Goal: Navigation & Orientation: Find specific page/section

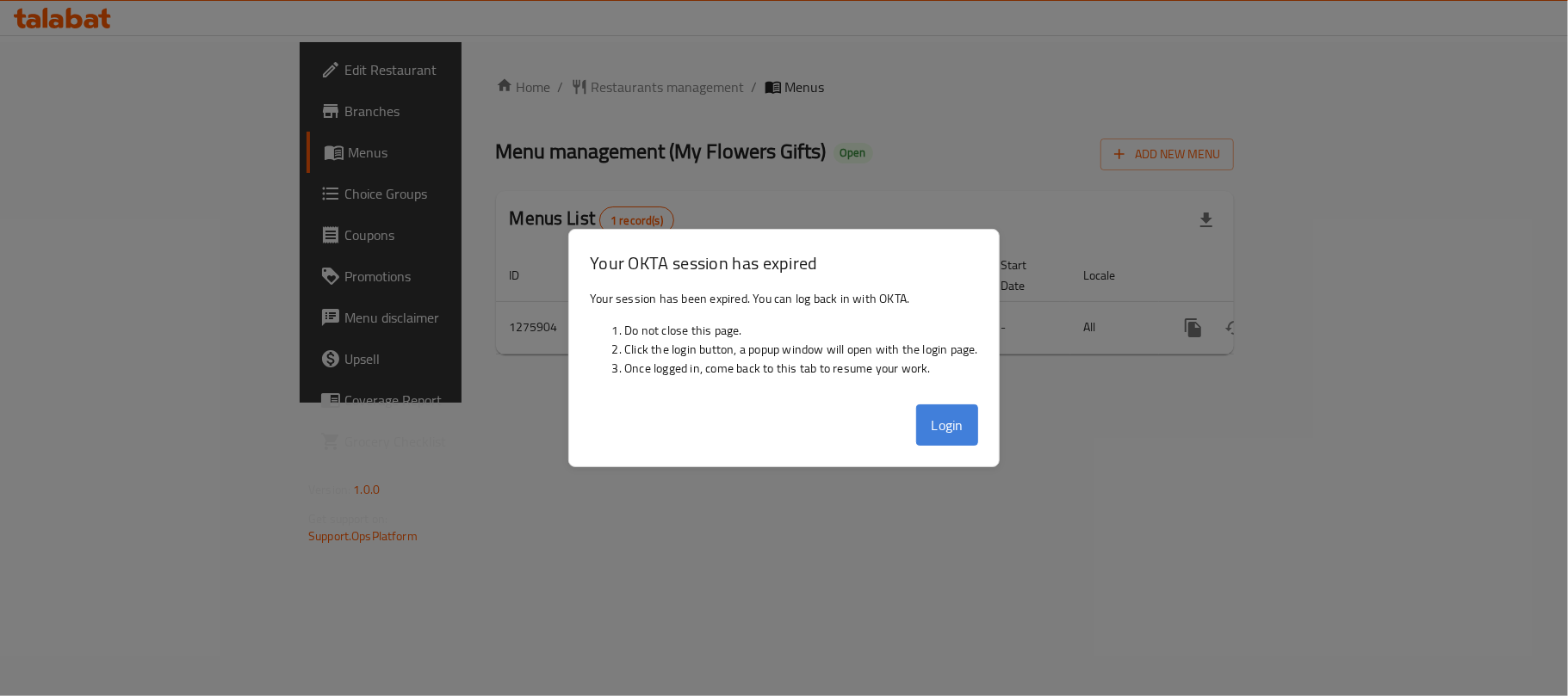
click at [931, 426] on button "Login" at bounding box center [947, 426] width 62 height 41
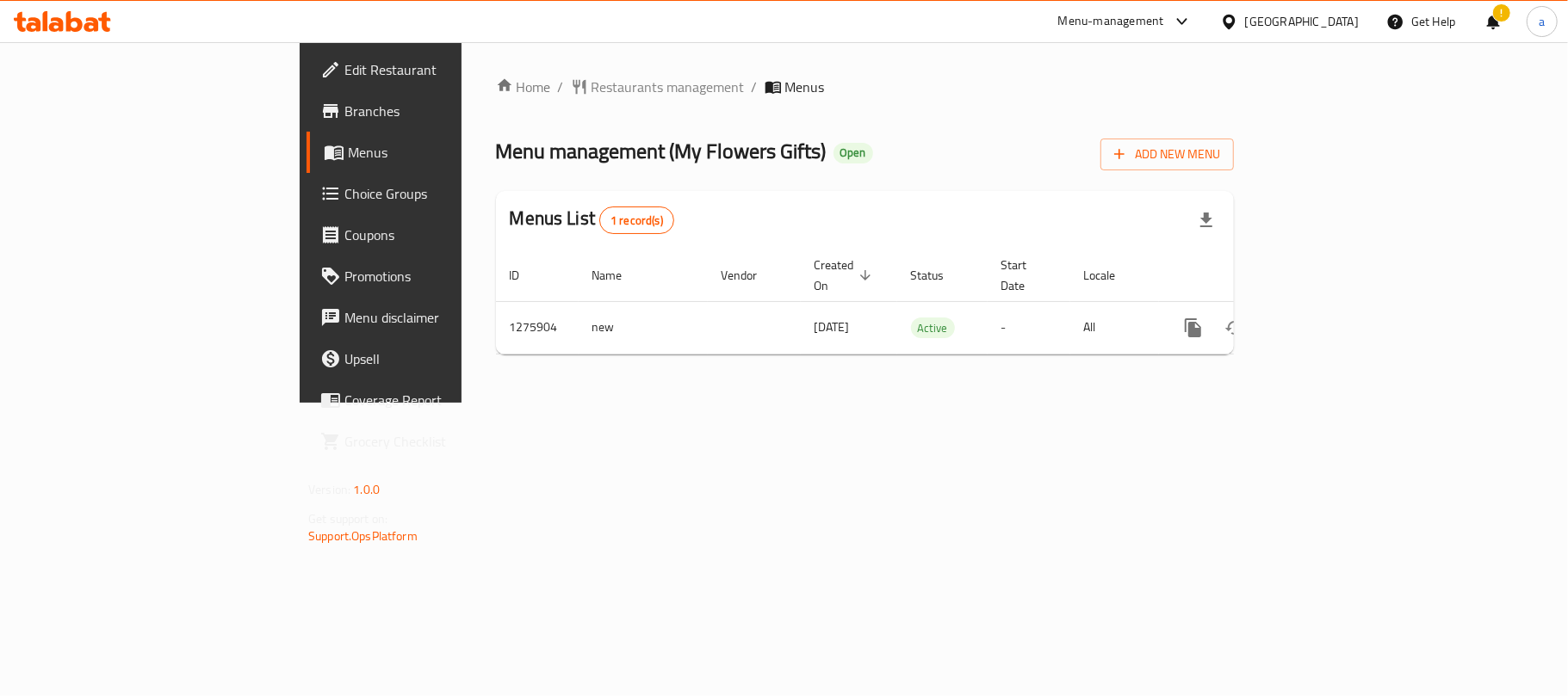
click at [96, 14] on icon at bounding box center [62, 21] width 97 height 21
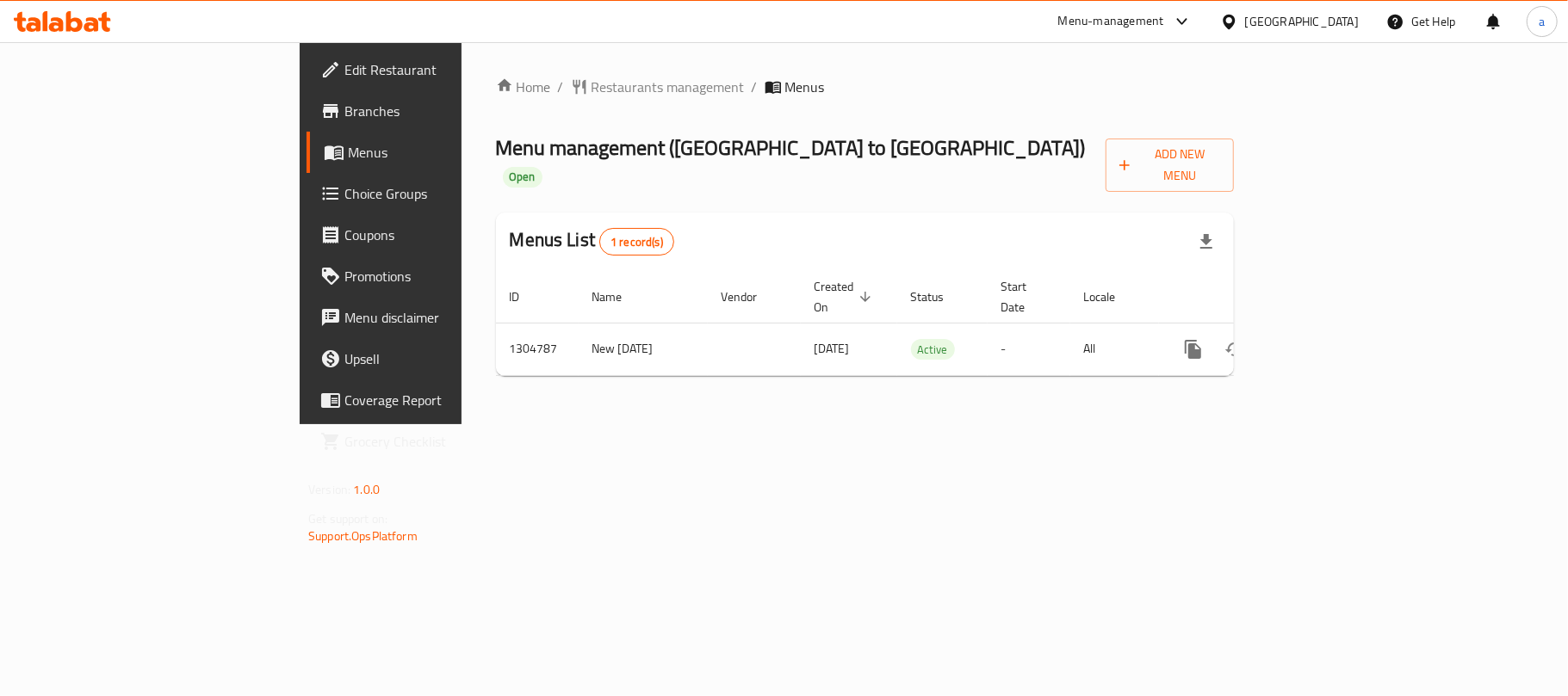
click at [107, 23] on icon at bounding box center [62, 21] width 97 height 21
click at [1346, 18] on div "Qatar" at bounding box center [1302, 21] width 114 height 19
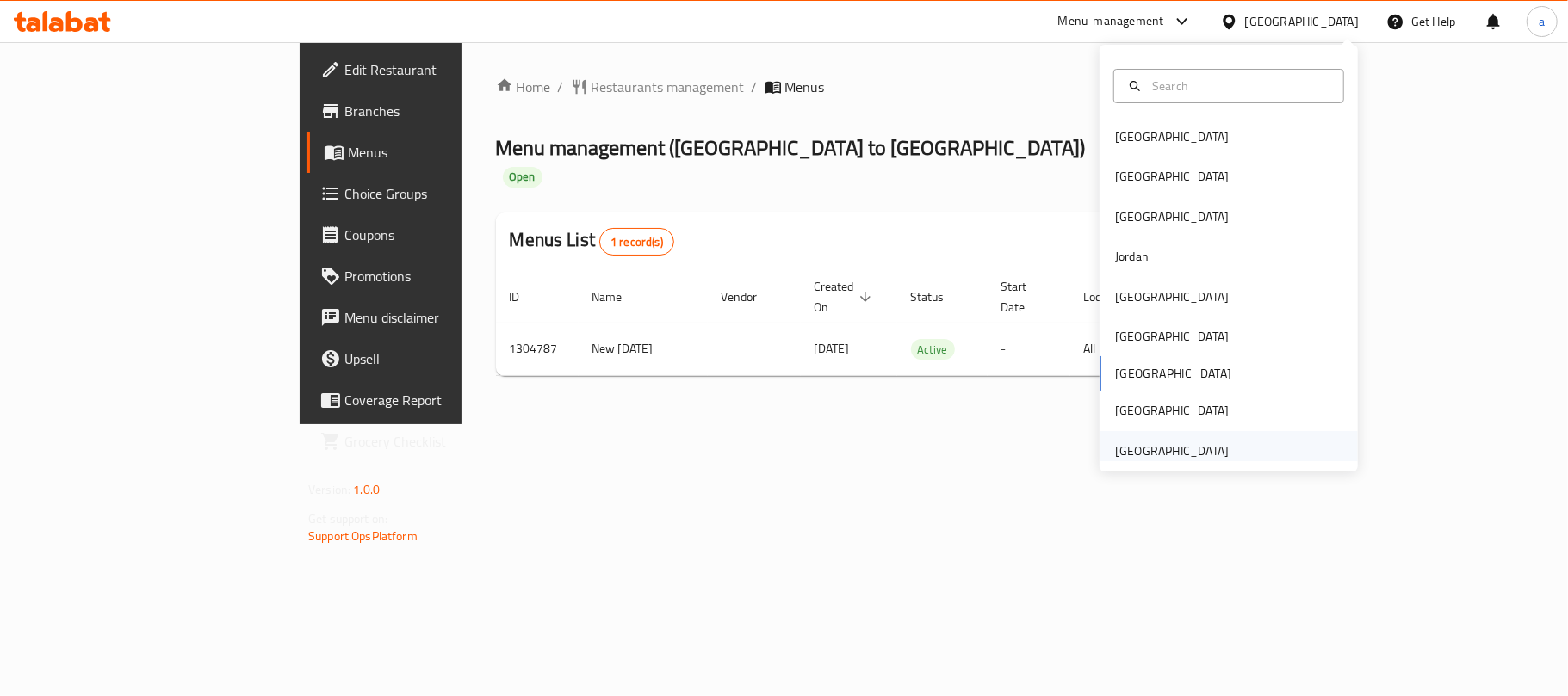
click at [1145, 459] on div "United Arab Emirates" at bounding box center [1172, 451] width 114 height 19
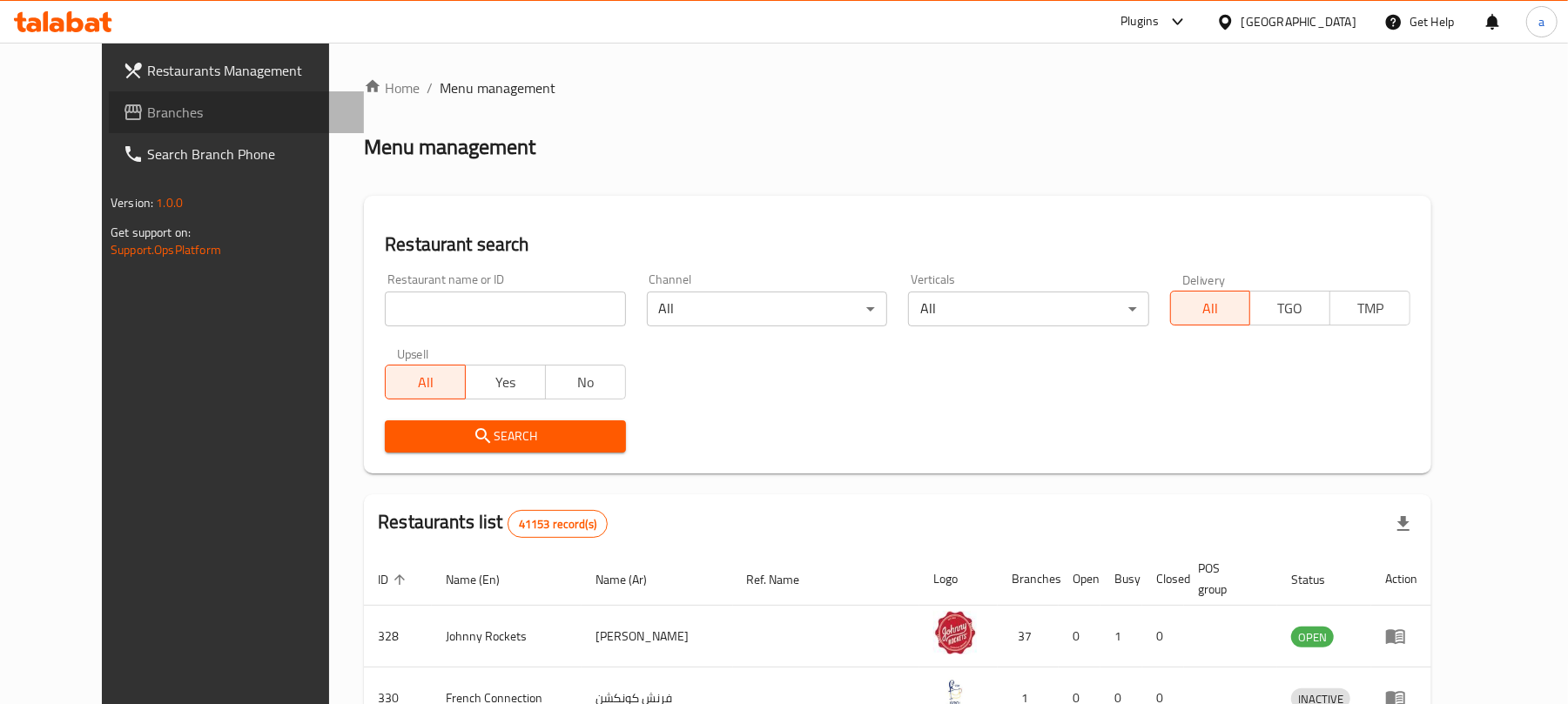
click at [147, 112] on span "Branches" at bounding box center [248, 112] width 202 height 21
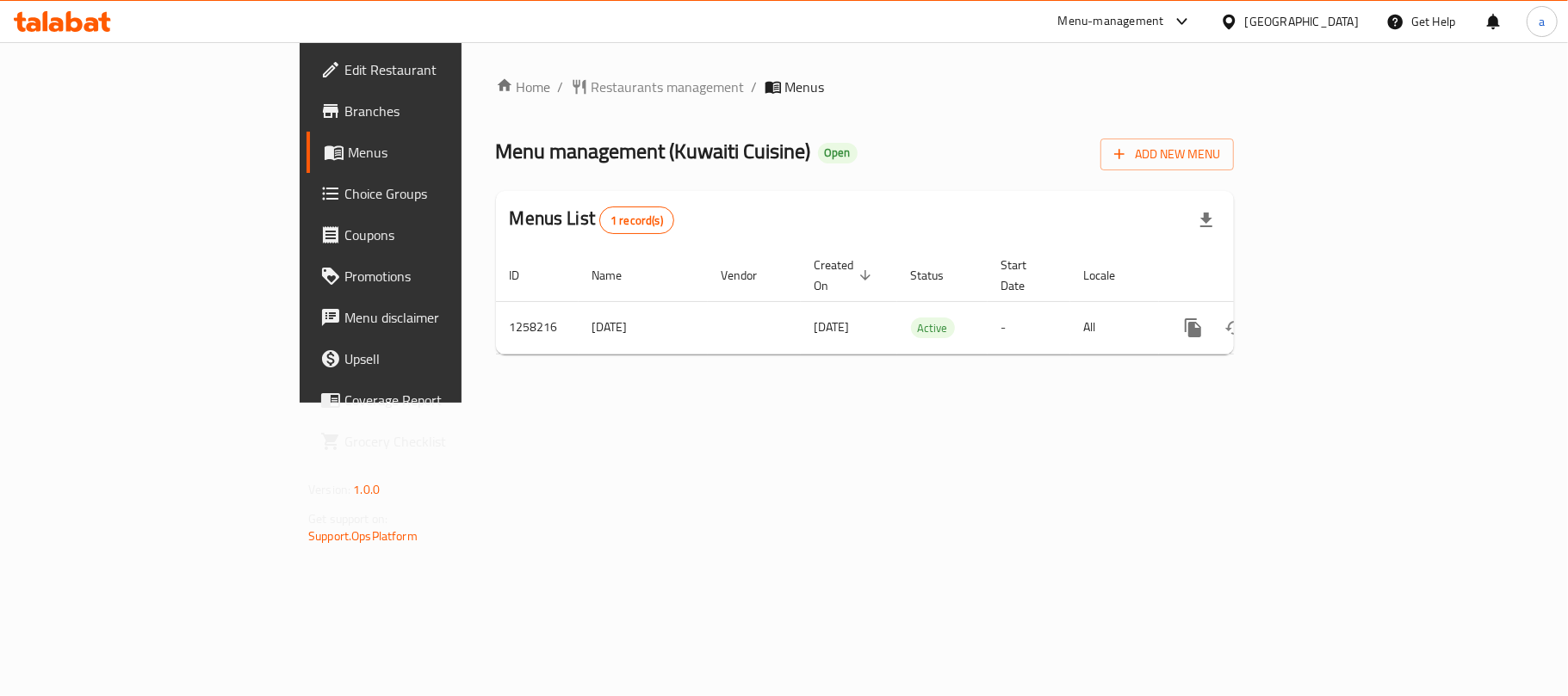
click at [1299, 14] on div "United Arab Emirates" at bounding box center [1302, 21] width 114 height 19
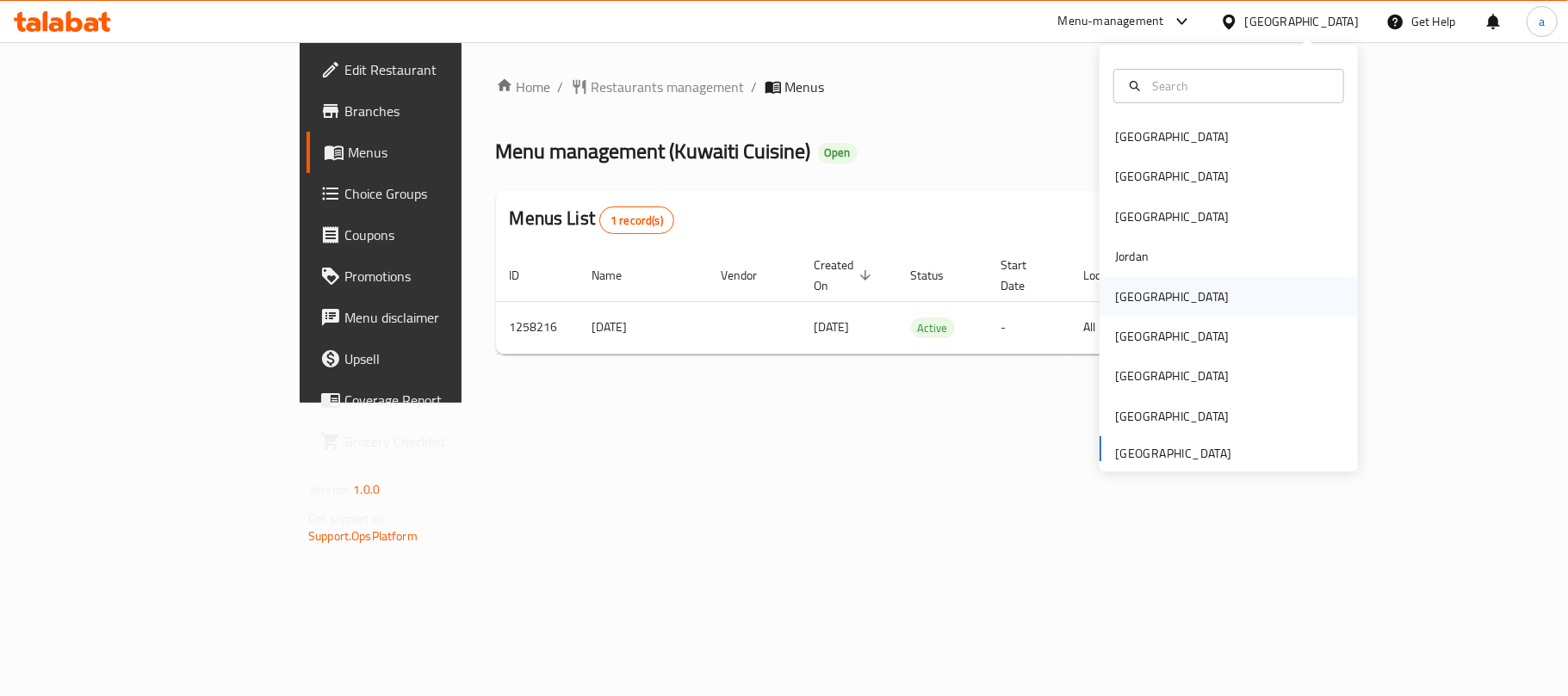
click at [1154, 305] on div "Kuwait" at bounding box center [1228, 297] width 258 height 40
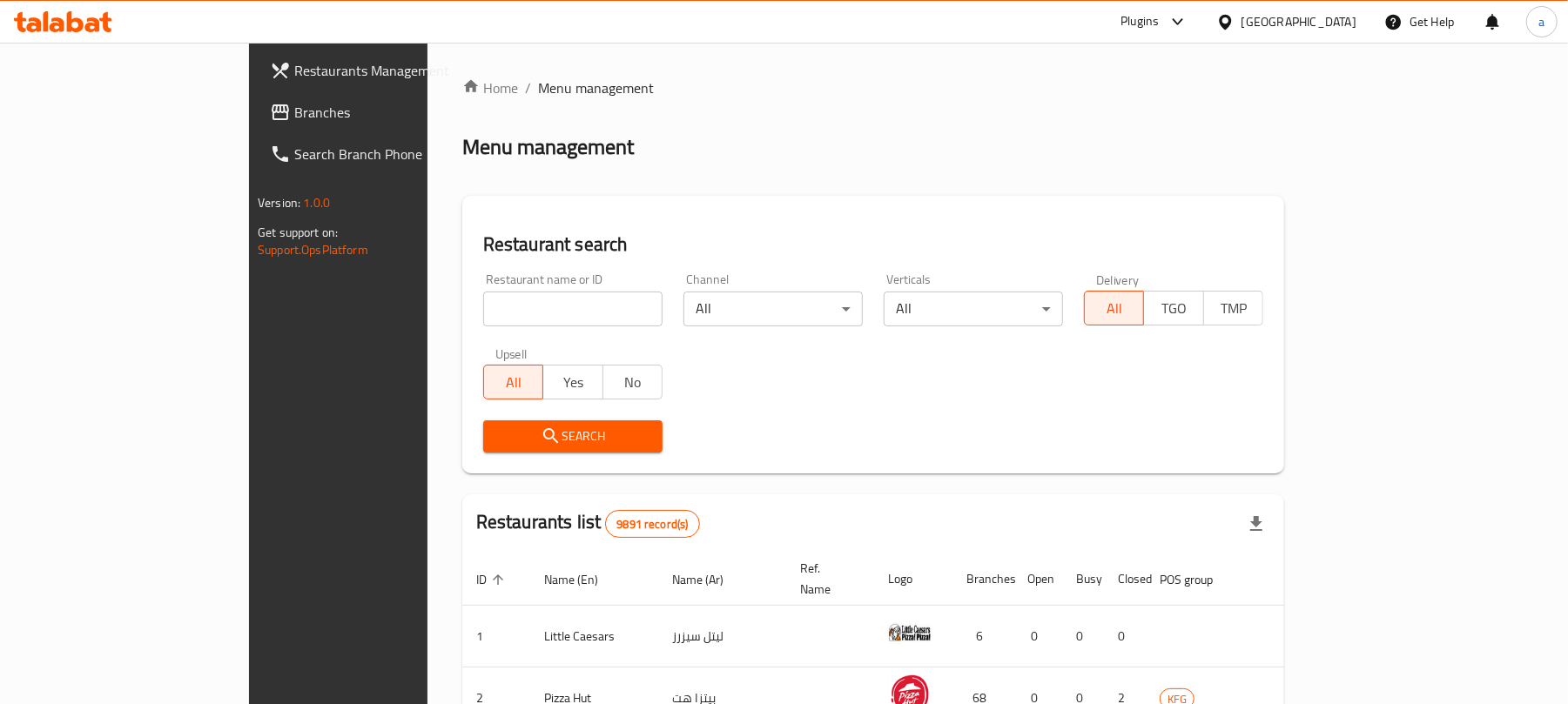
click at [294, 117] on span "Branches" at bounding box center [396, 112] width 202 height 21
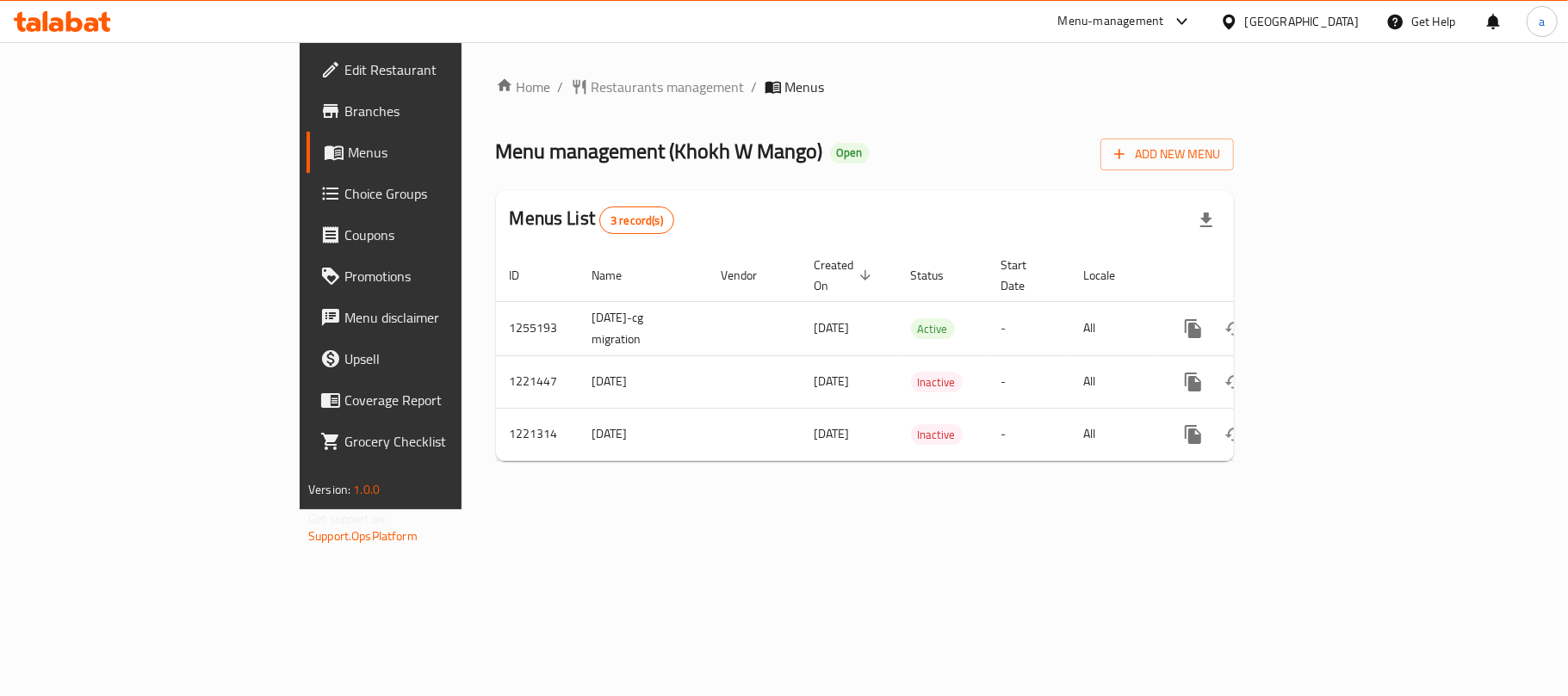
click at [98, 19] on icon at bounding box center [104, 22] width 12 height 20
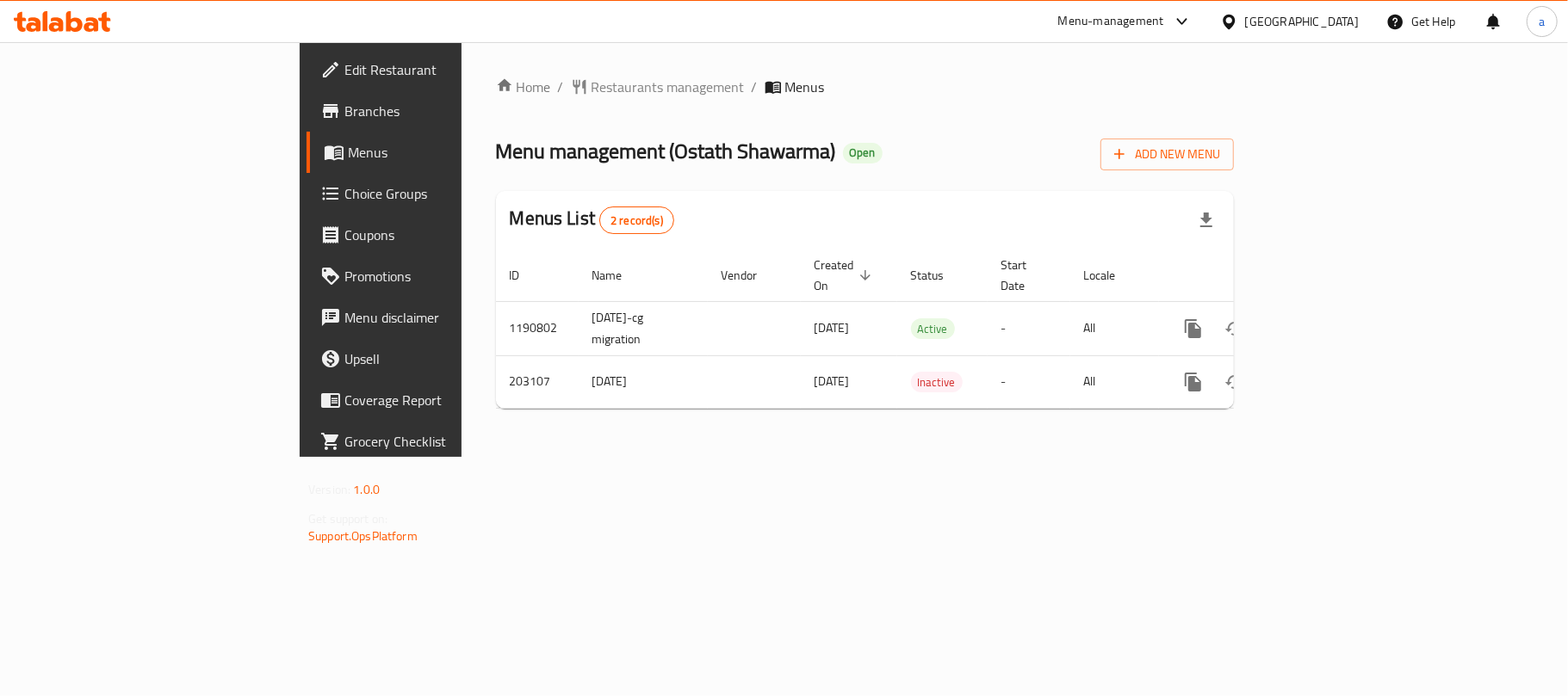
click at [1334, 18] on div "[GEOGRAPHIC_DATA]" at bounding box center [1302, 21] width 114 height 19
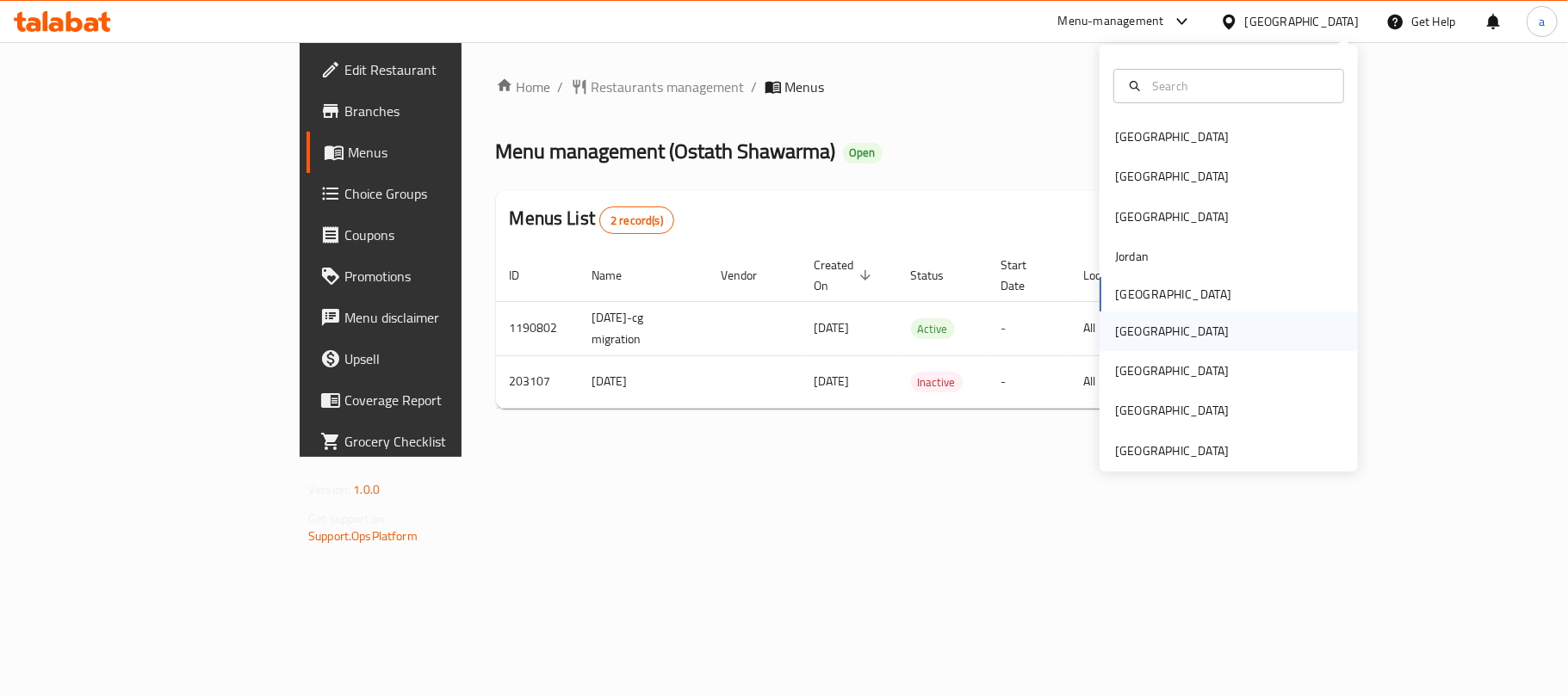
click at [1141, 332] on div "[GEOGRAPHIC_DATA]" at bounding box center [1171, 332] width 142 height 40
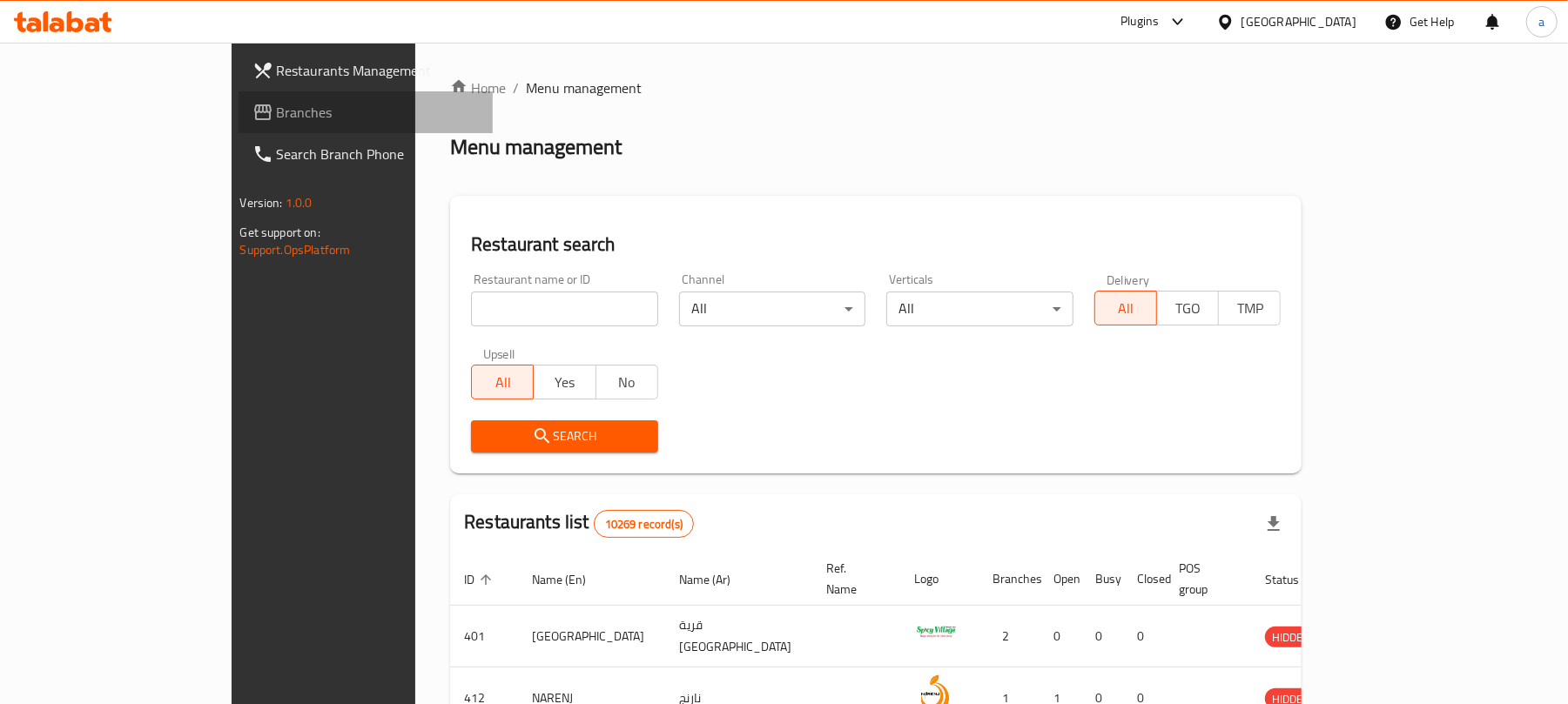
click at [277, 103] on span "Branches" at bounding box center [378, 112] width 202 height 21
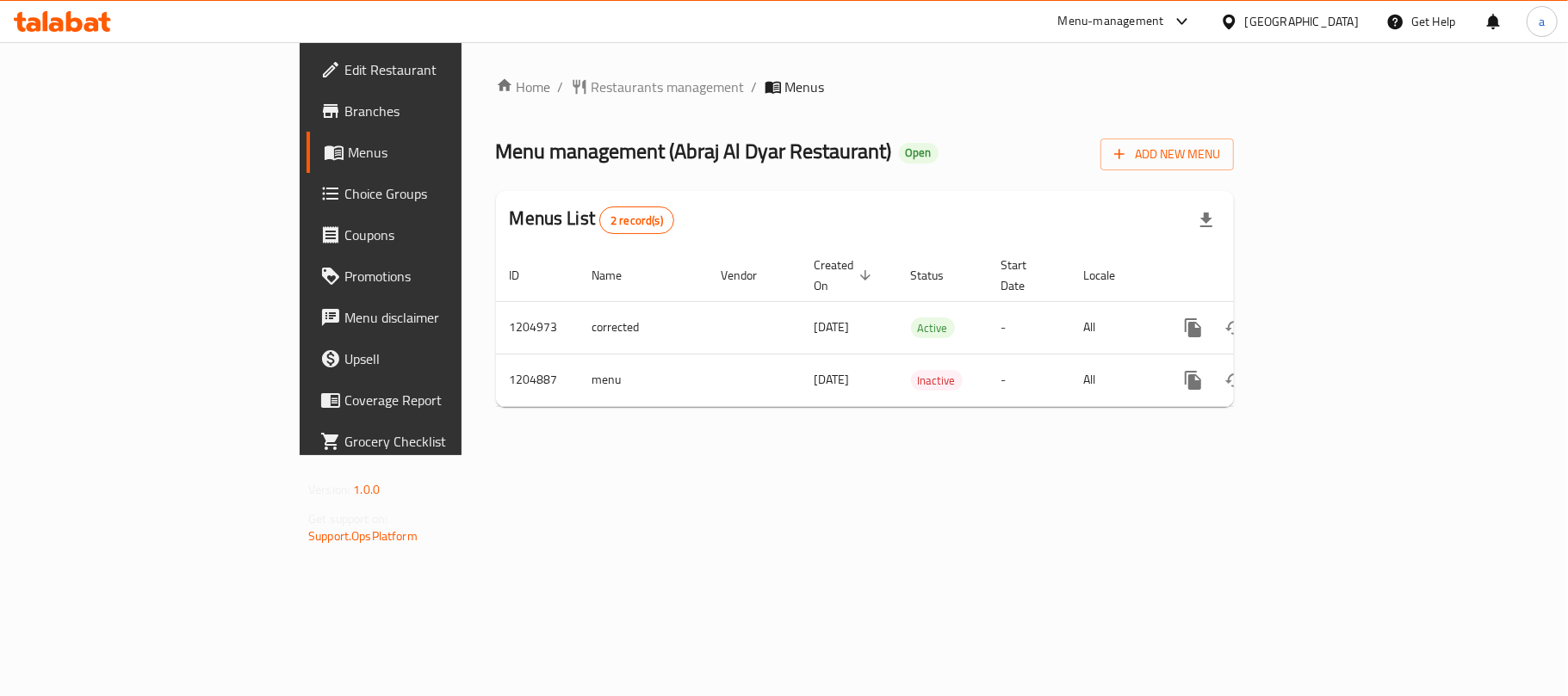
click at [1344, 18] on div "[GEOGRAPHIC_DATA]" at bounding box center [1302, 21] width 114 height 19
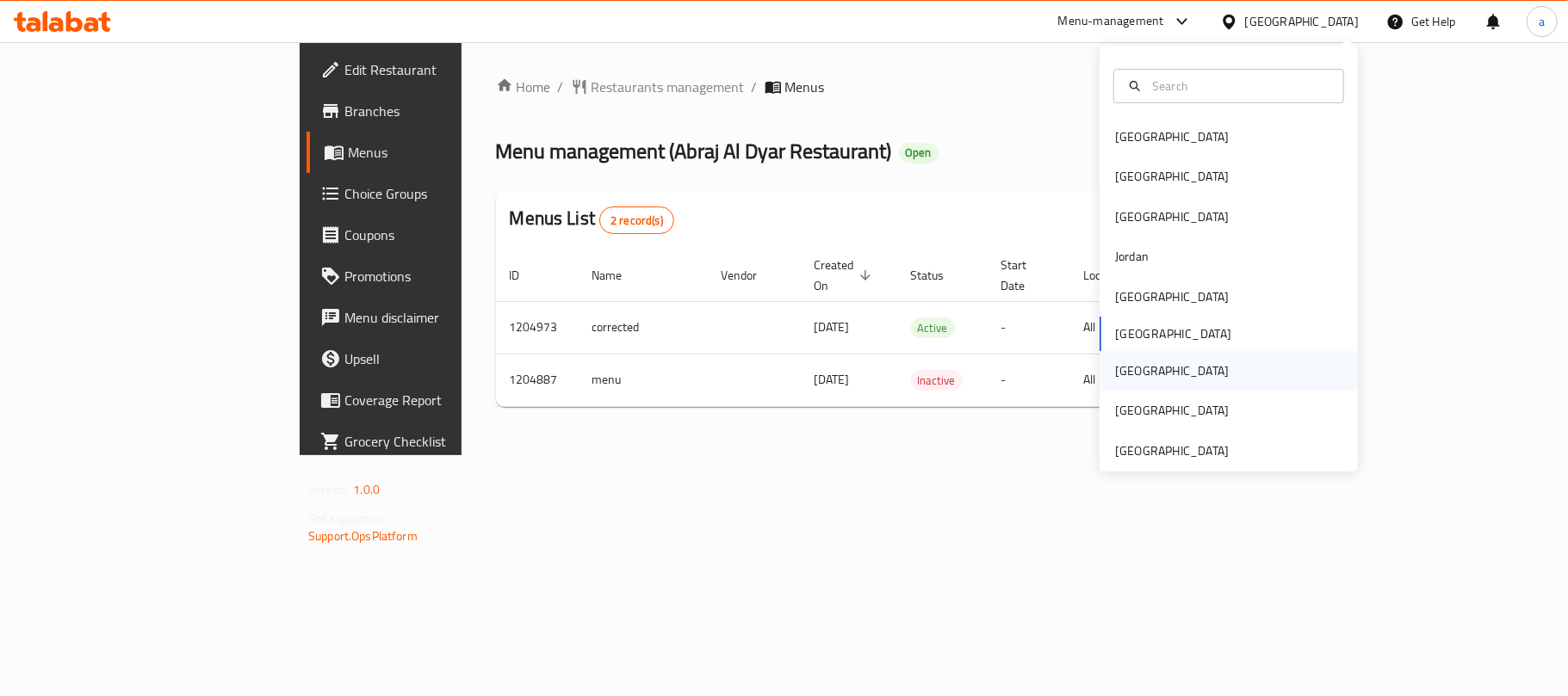
click at [1115, 372] on div "[GEOGRAPHIC_DATA]" at bounding box center [1172, 371] width 114 height 19
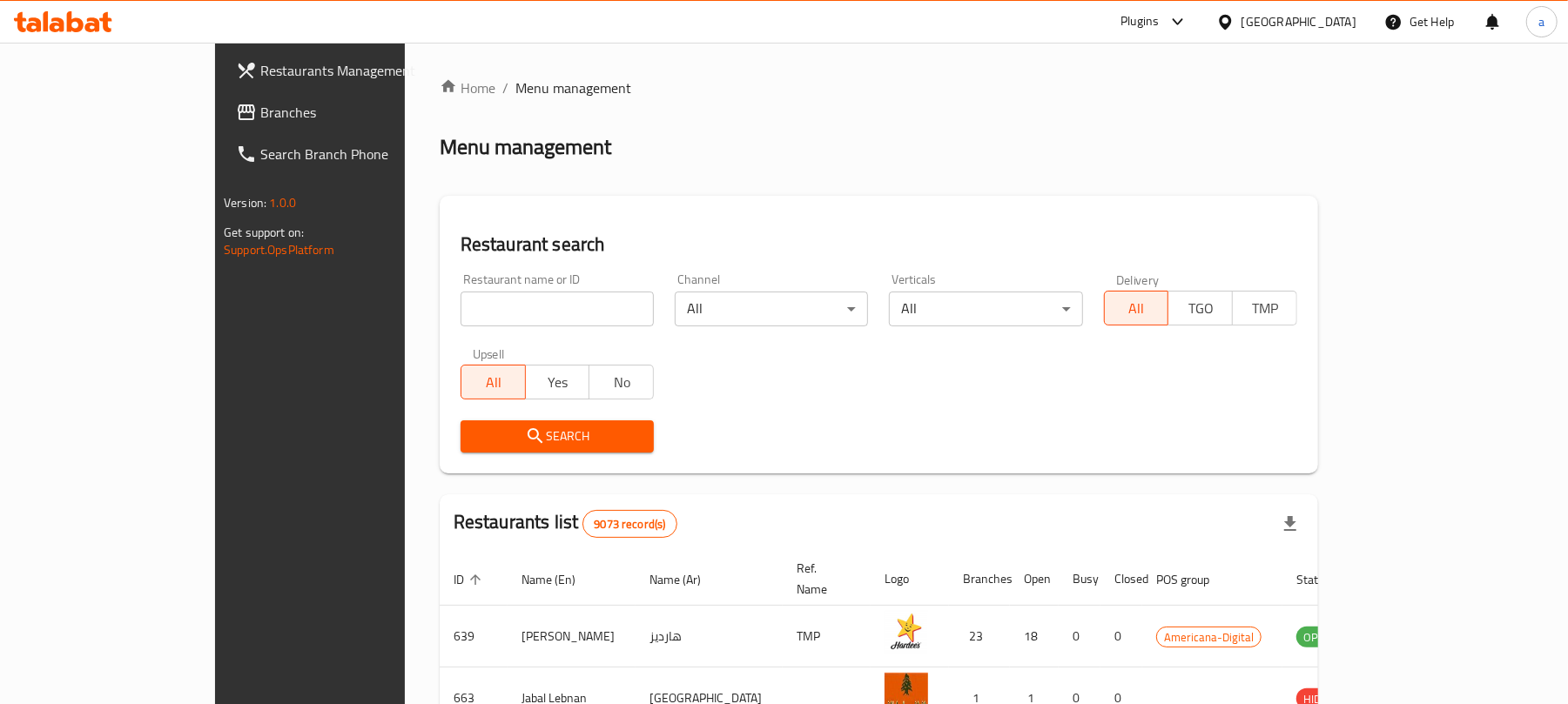
click at [261, 102] on span "Branches" at bounding box center [362, 112] width 202 height 21
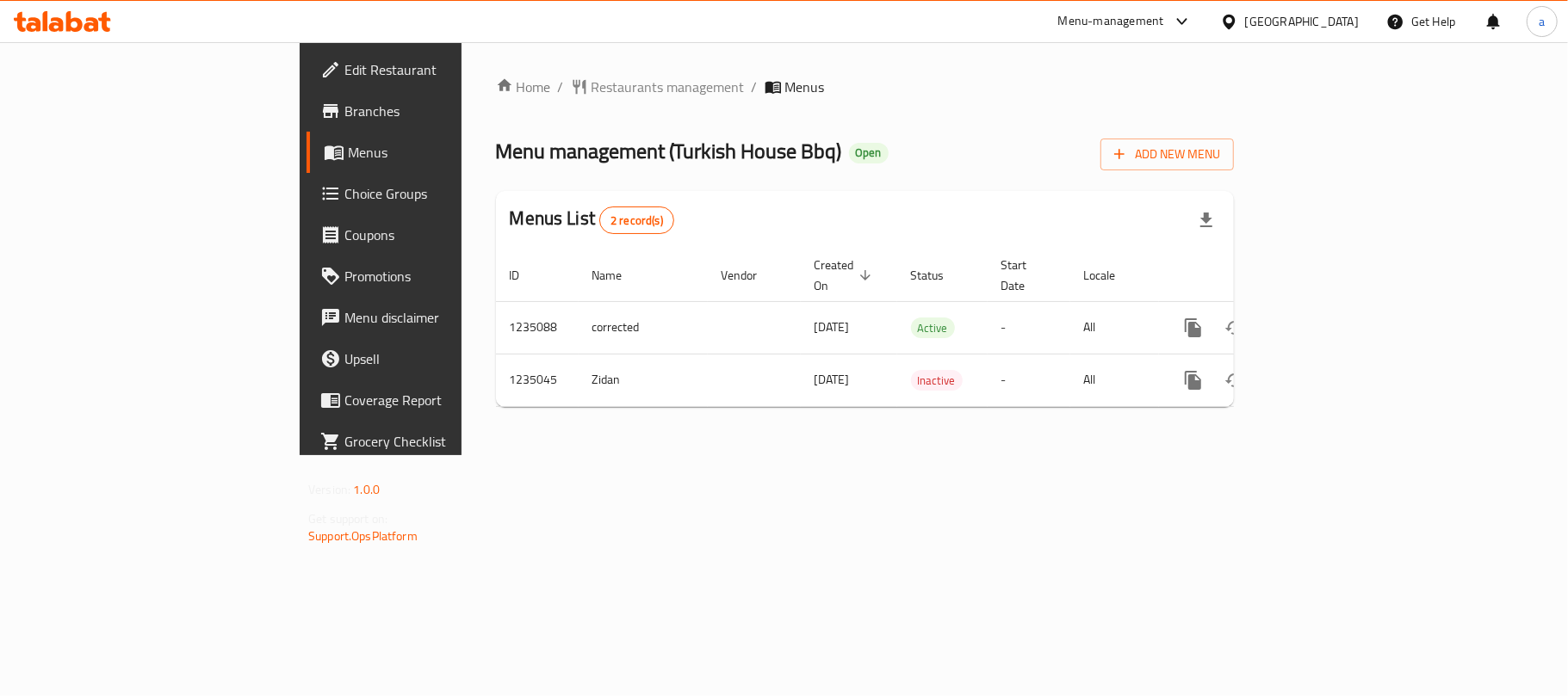
click at [1334, 26] on div "[GEOGRAPHIC_DATA]" at bounding box center [1302, 21] width 114 height 19
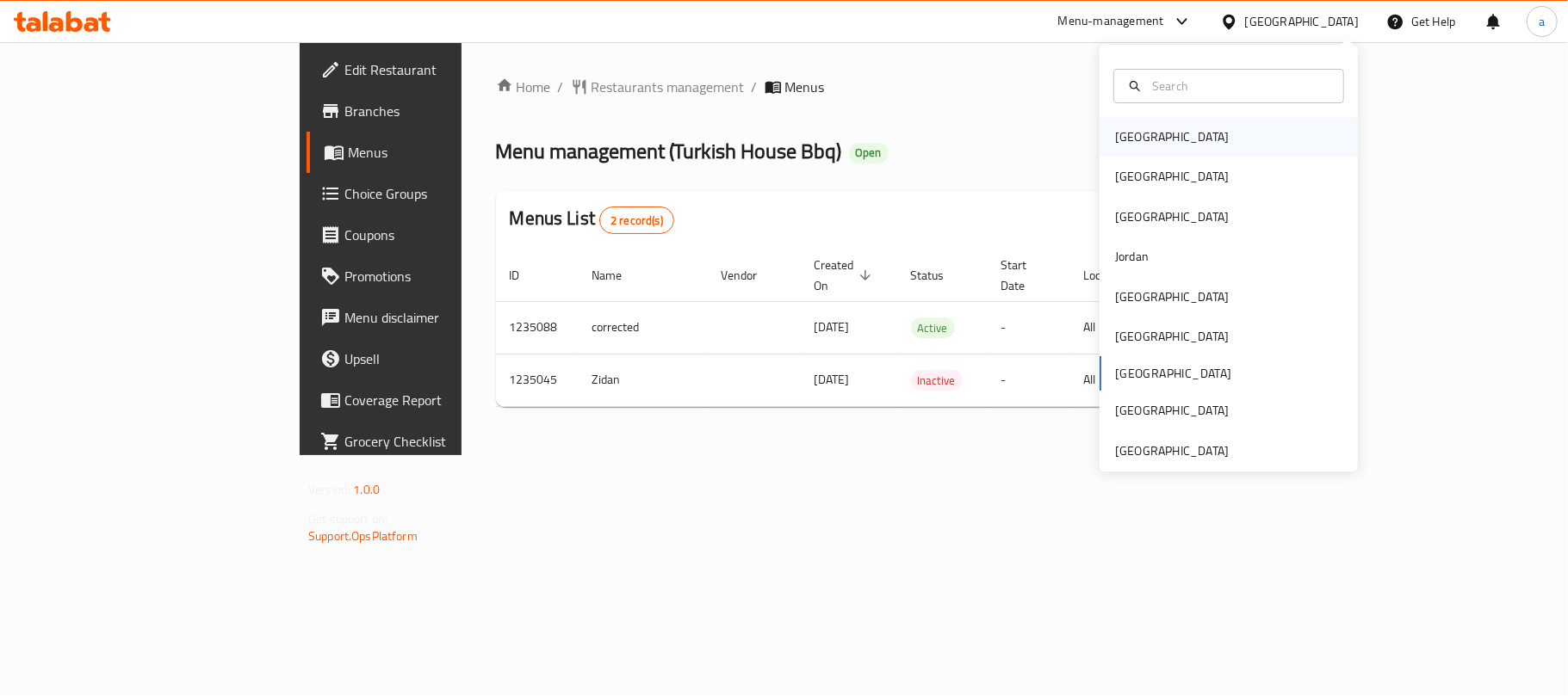
click at [1221, 140] on div "[GEOGRAPHIC_DATA]" at bounding box center [1228, 137] width 258 height 40
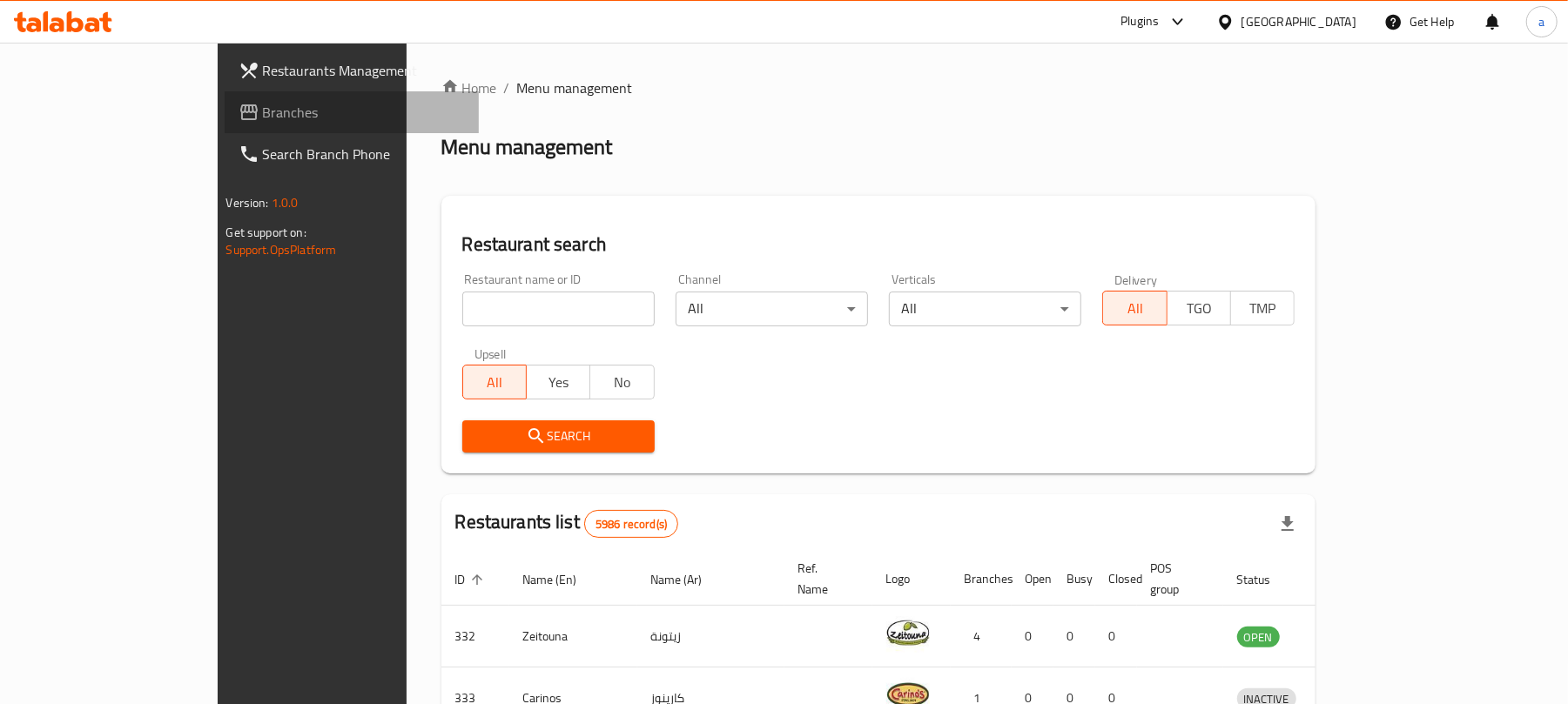
click at [263, 111] on span "Branches" at bounding box center [364, 112] width 202 height 21
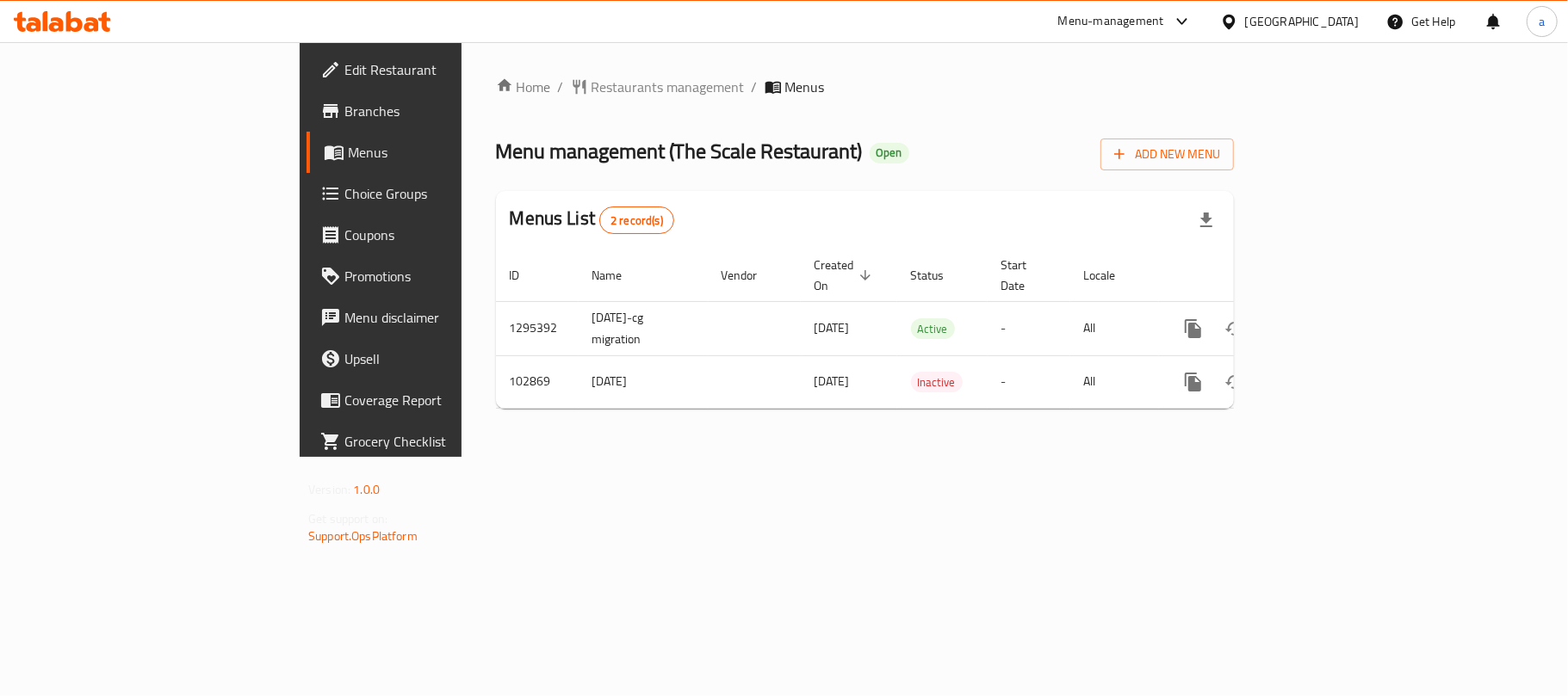
click at [1331, 26] on div "[GEOGRAPHIC_DATA]" at bounding box center [1302, 21] width 114 height 19
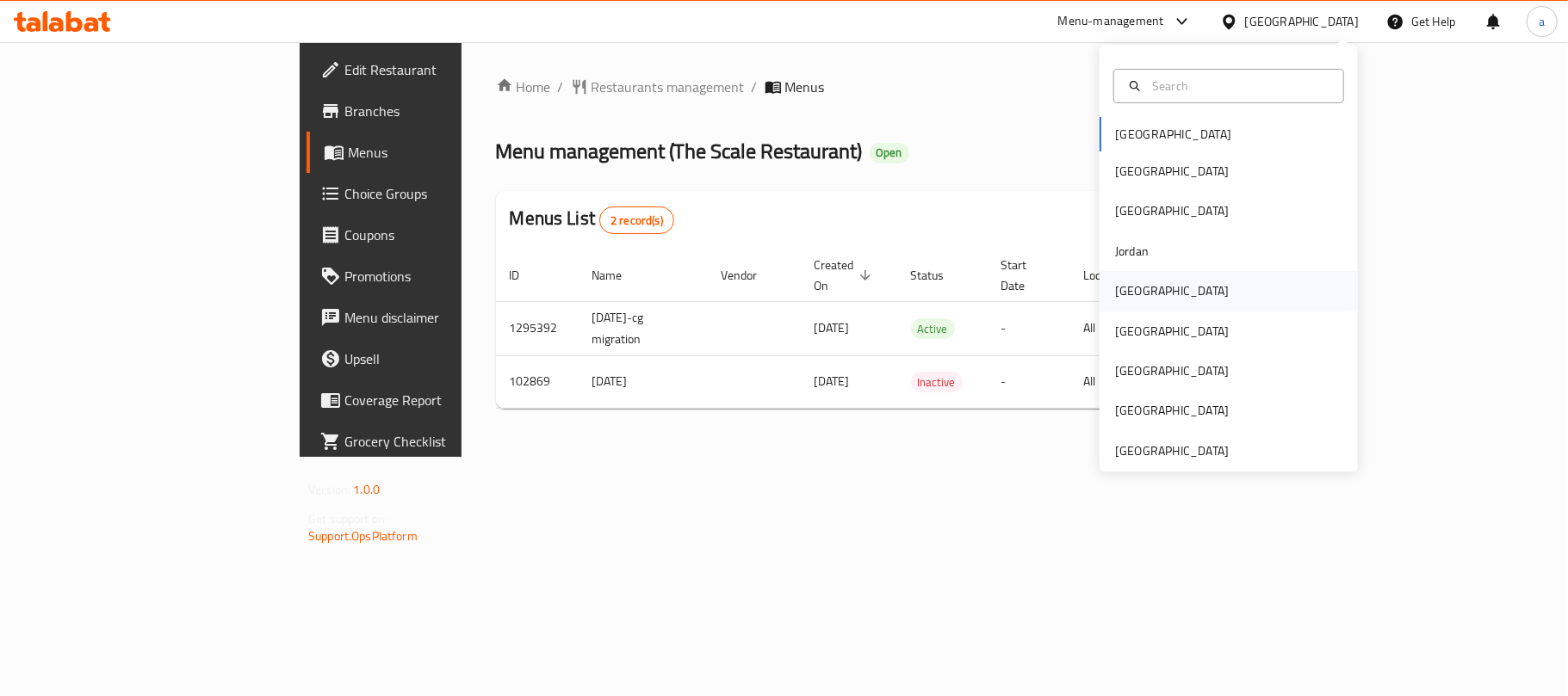
click at [1140, 280] on div "[GEOGRAPHIC_DATA]" at bounding box center [1171, 291] width 142 height 40
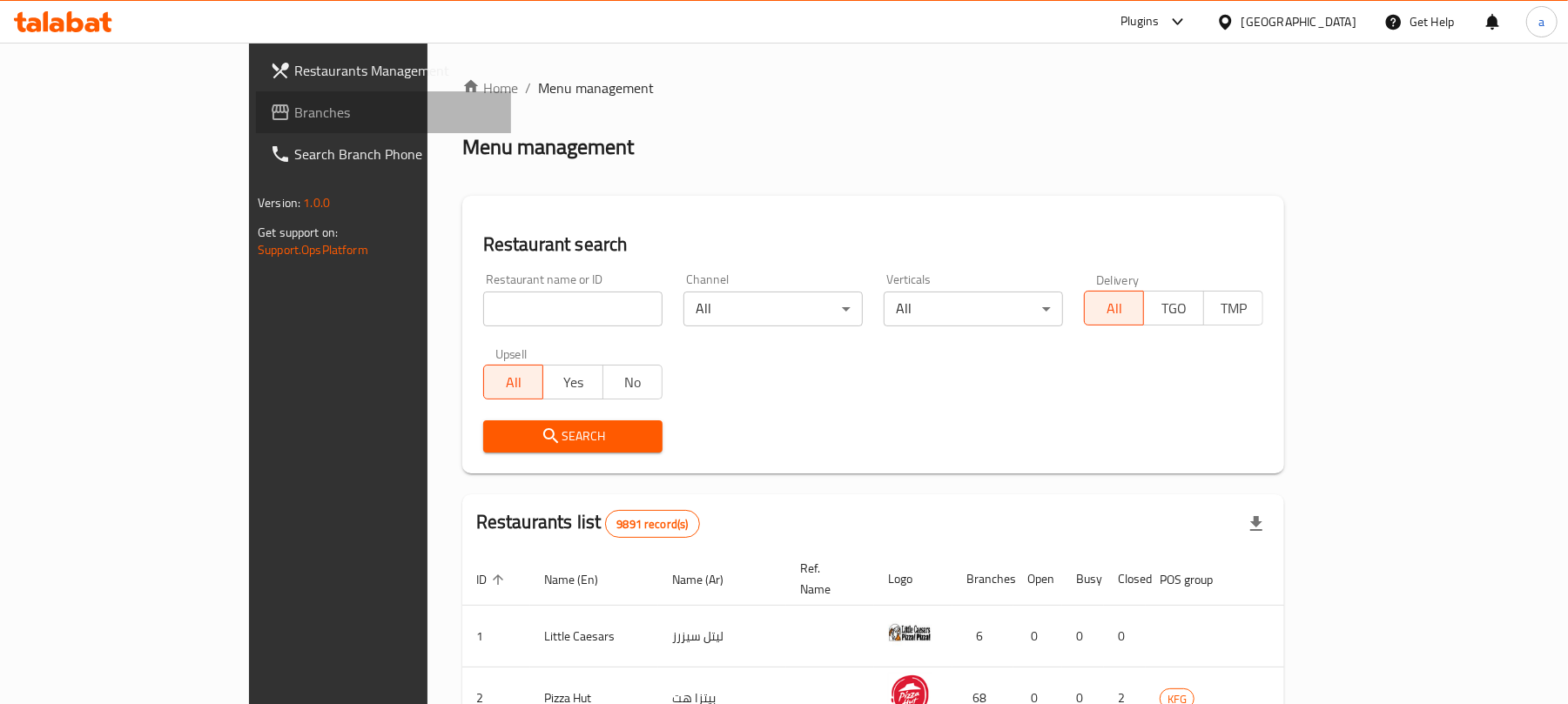
click at [294, 111] on span "Branches" at bounding box center [396, 112] width 202 height 21
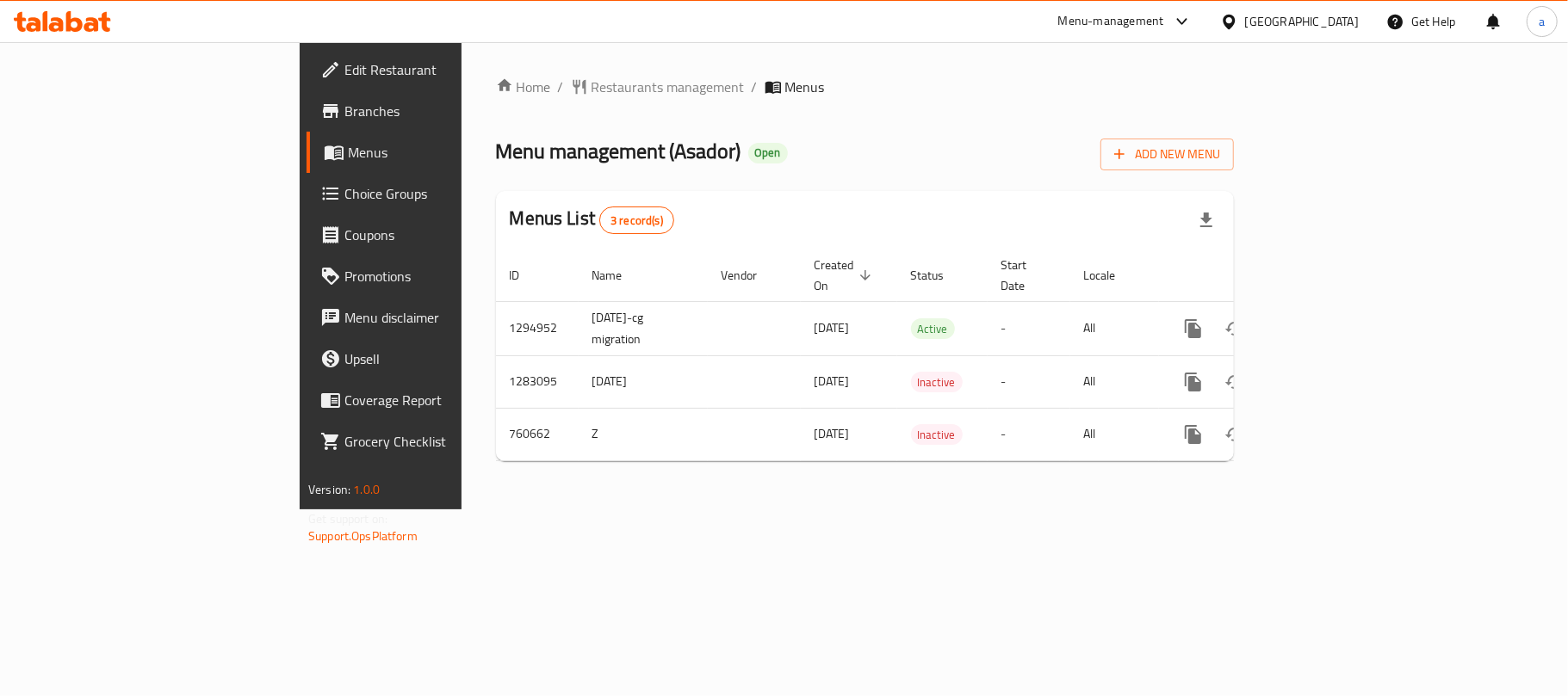
click at [1342, 22] on div "[GEOGRAPHIC_DATA]" at bounding box center [1302, 21] width 114 height 19
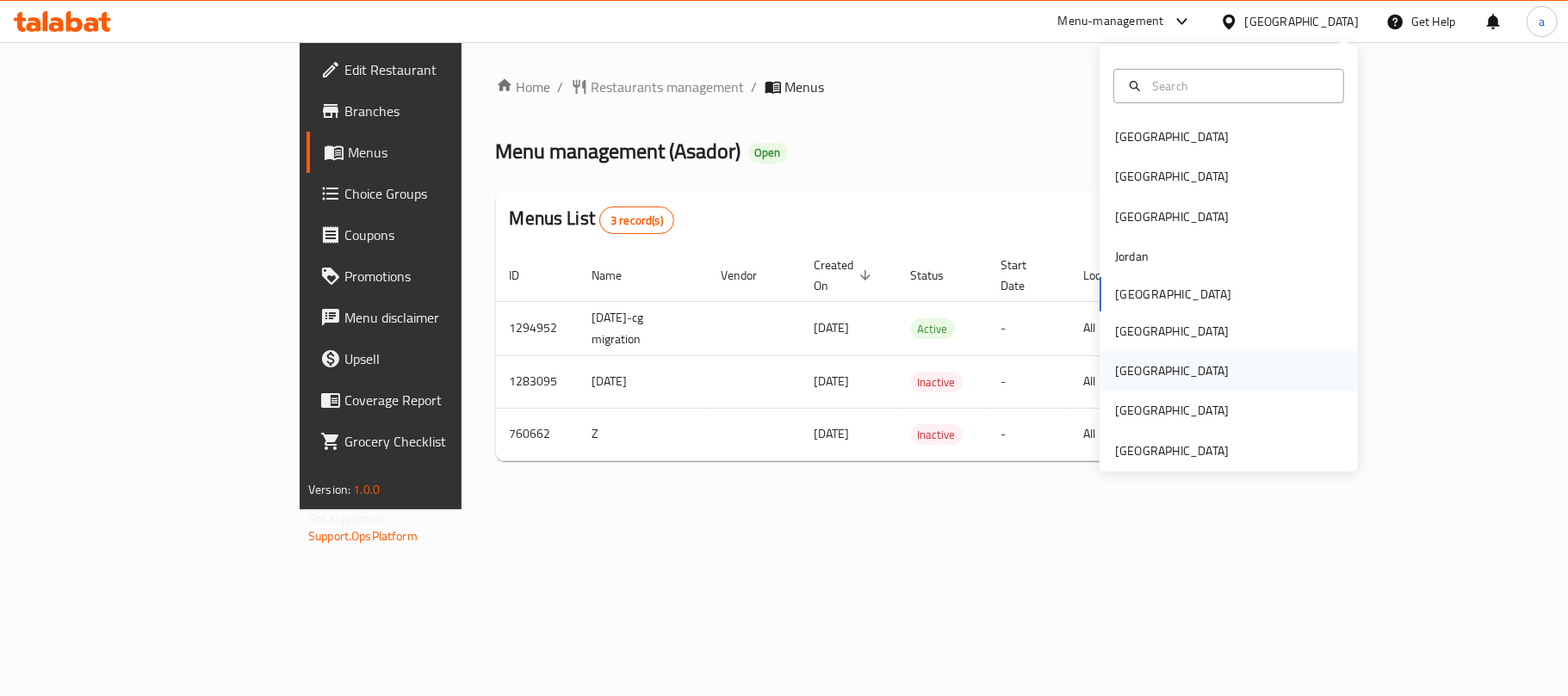
click at [1123, 371] on div "[GEOGRAPHIC_DATA]" at bounding box center [1172, 371] width 114 height 19
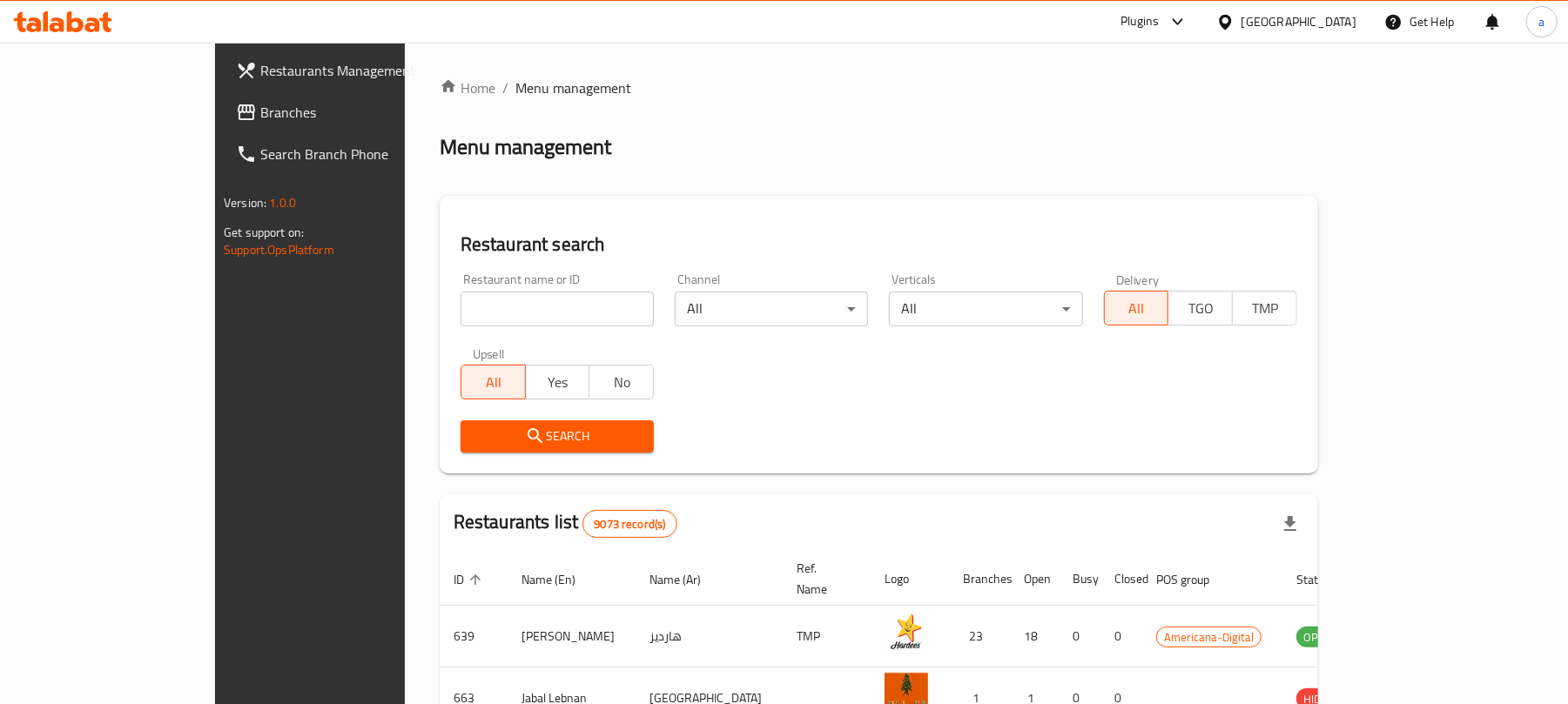
click at [261, 109] on span "Branches" at bounding box center [362, 112] width 202 height 21
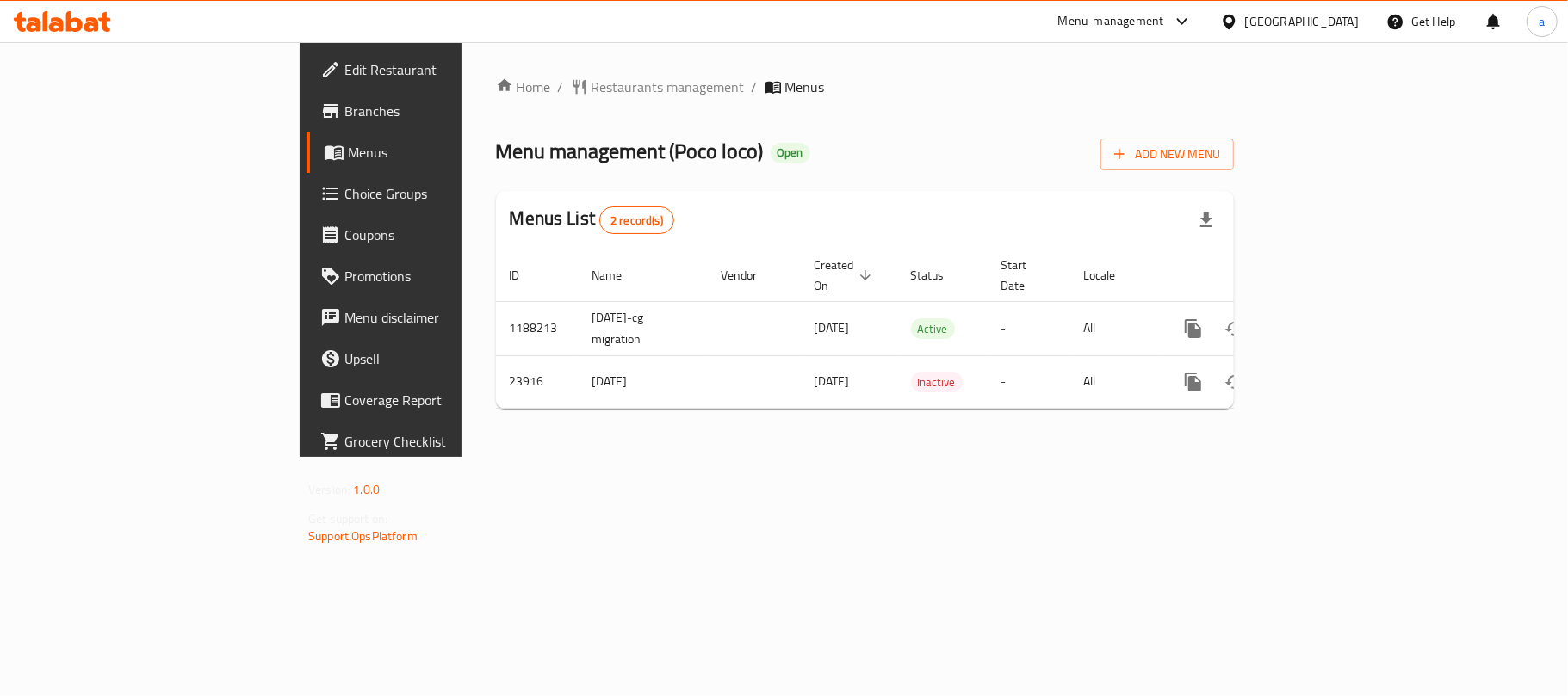
click at [50, 15] on icon at bounding box center [62, 21] width 97 height 21
click at [1333, 24] on div "[GEOGRAPHIC_DATA]" at bounding box center [1302, 21] width 114 height 19
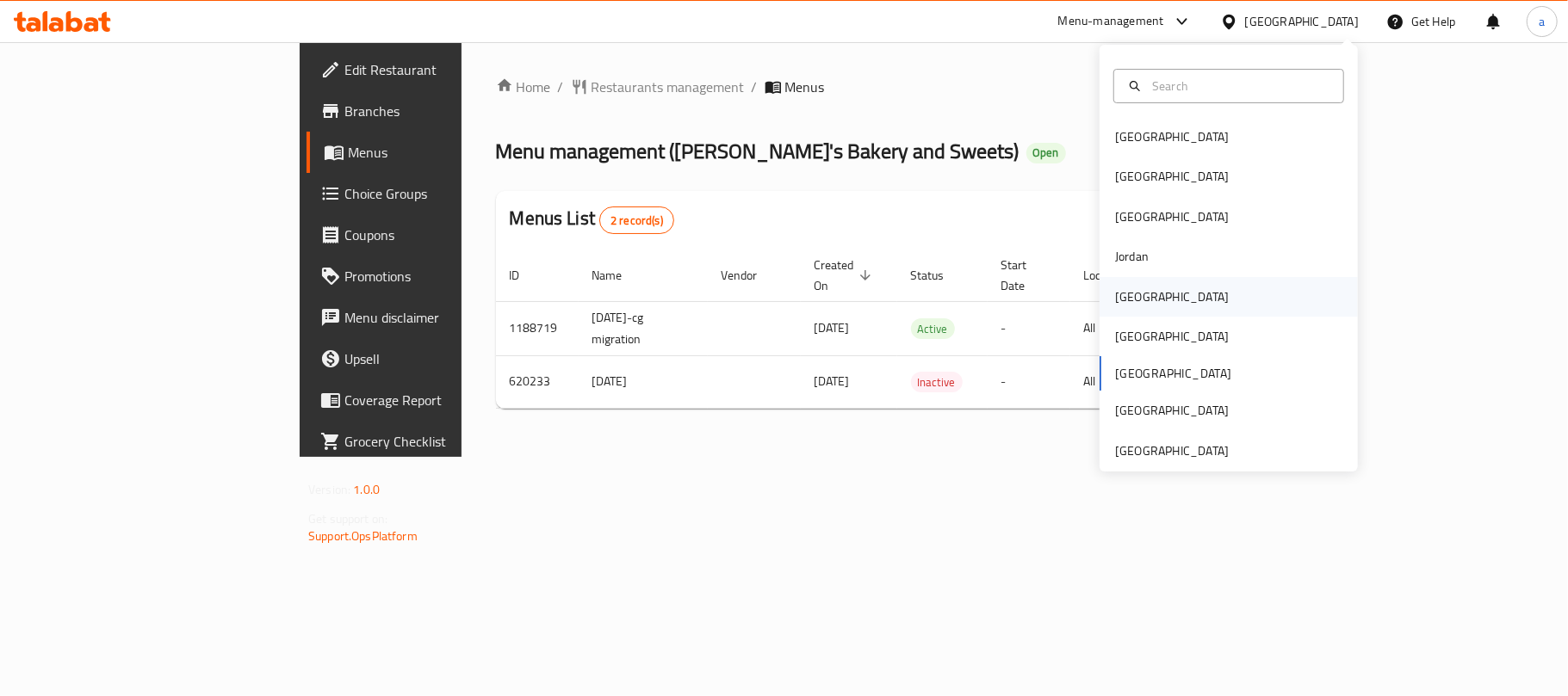
click at [1134, 301] on div "[GEOGRAPHIC_DATA]" at bounding box center [1171, 297] width 142 height 40
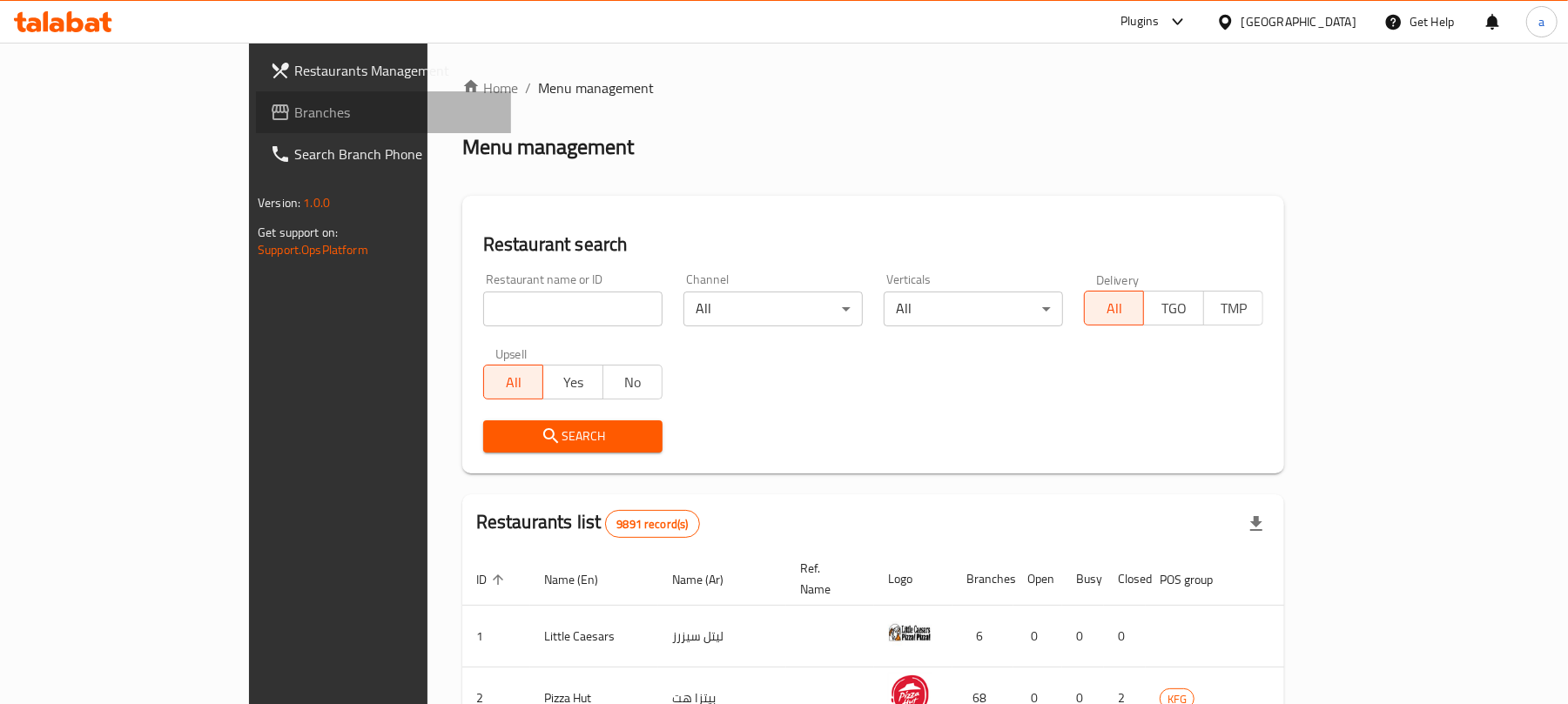
click at [294, 115] on span "Branches" at bounding box center [396, 112] width 202 height 21
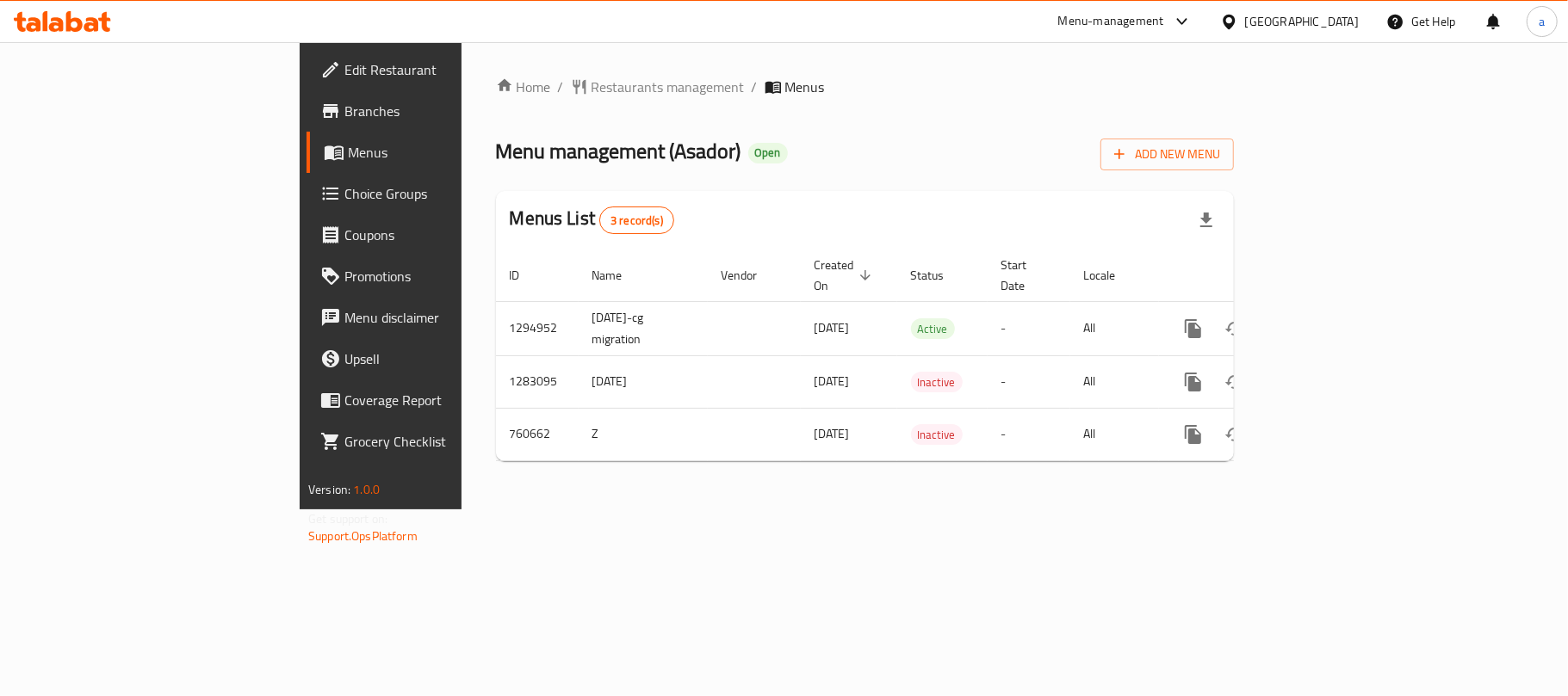
click at [1344, 24] on div "[GEOGRAPHIC_DATA]" at bounding box center [1302, 21] width 114 height 19
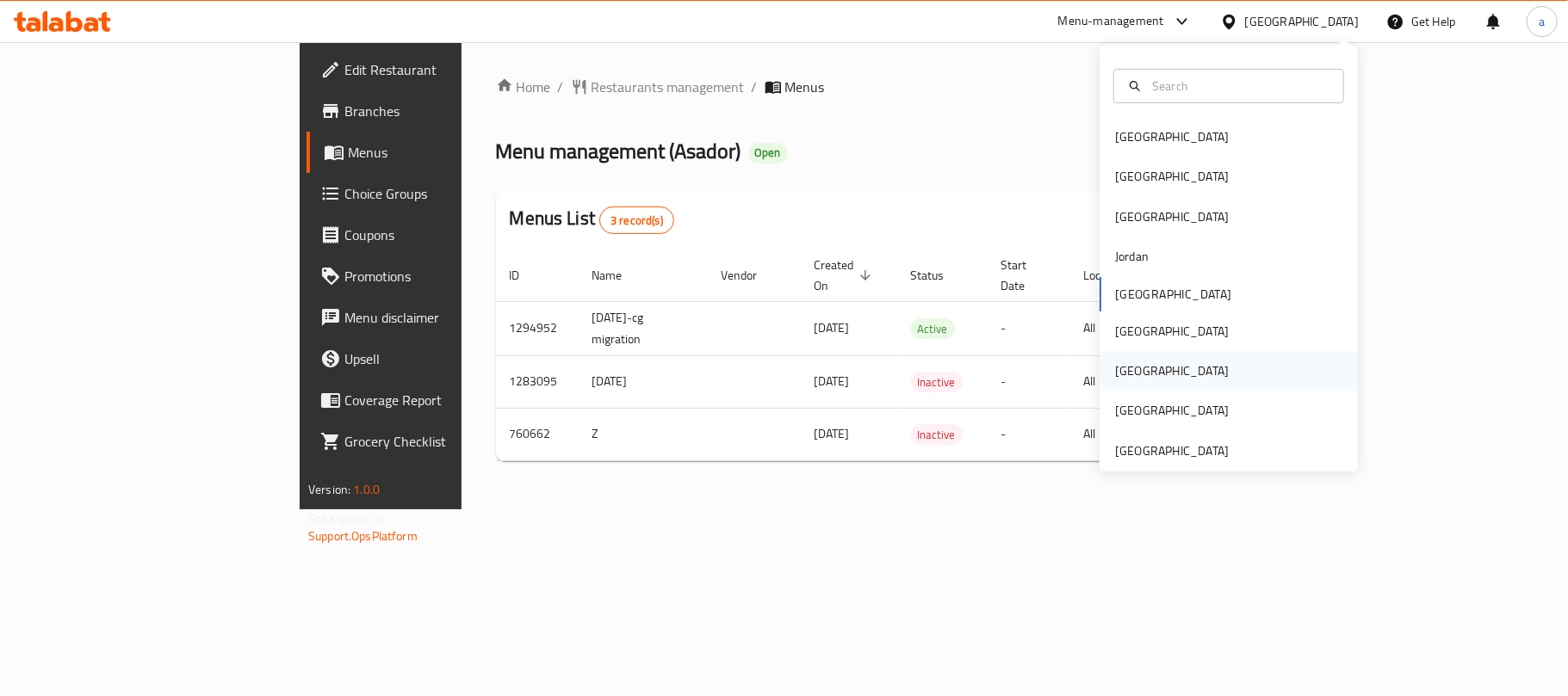
click at [1140, 372] on div "[GEOGRAPHIC_DATA]" at bounding box center [1171, 371] width 142 height 40
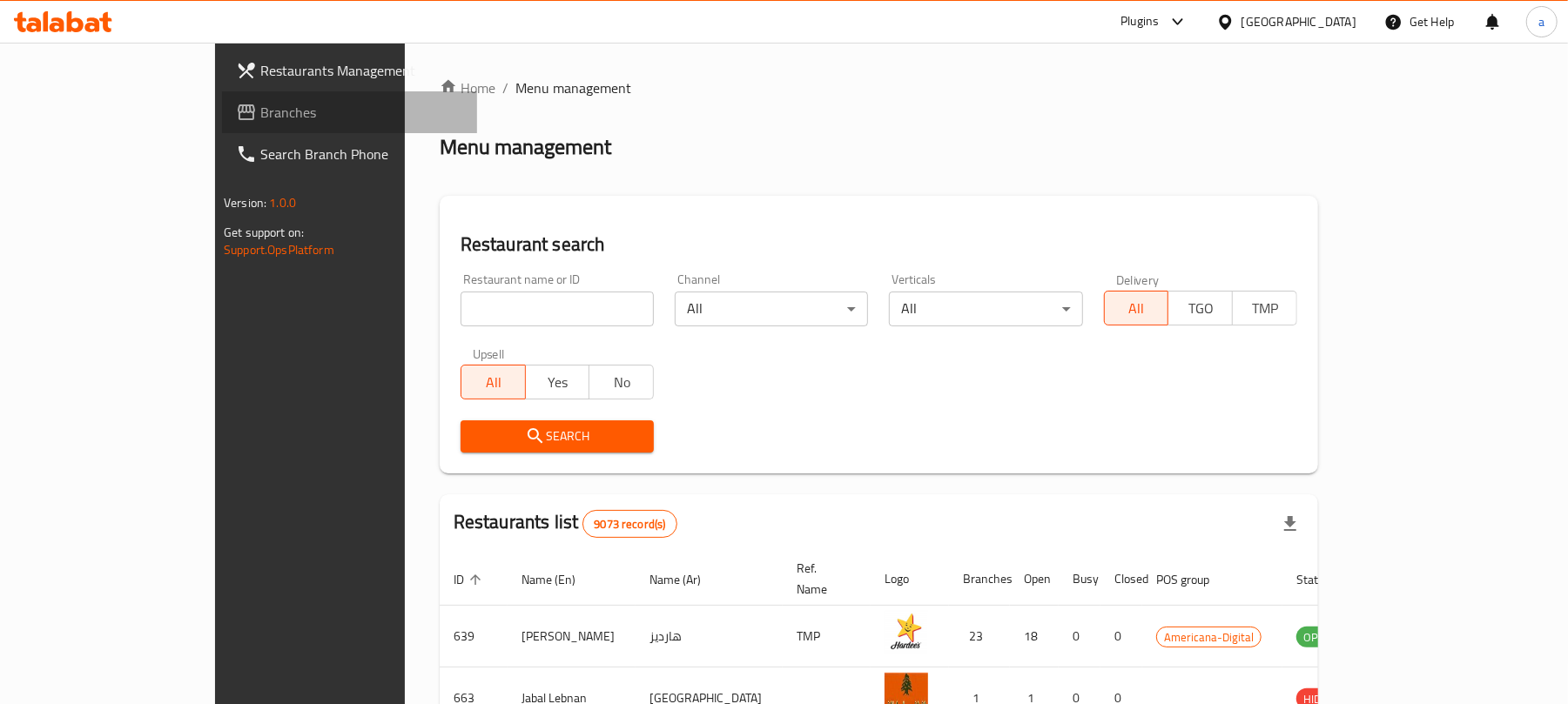
click at [261, 120] on span "Branches" at bounding box center [362, 112] width 202 height 21
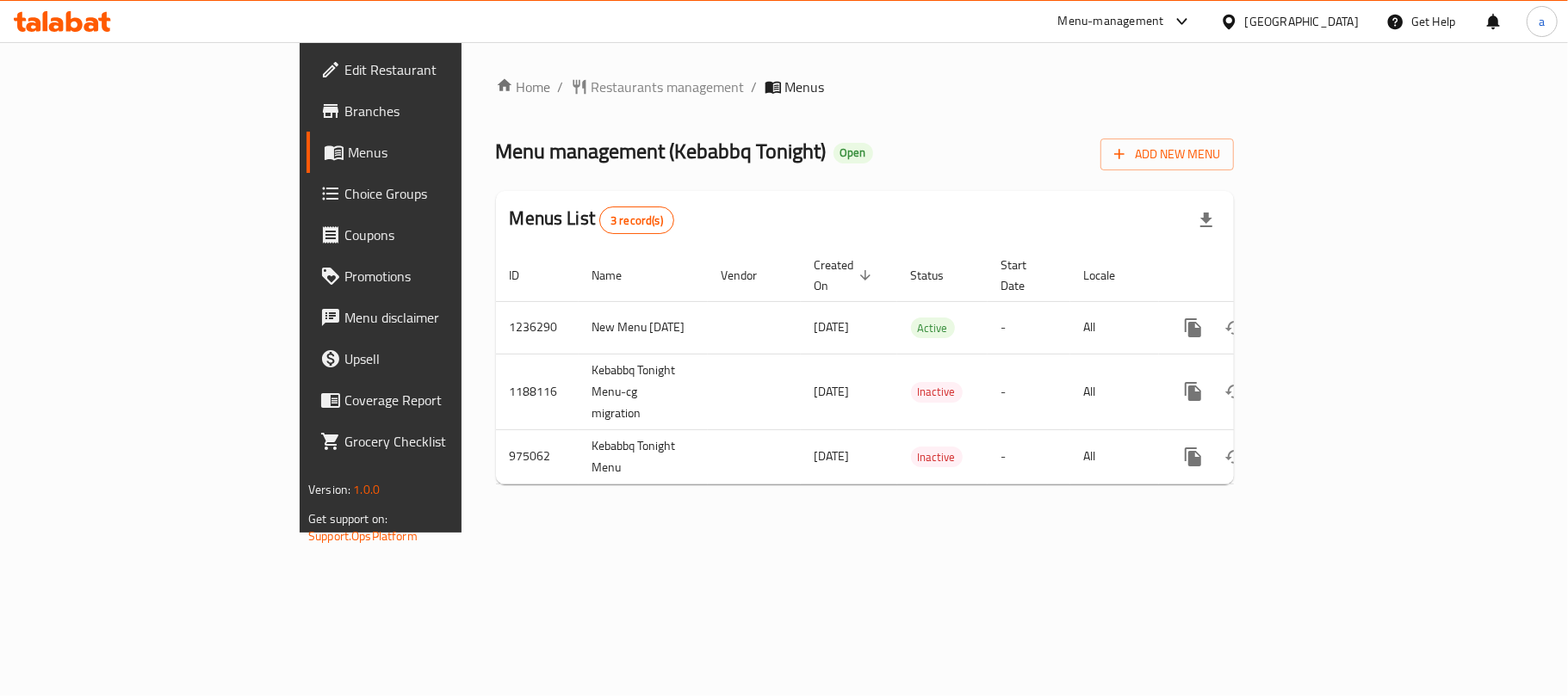
click at [1348, 24] on div "[GEOGRAPHIC_DATA]" at bounding box center [1302, 21] width 114 height 19
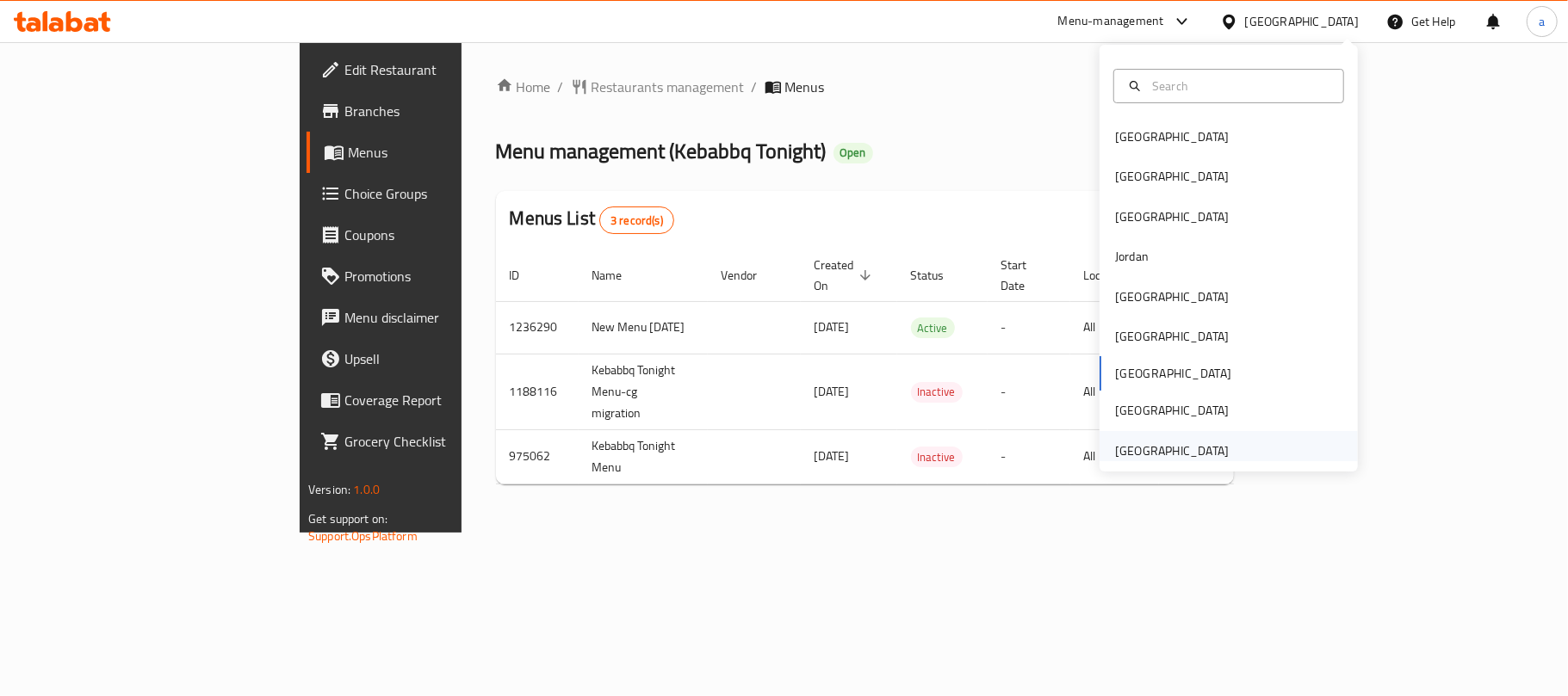
click at [1173, 455] on div "[GEOGRAPHIC_DATA]" at bounding box center [1172, 451] width 114 height 19
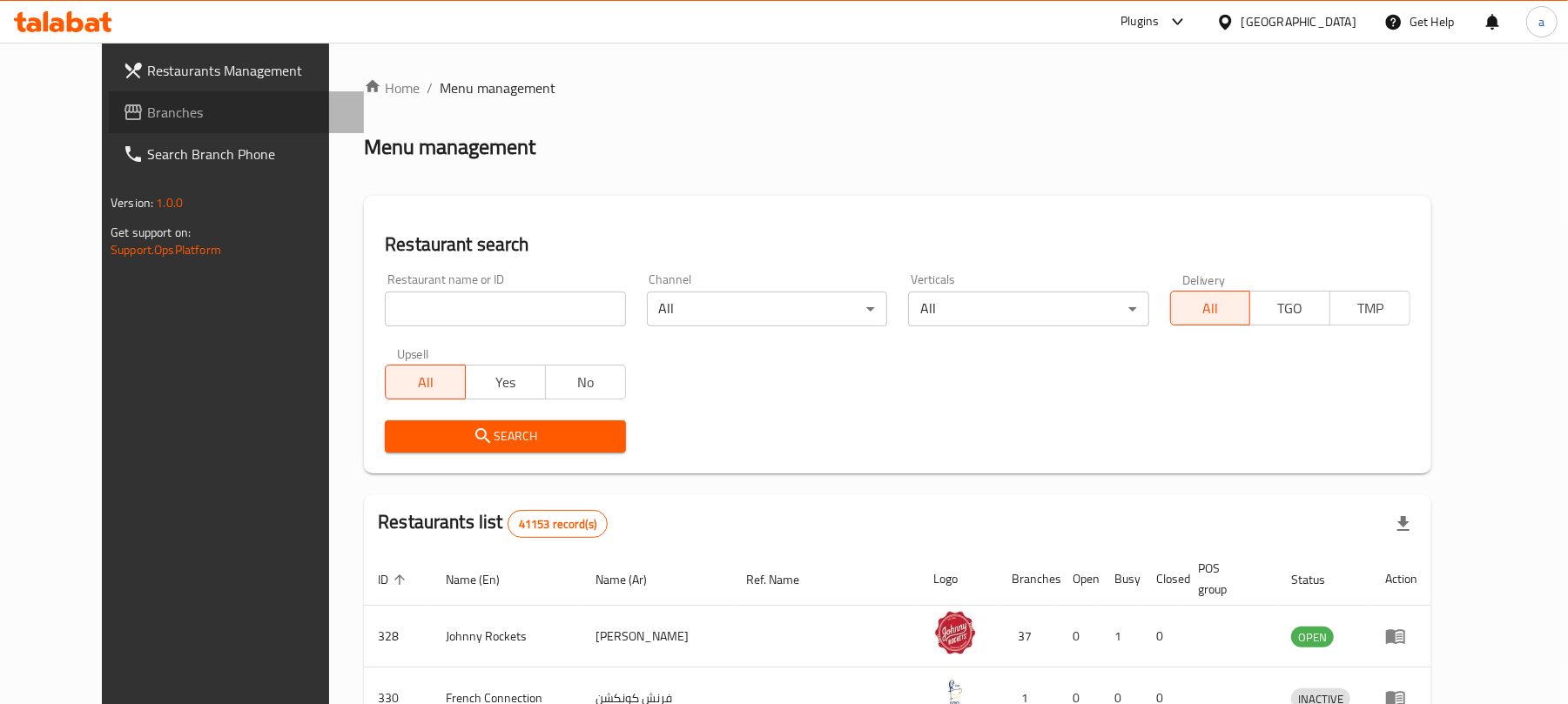
click at [147, 102] on span "Branches" at bounding box center [248, 112] width 202 height 21
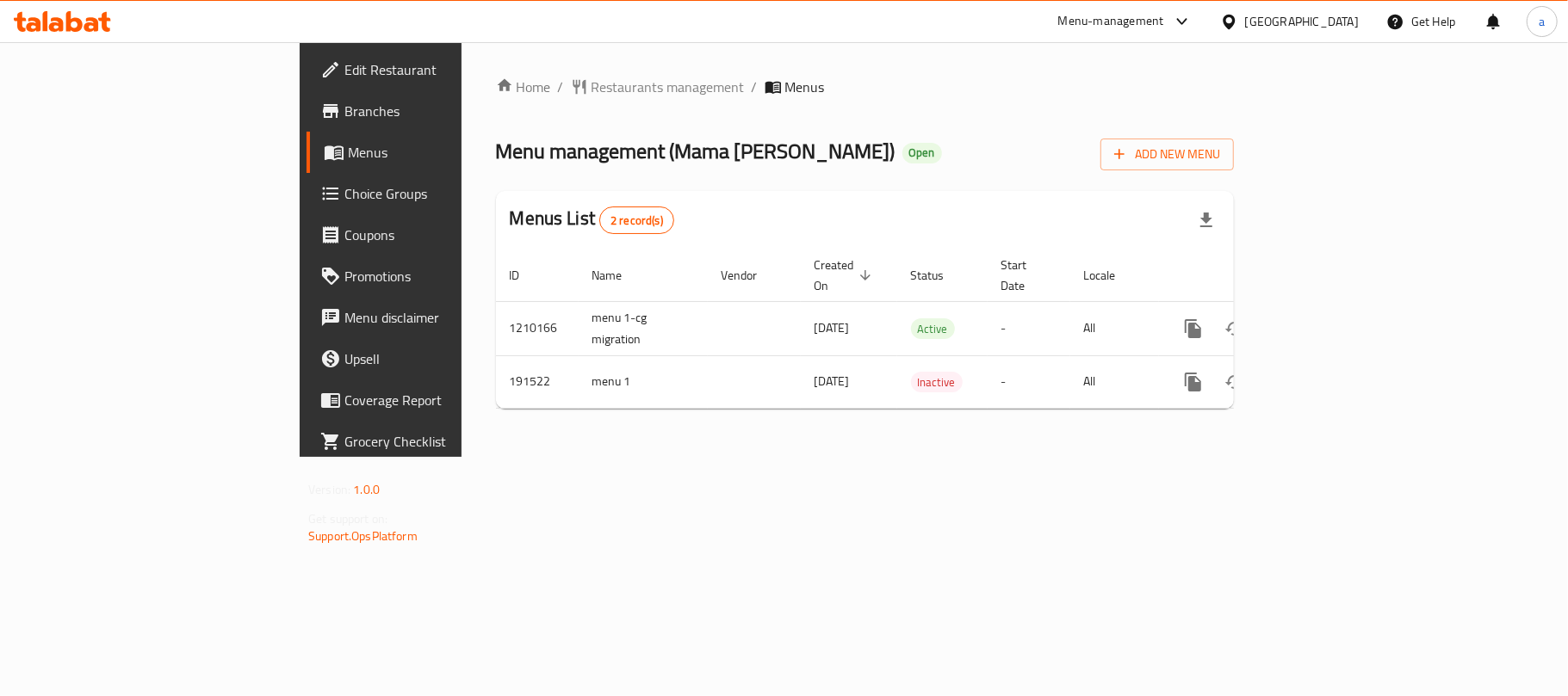
click at [67, 32] on div at bounding box center [62, 22] width 124 height 34
click at [73, 26] on icon at bounding box center [62, 21] width 97 height 21
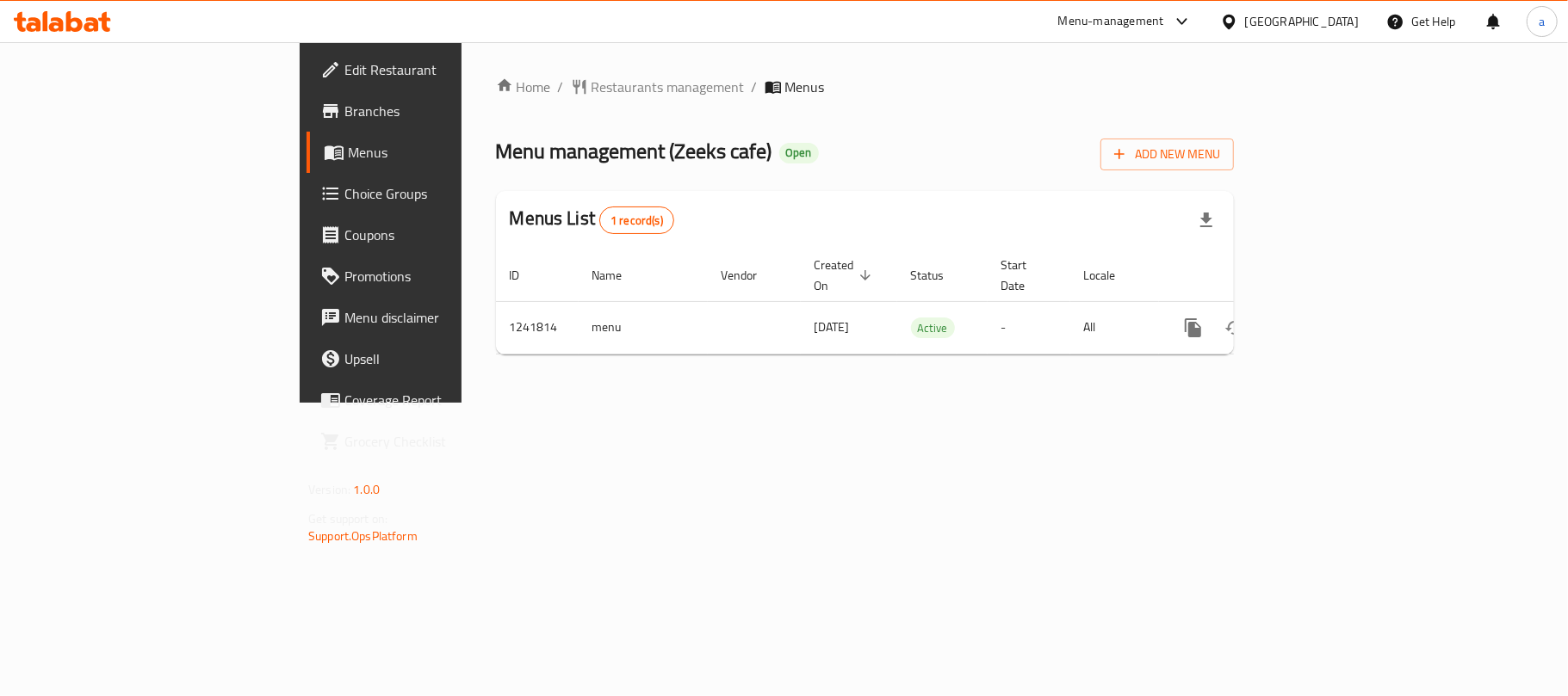
click at [1297, 26] on div "[GEOGRAPHIC_DATA]" at bounding box center [1302, 21] width 114 height 19
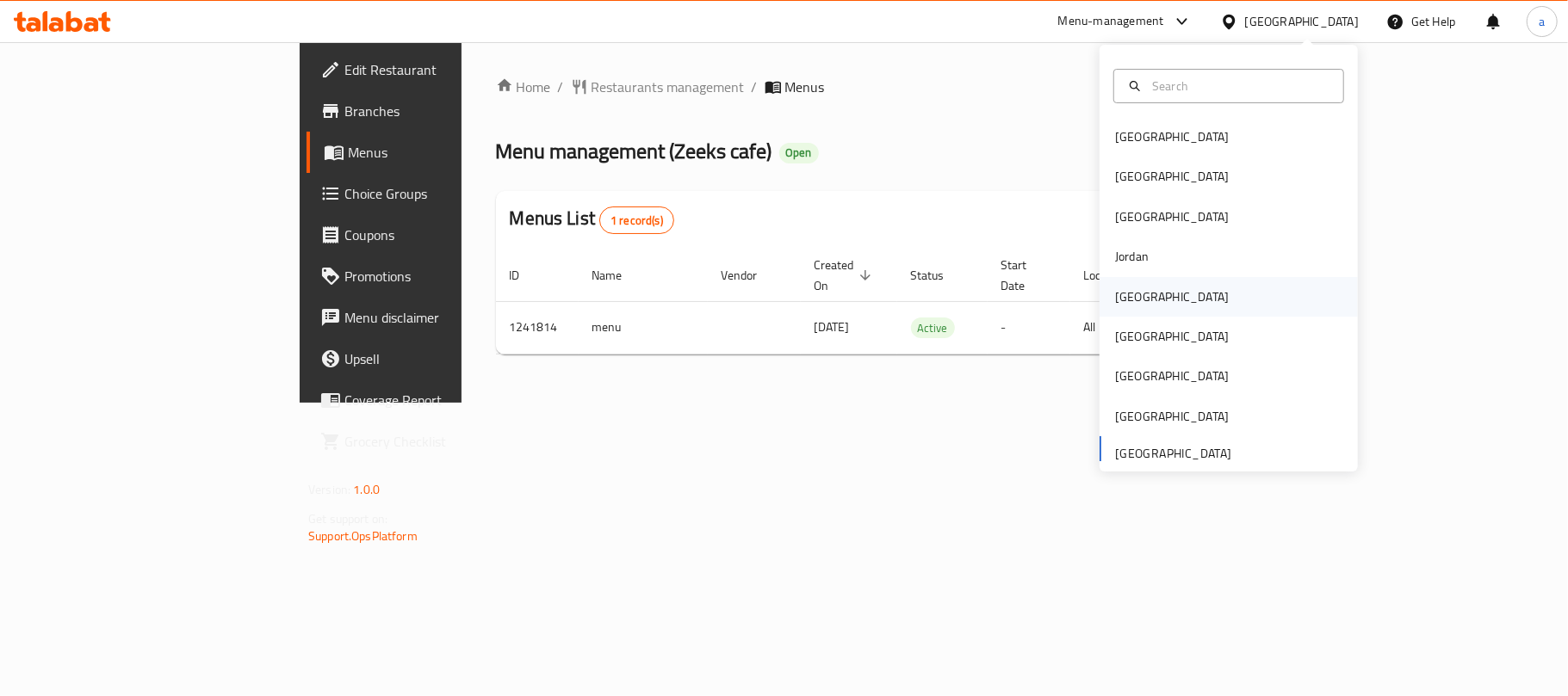
click at [1144, 291] on div "[GEOGRAPHIC_DATA]" at bounding box center [1171, 297] width 142 height 40
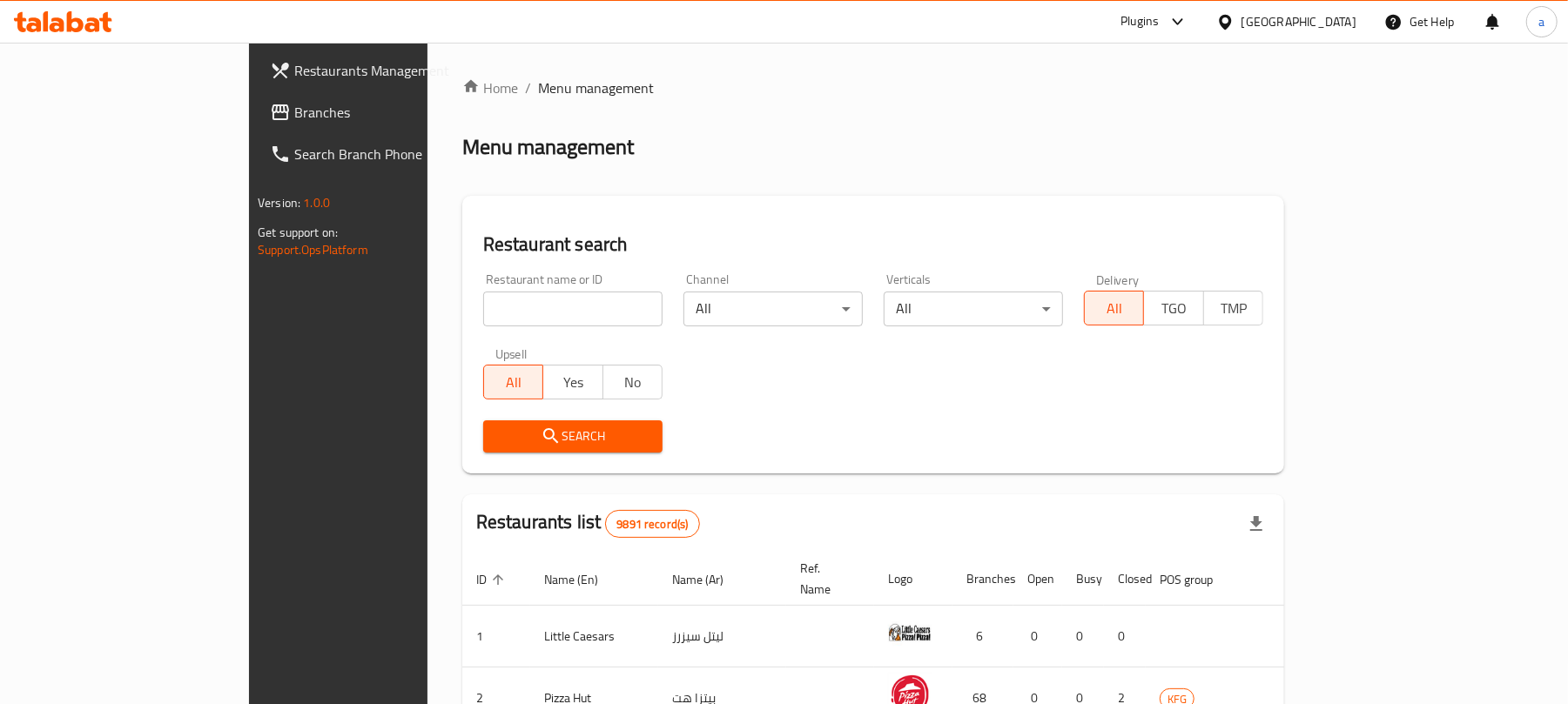
click at [294, 106] on span "Branches" at bounding box center [396, 112] width 202 height 21
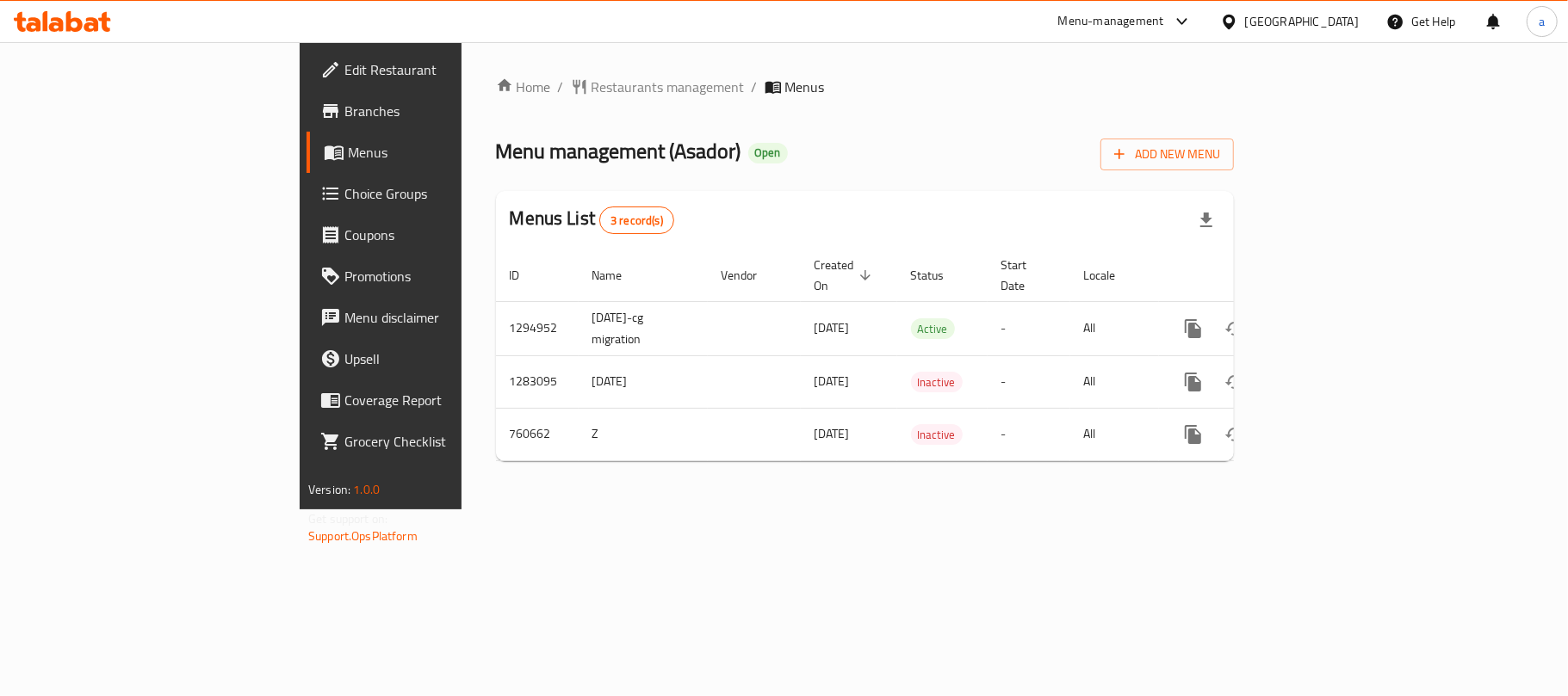
click at [1329, 22] on div "Kuwait" at bounding box center [1302, 21] width 114 height 19
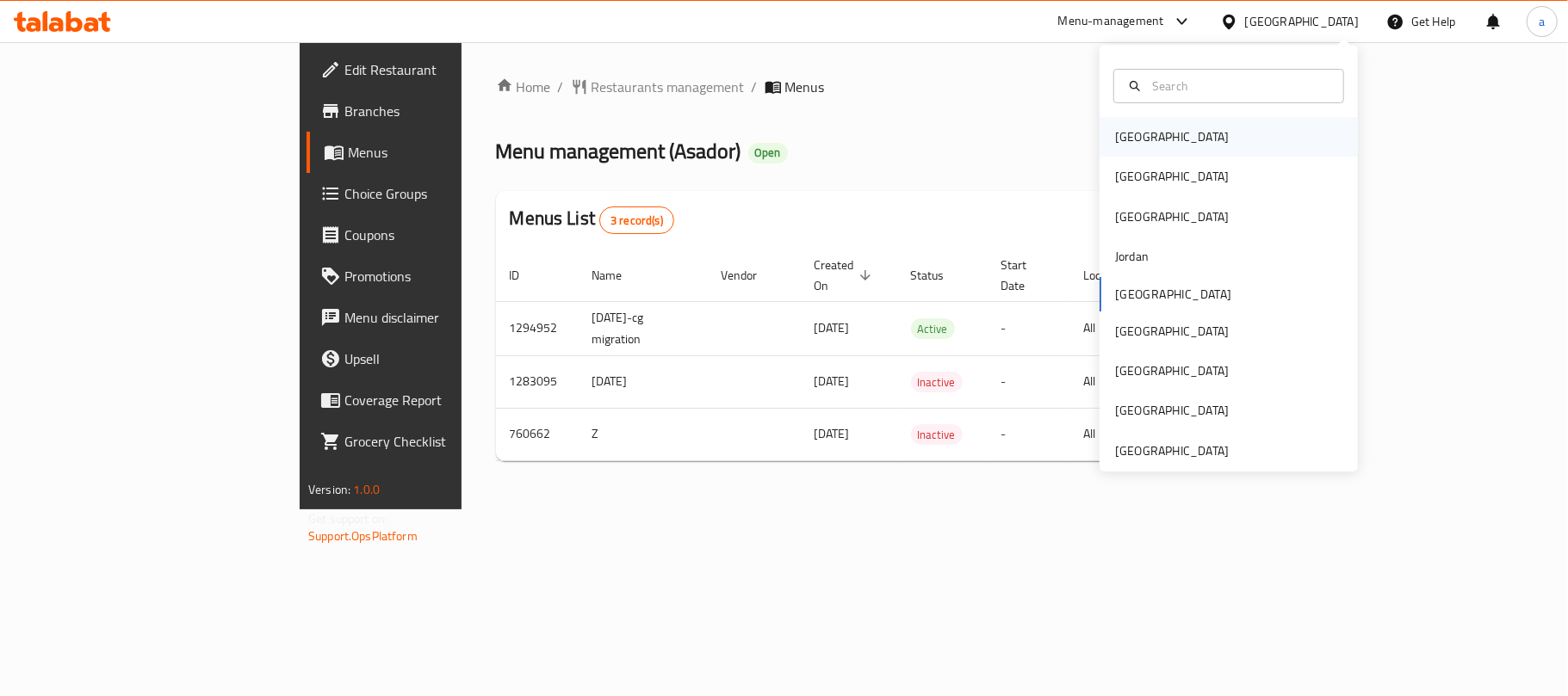
click at [1117, 150] on div "[GEOGRAPHIC_DATA]" at bounding box center [1171, 137] width 142 height 40
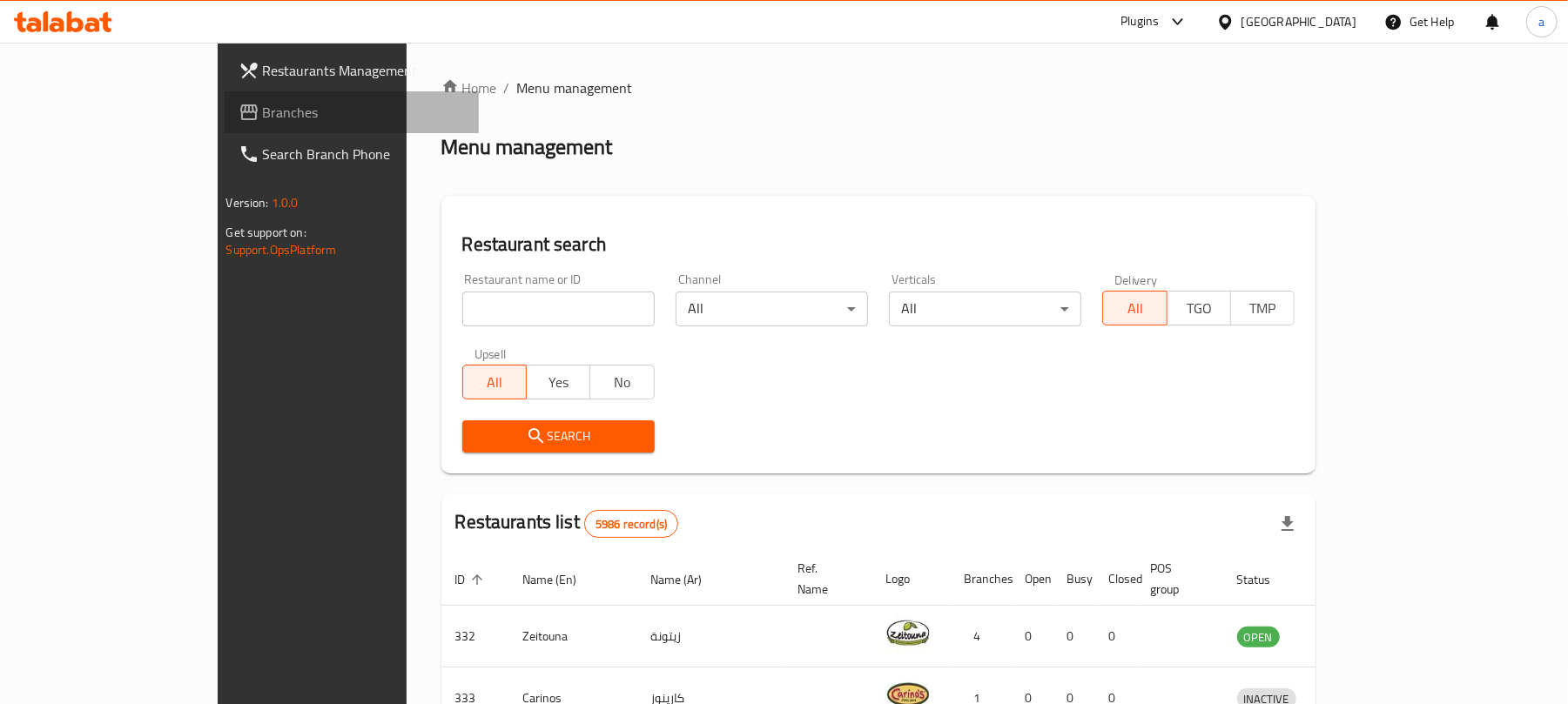
click at [263, 117] on span "Branches" at bounding box center [364, 112] width 202 height 21
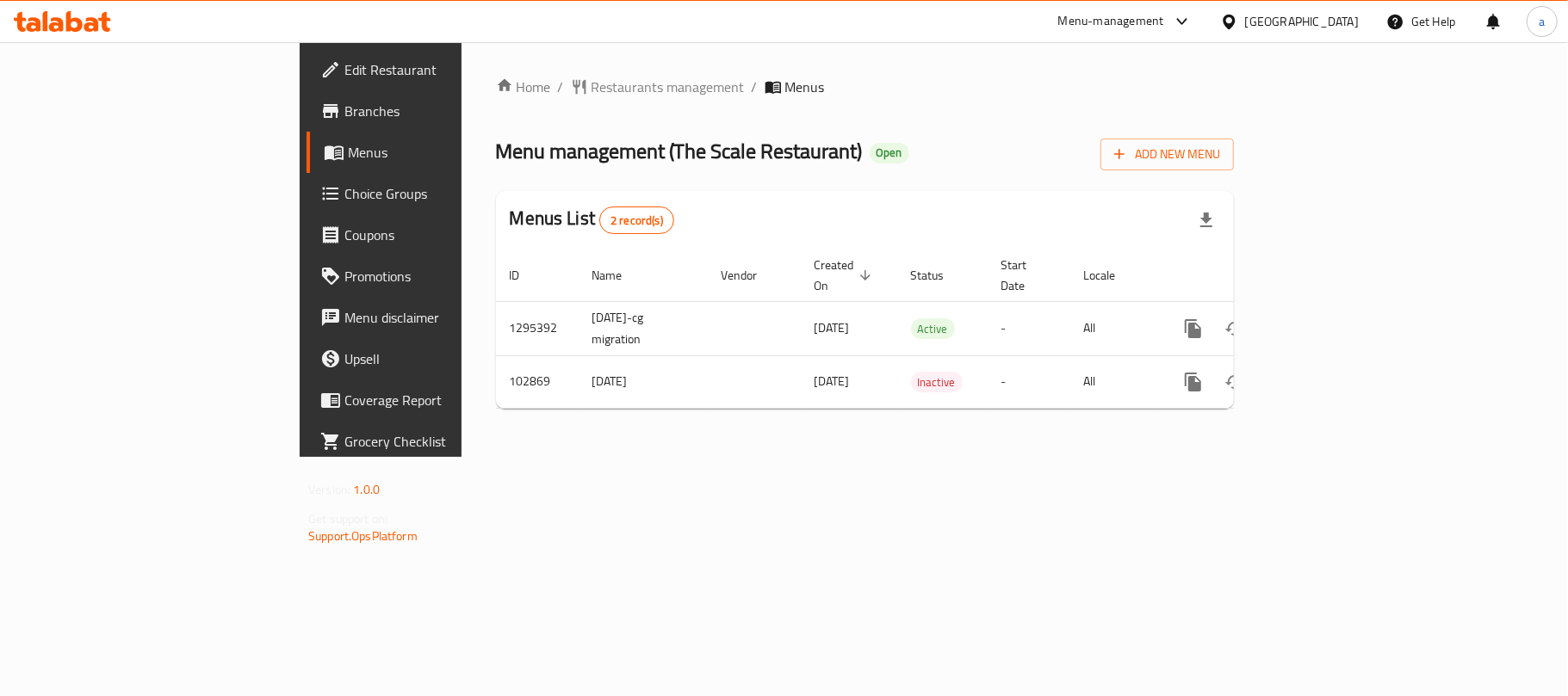
click at [87, 18] on icon at bounding box center [92, 24] width 14 height 14
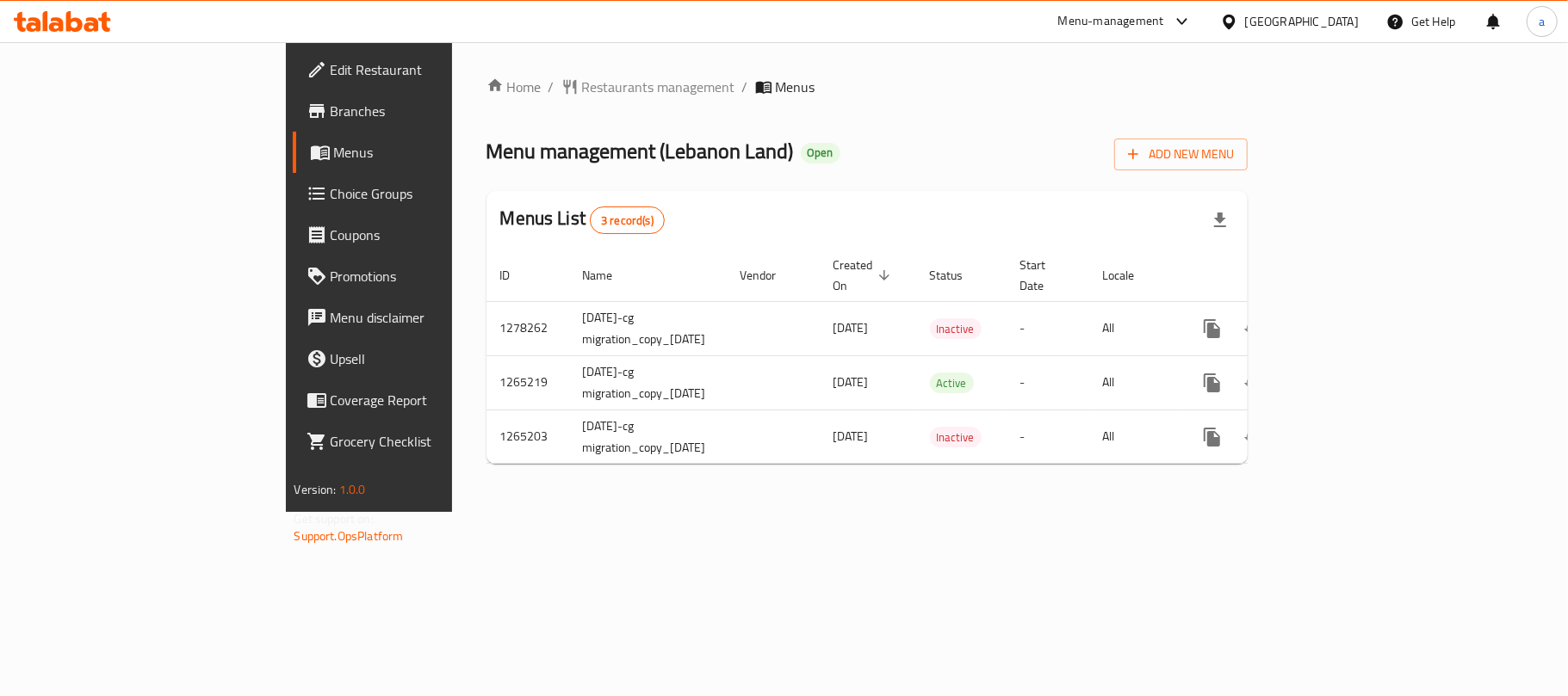
click at [90, 31] on icon at bounding box center [92, 24] width 14 height 14
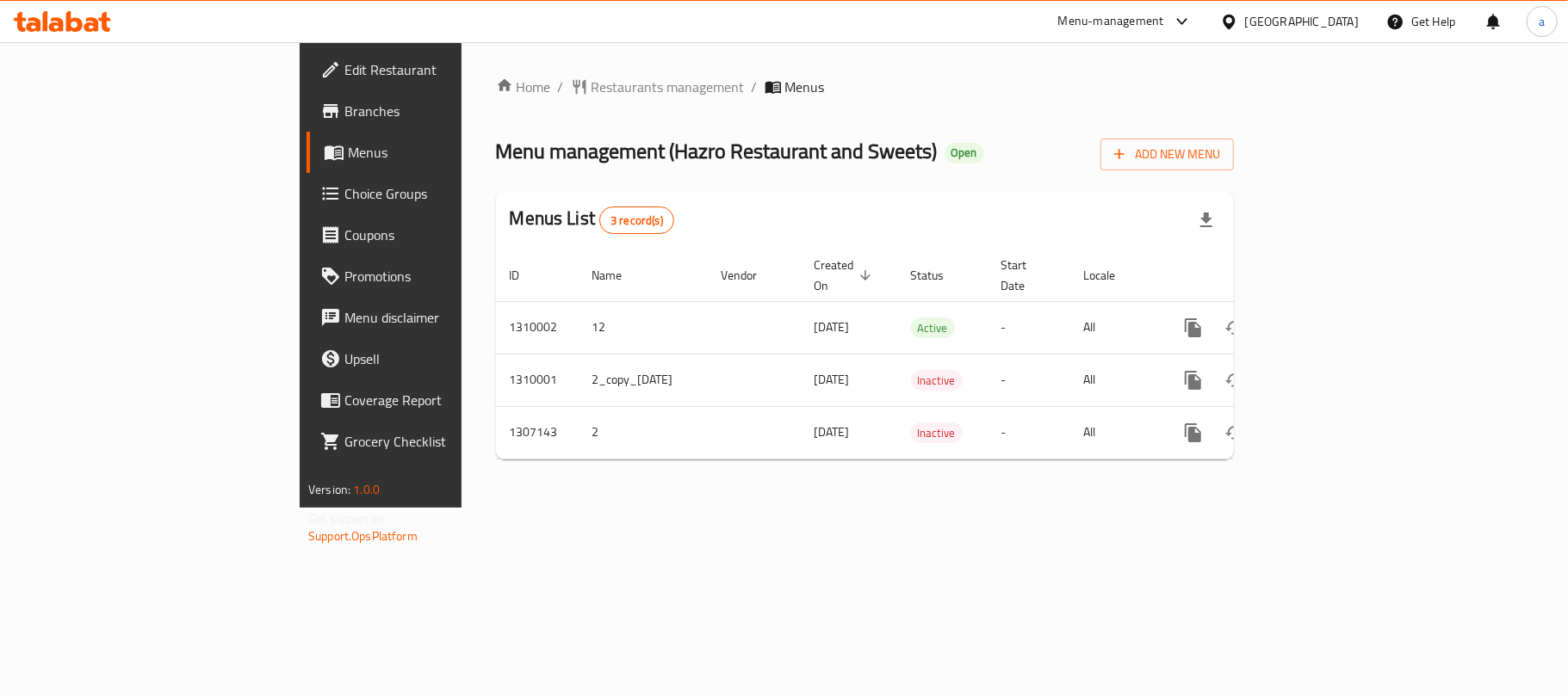
click at [1321, 24] on div "[GEOGRAPHIC_DATA]" at bounding box center [1302, 21] width 114 height 19
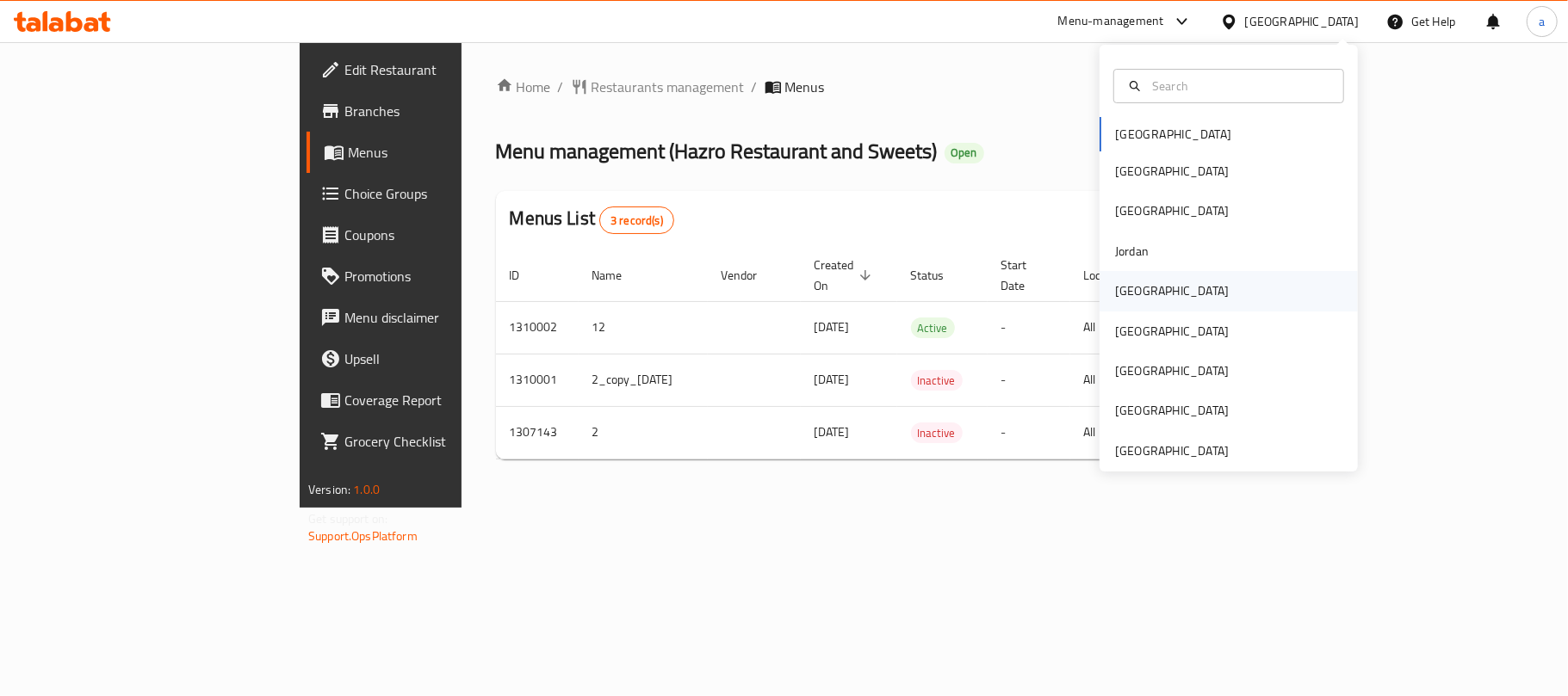
click at [1123, 281] on div "[GEOGRAPHIC_DATA]" at bounding box center [1172, 290] width 114 height 19
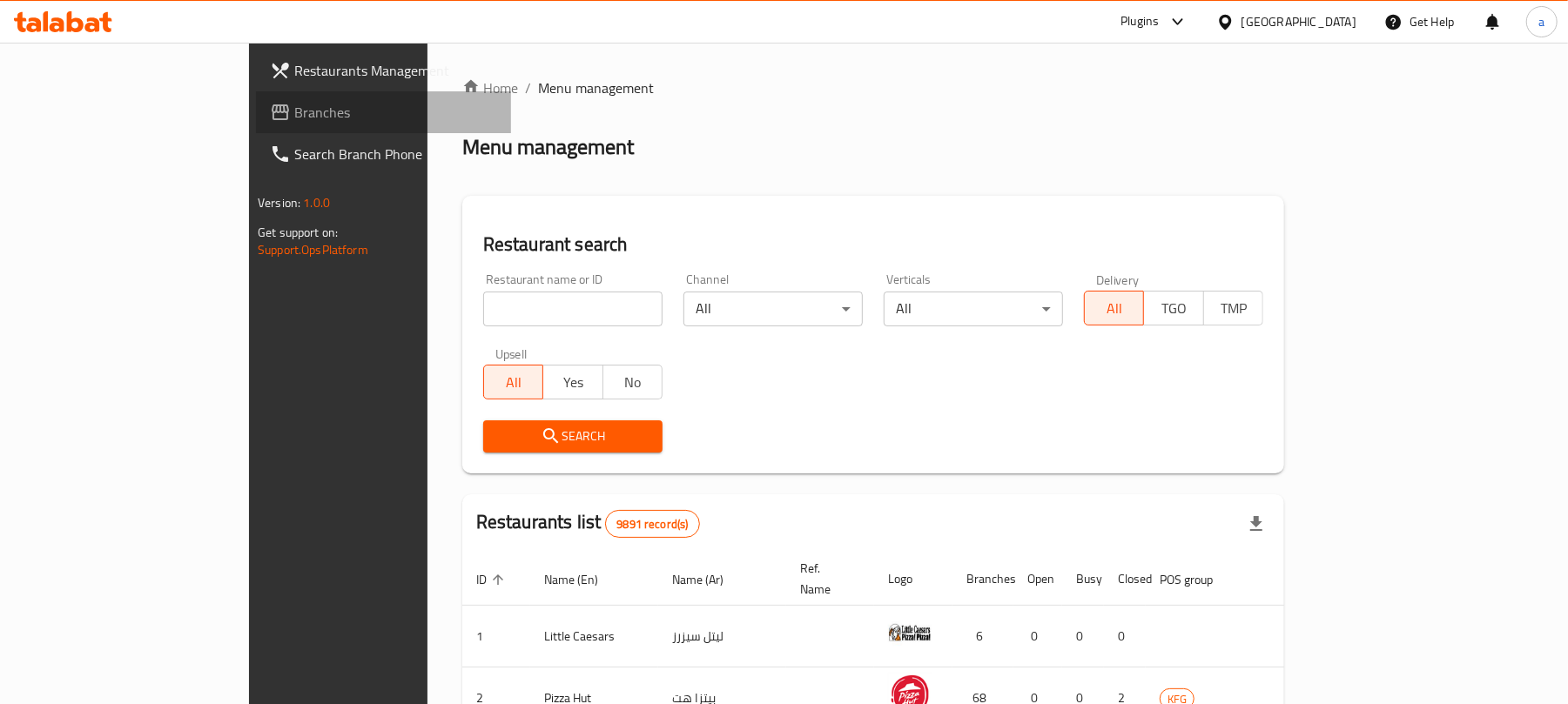
click at [294, 116] on span "Branches" at bounding box center [396, 112] width 202 height 21
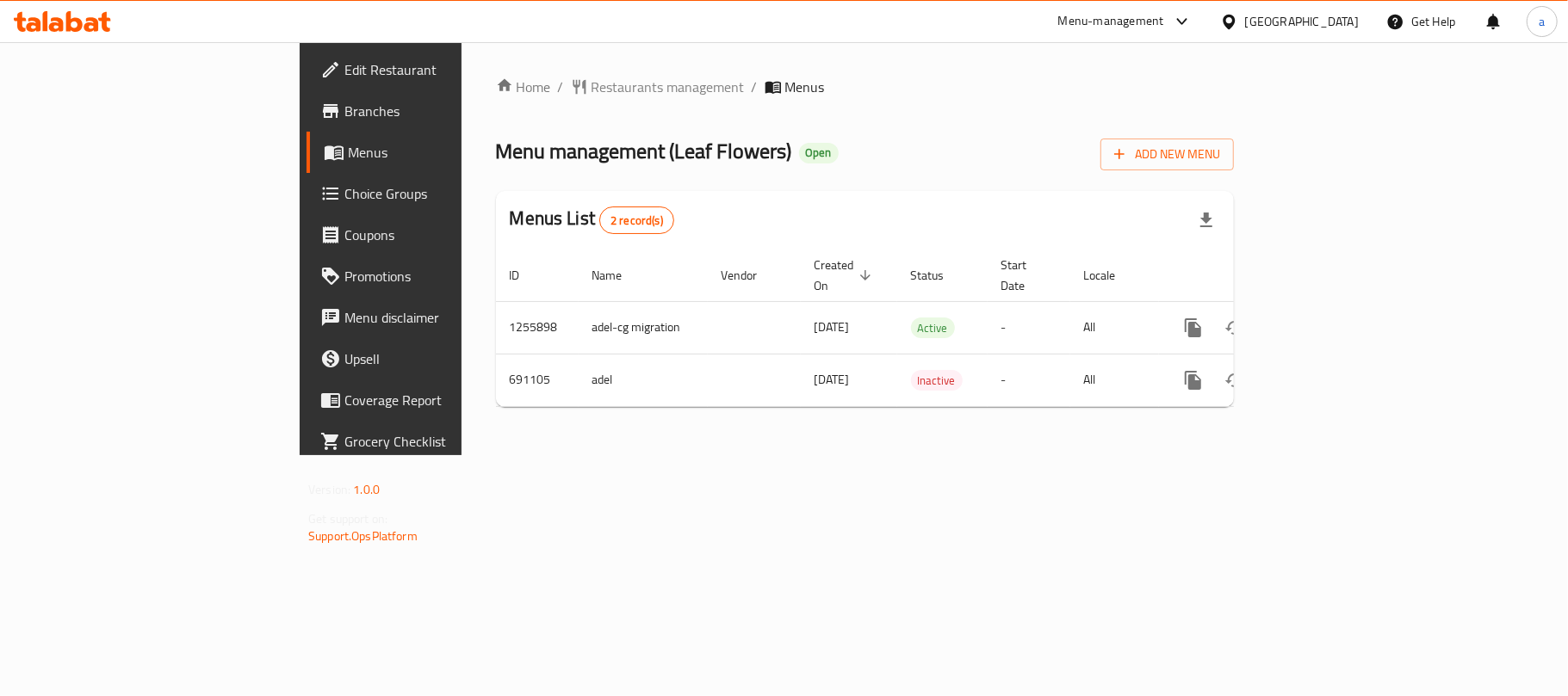
click at [76, 28] on icon at bounding box center [62, 21] width 97 height 21
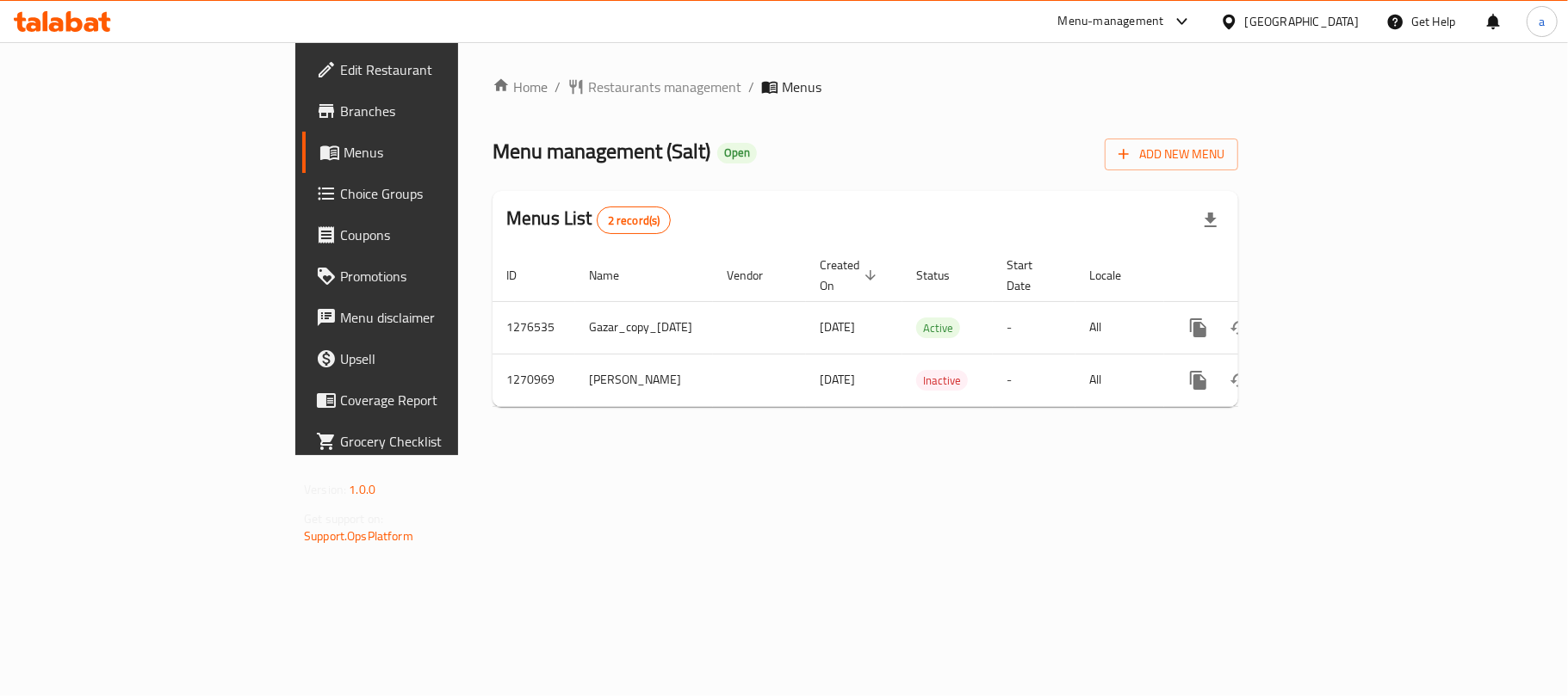
click at [91, 21] on icon at bounding box center [92, 24] width 14 height 14
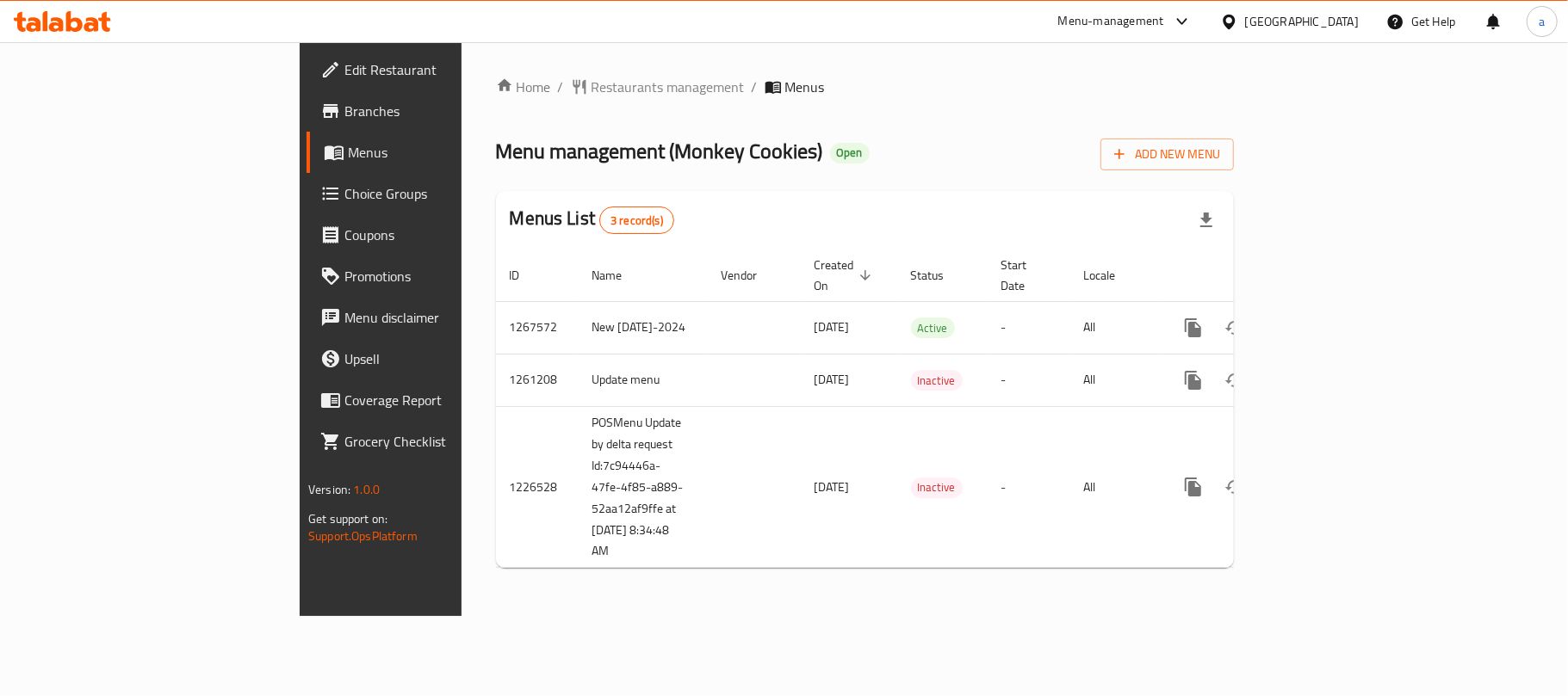
click at [528, 569] on div "Home / Restaurants management / Menus Menu management ( Monkey Cookies ) Open A…" at bounding box center [865, 329] width 807 height 574
click at [90, 17] on icon at bounding box center [62, 21] width 97 height 21
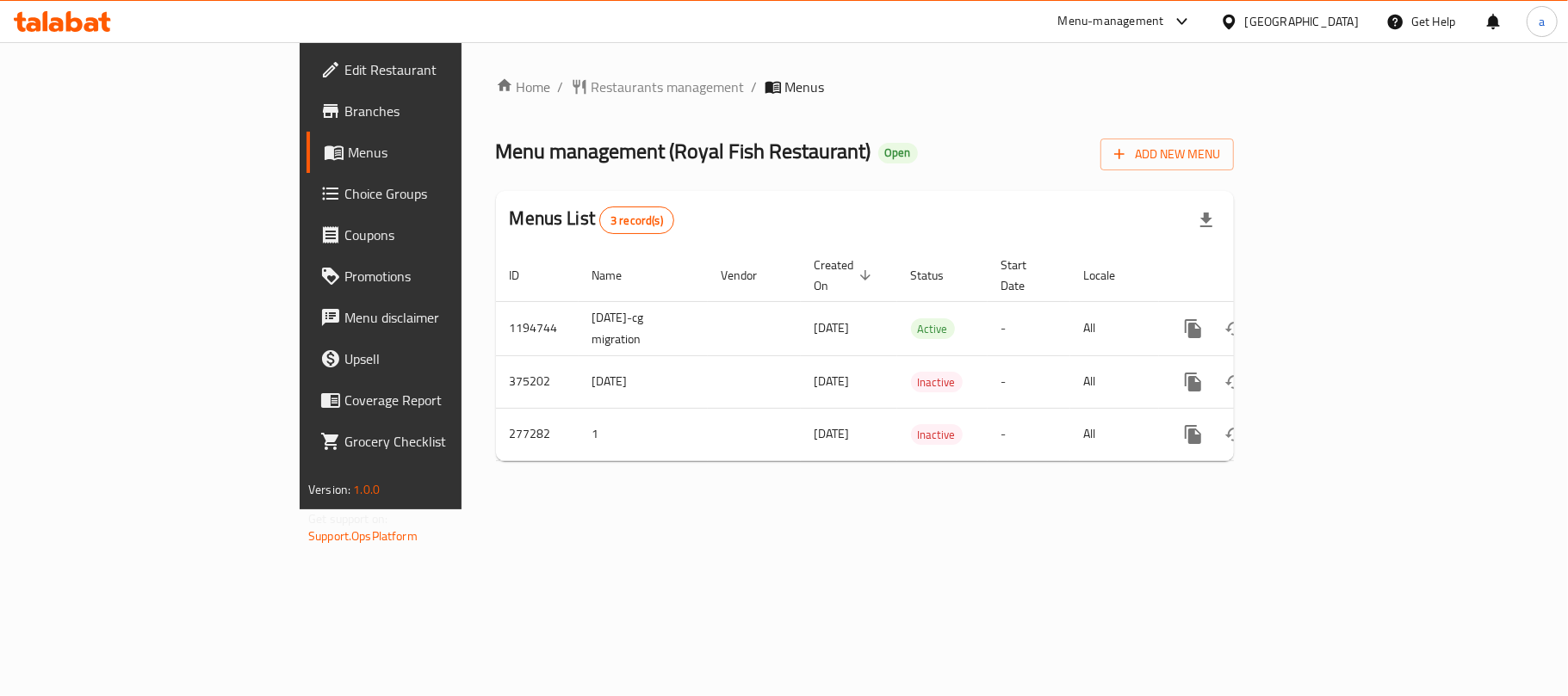
click at [56, 22] on icon at bounding box center [62, 21] width 97 height 21
click at [1254, 21] on div "[GEOGRAPHIC_DATA]" at bounding box center [1302, 21] width 114 height 19
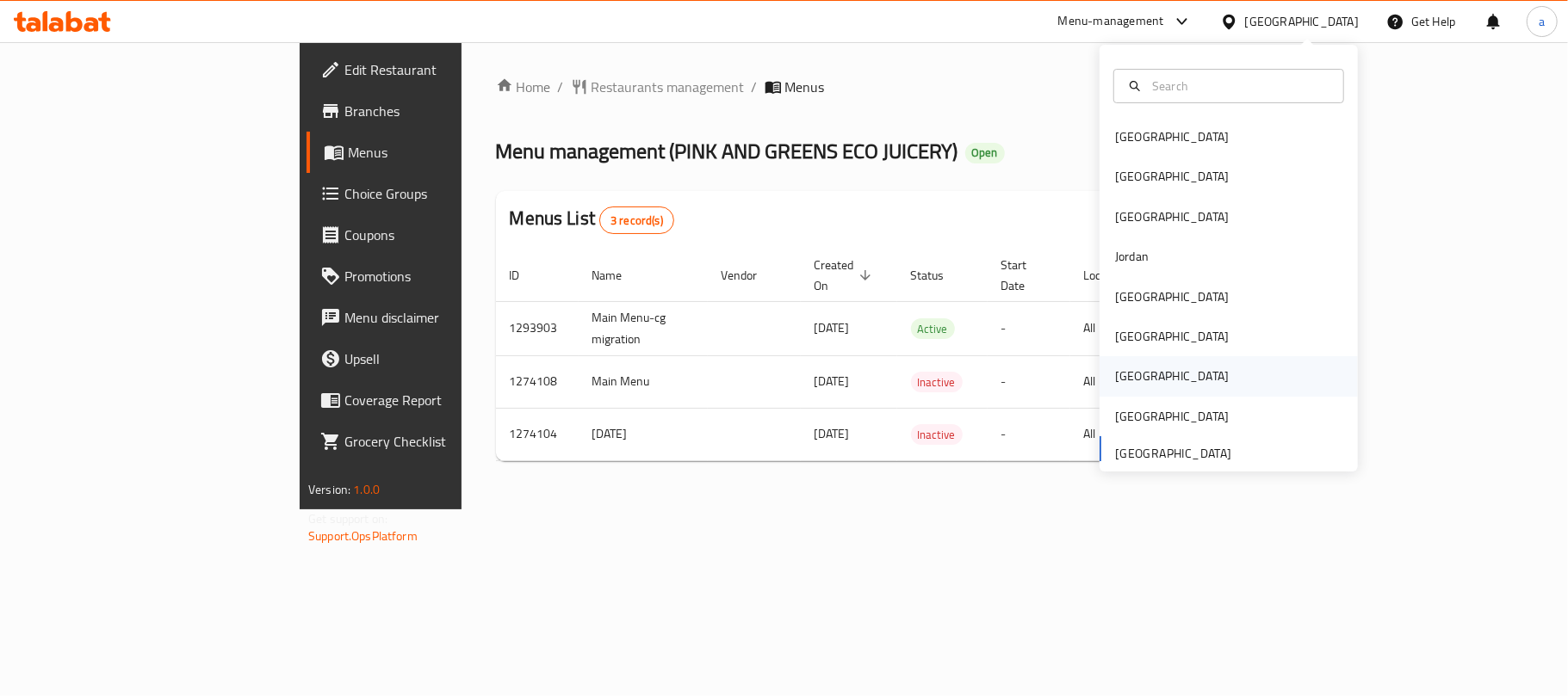
click at [1126, 375] on div "Qatar" at bounding box center [1172, 376] width 114 height 19
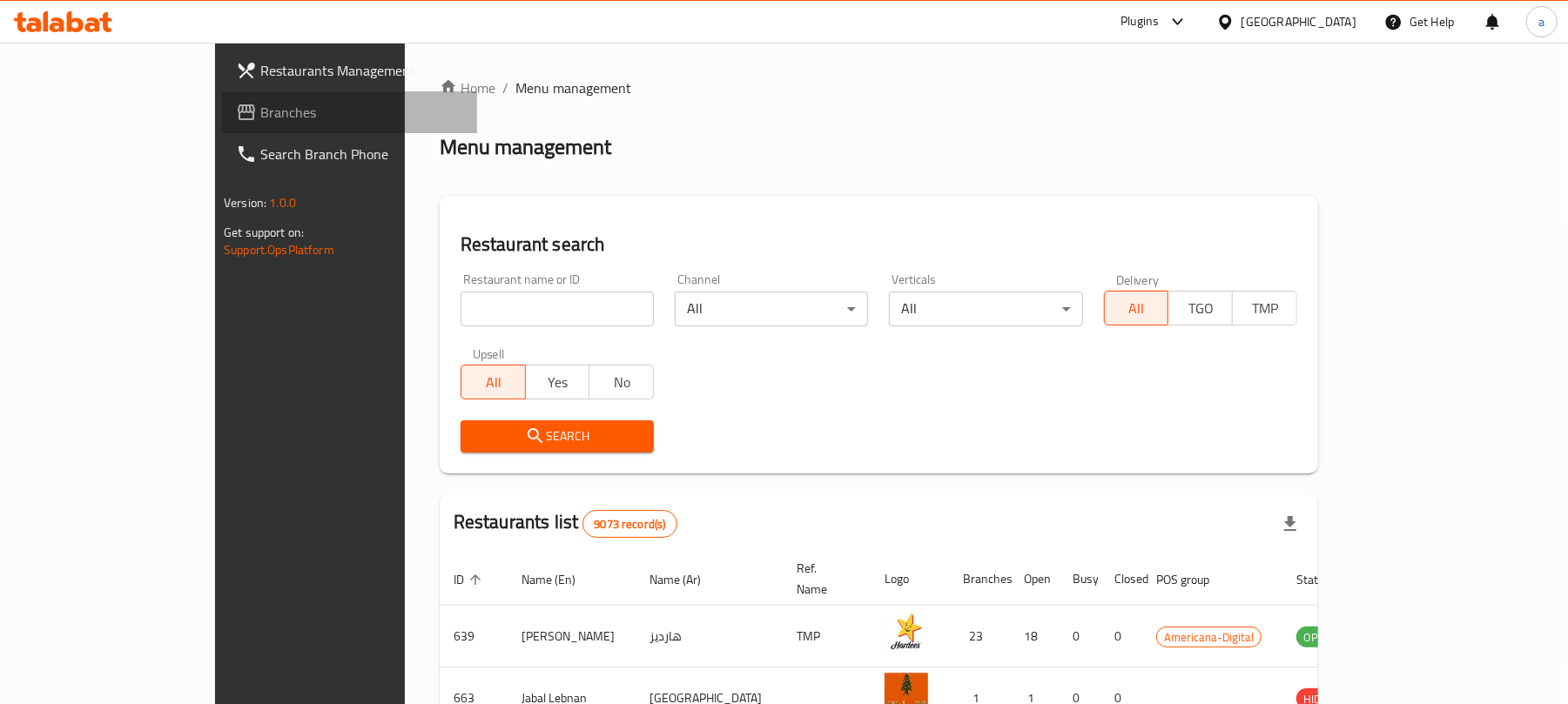
click at [261, 109] on span "Branches" at bounding box center [362, 112] width 202 height 21
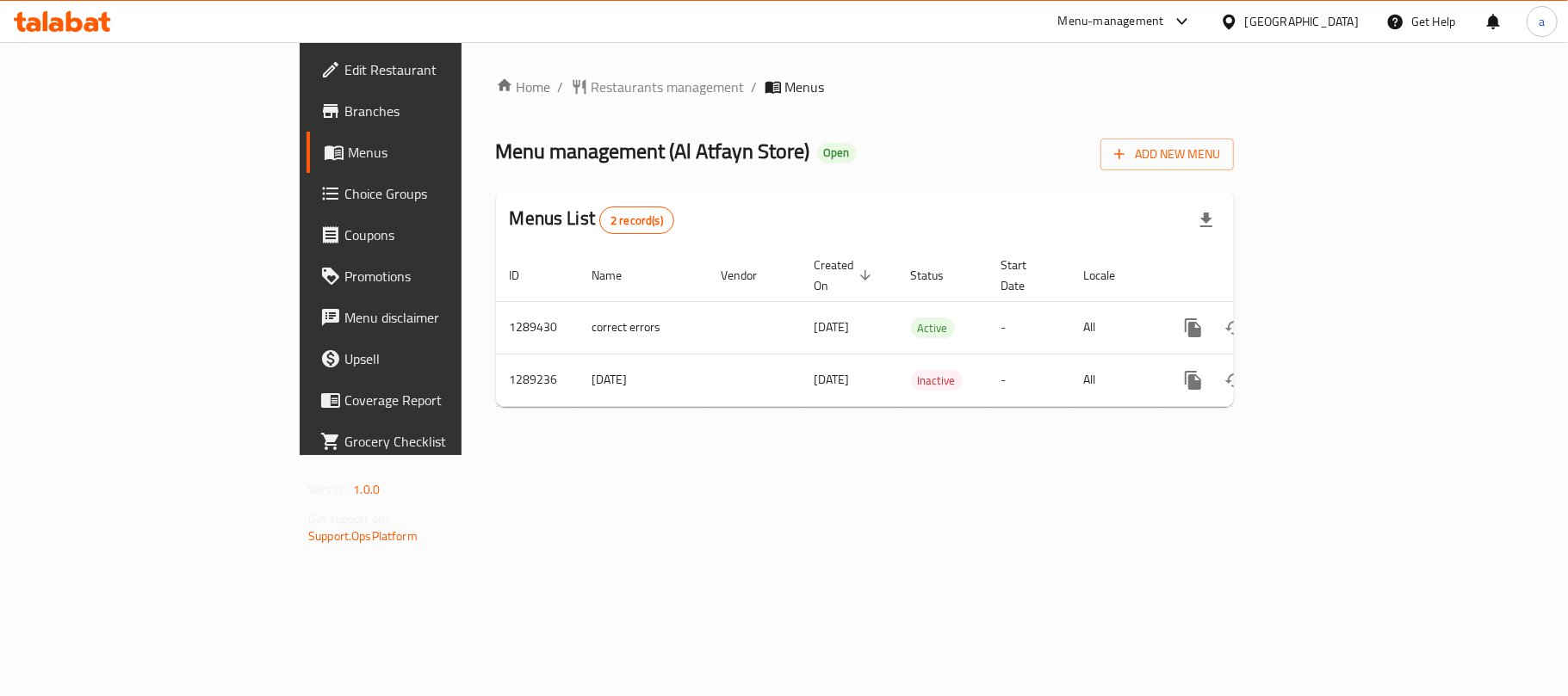
click at [1338, 24] on div "[GEOGRAPHIC_DATA]" at bounding box center [1302, 21] width 114 height 19
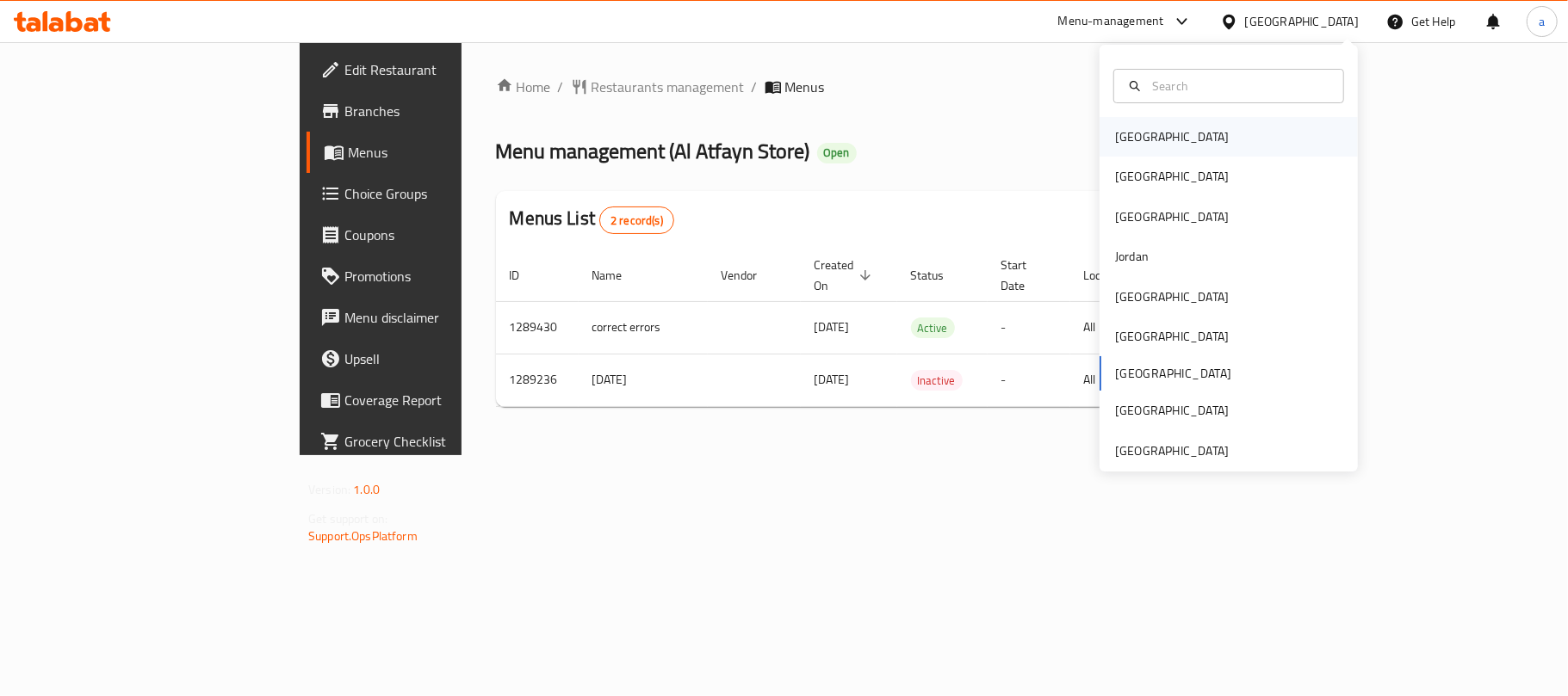
click at [1123, 142] on div "[GEOGRAPHIC_DATA]" at bounding box center [1172, 136] width 114 height 19
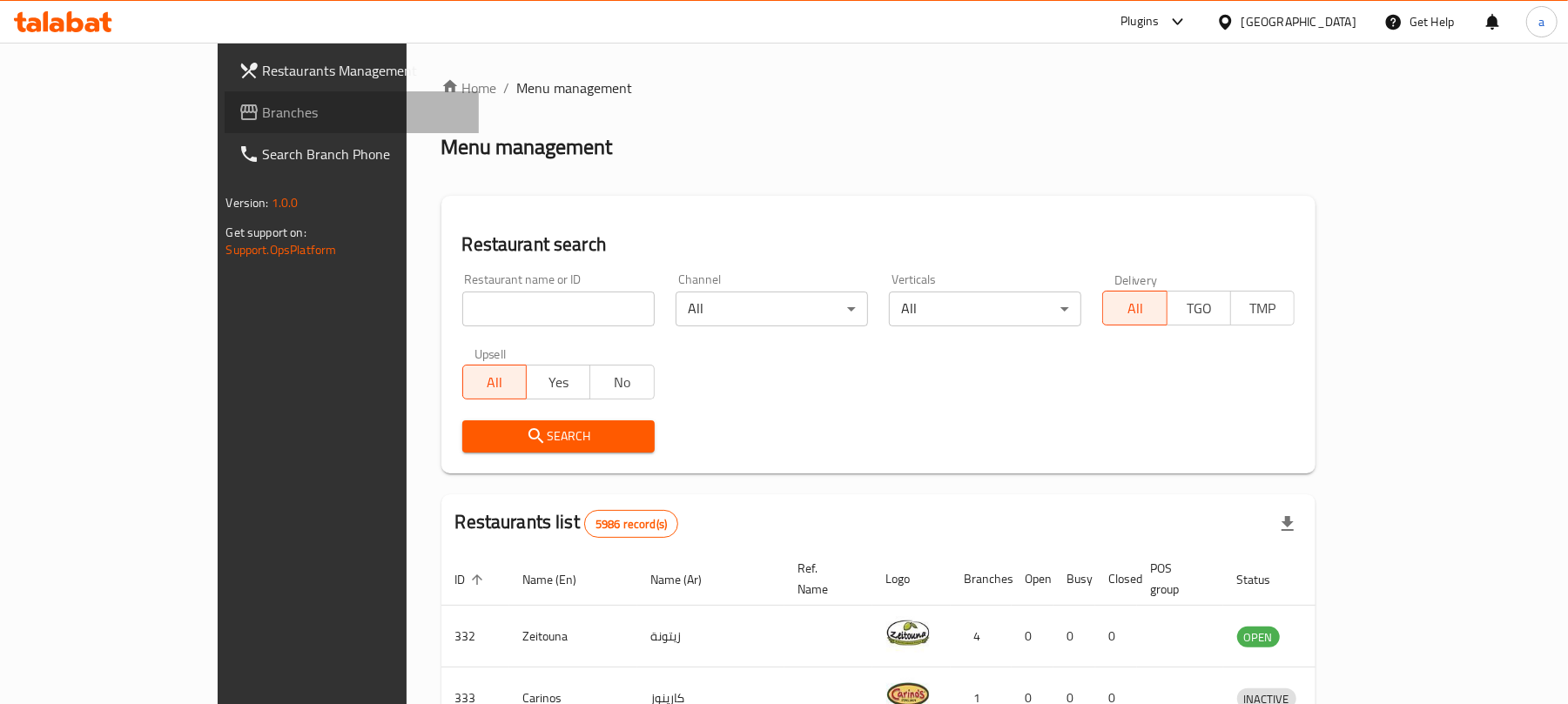
click at [263, 115] on span "Branches" at bounding box center [364, 112] width 202 height 21
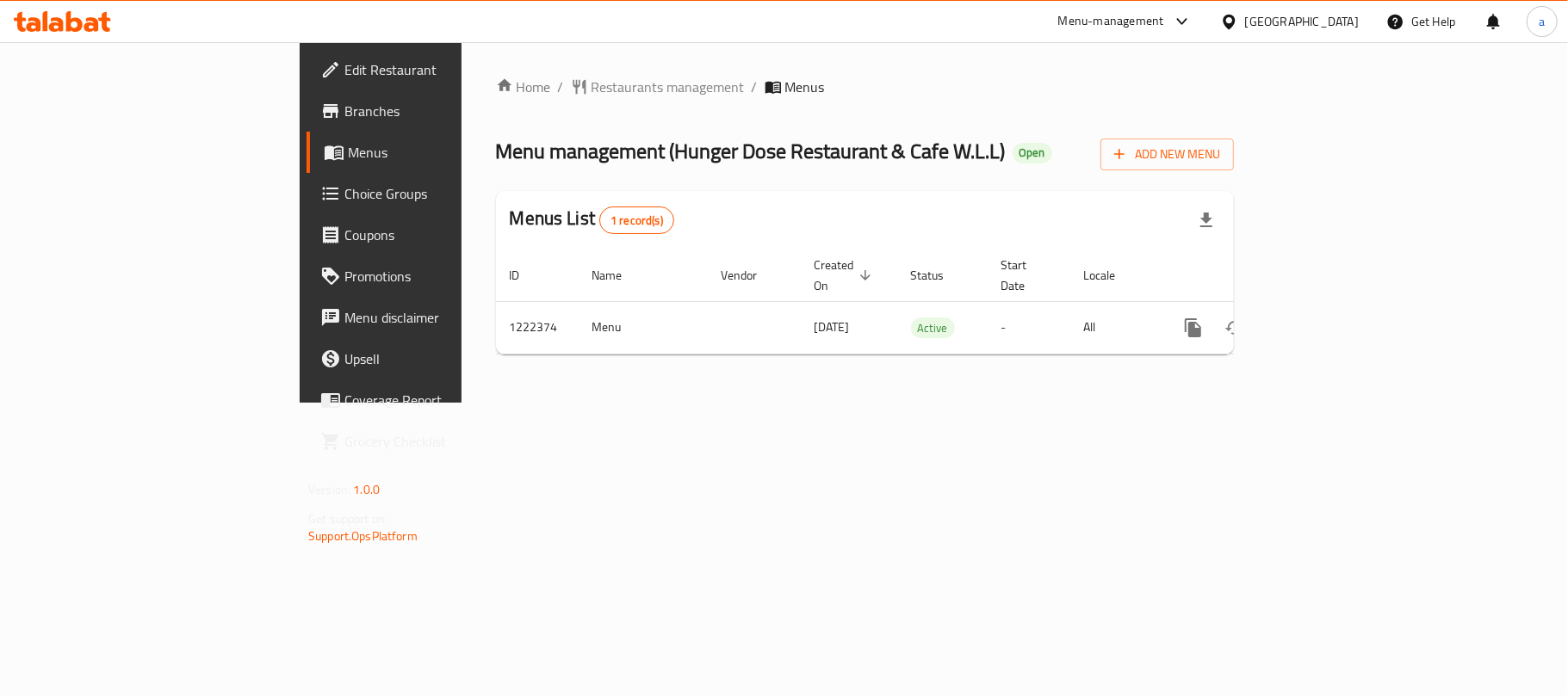
click at [1330, 22] on div "[GEOGRAPHIC_DATA]" at bounding box center [1302, 21] width 114 height 19
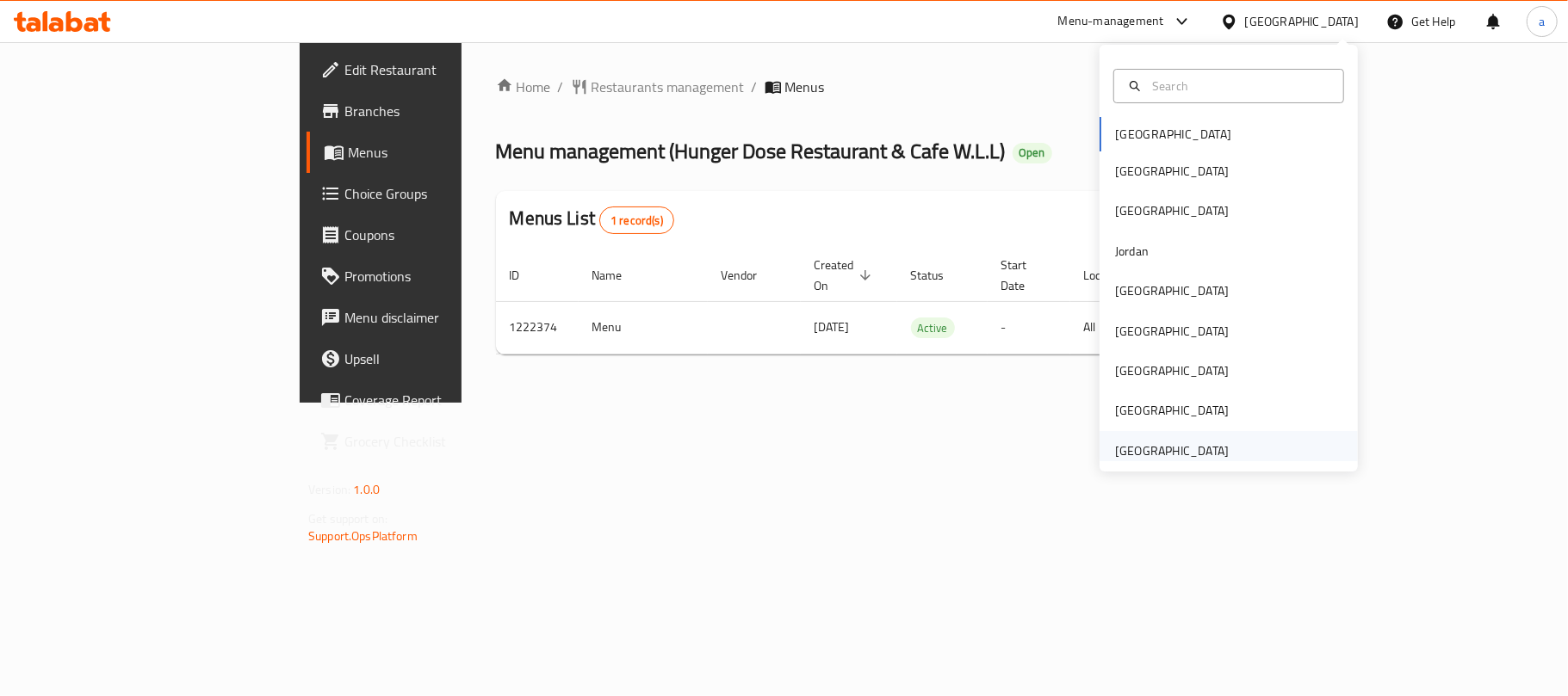
click at [1185, 444] on div "[GEOGRAPHIC_DATA]" at bounding box center [1172, 451] width 114 height 19
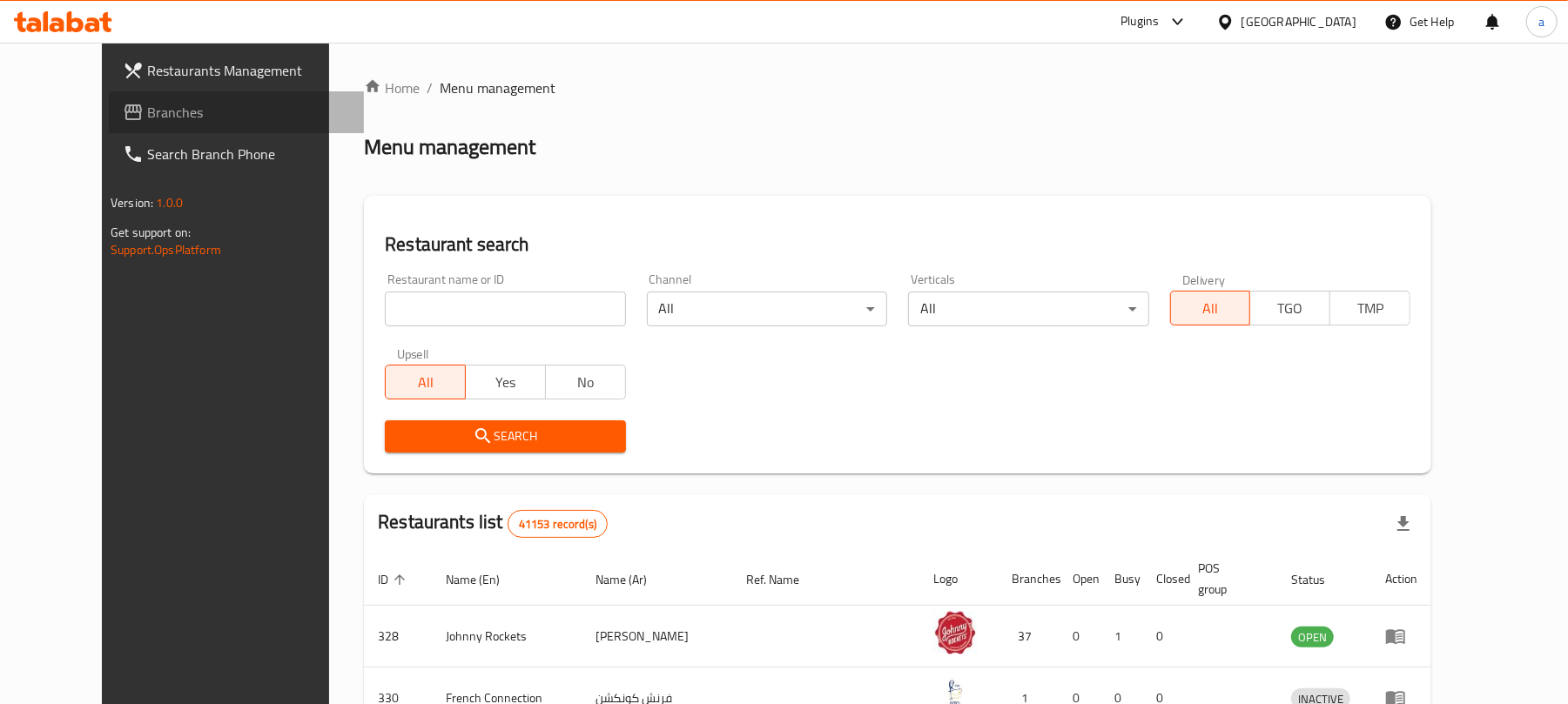
click at [147, 119] on span "Branches" at bounding box center [248, 112] width 202 height 21
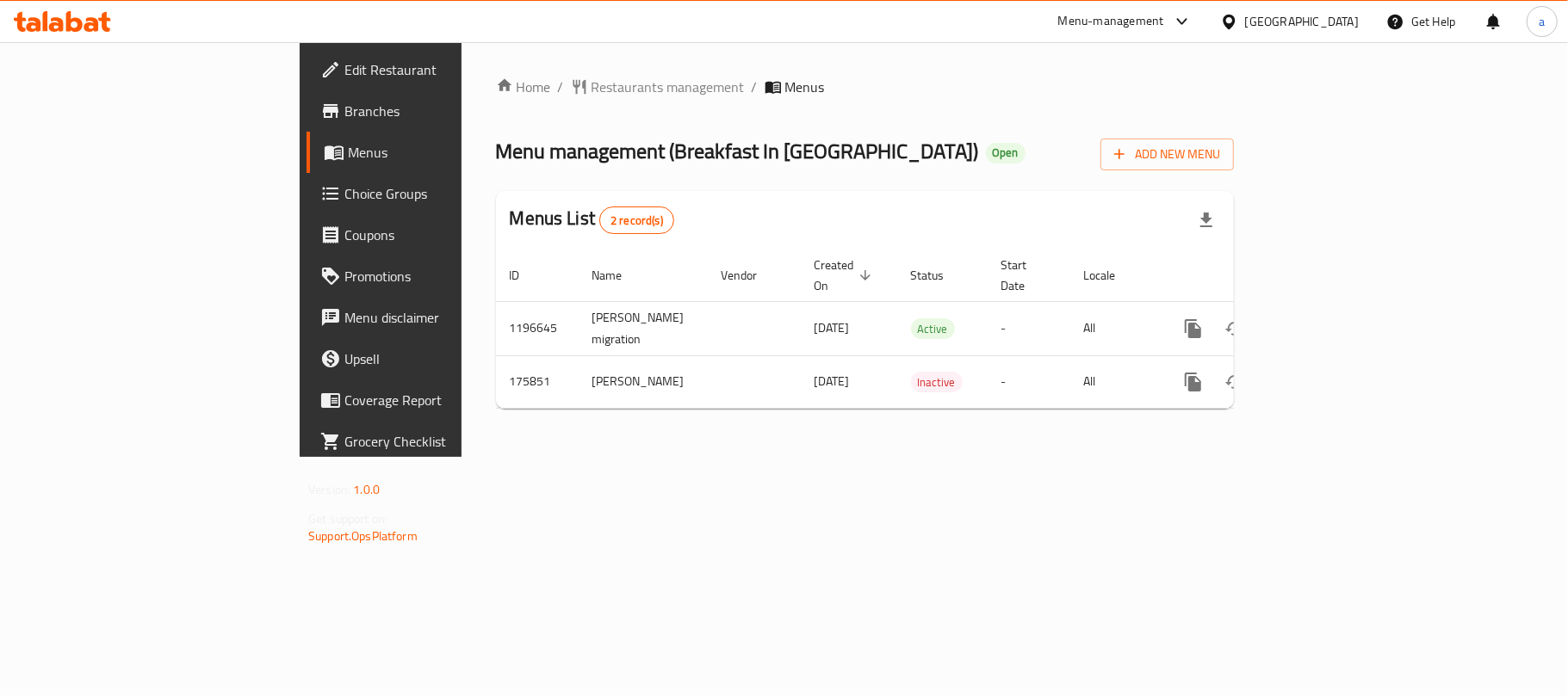
click at [62, 22] on icon at bounding box center [56, 24] width 14 height 14
click at [1281, 21] on div "[GEOGRAPHIC_DATA]" at bounding box center [1302, 21] width 114 height 19
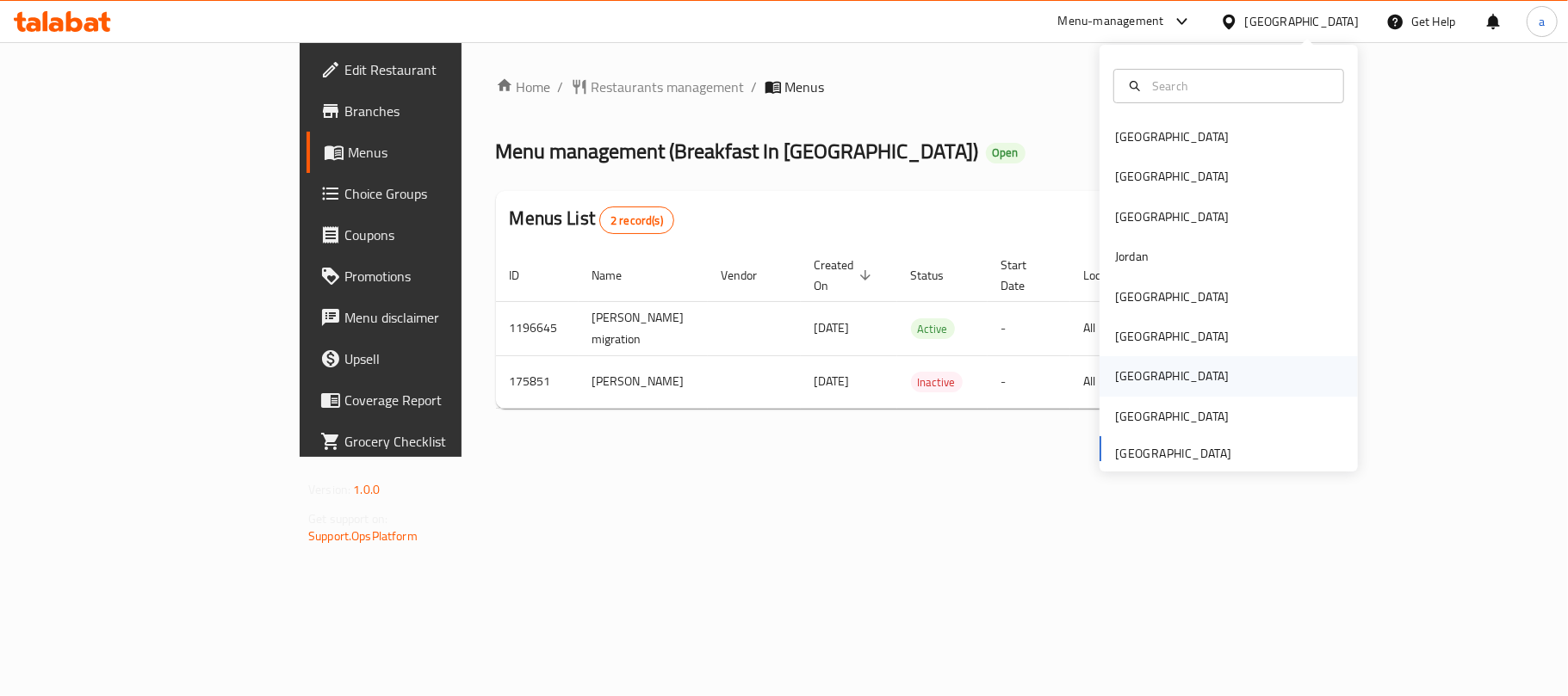
click at [1140, 379] on div "[GEOGRAPHIC_DATA]" at bounding box center [1171, 376] width 142 height 40
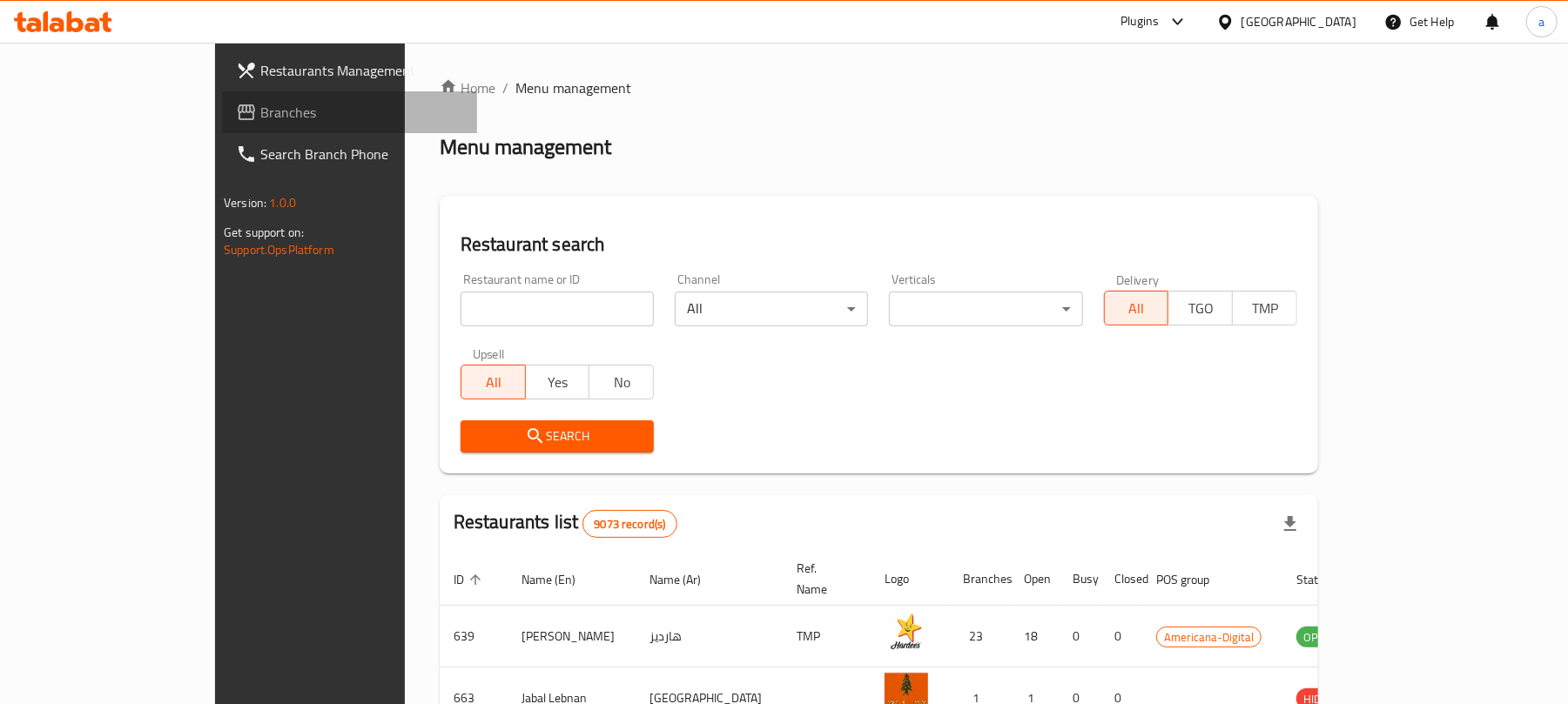
click at [261, 119] on span "Branches" at bounding box center [362, 112] width 202 height 21
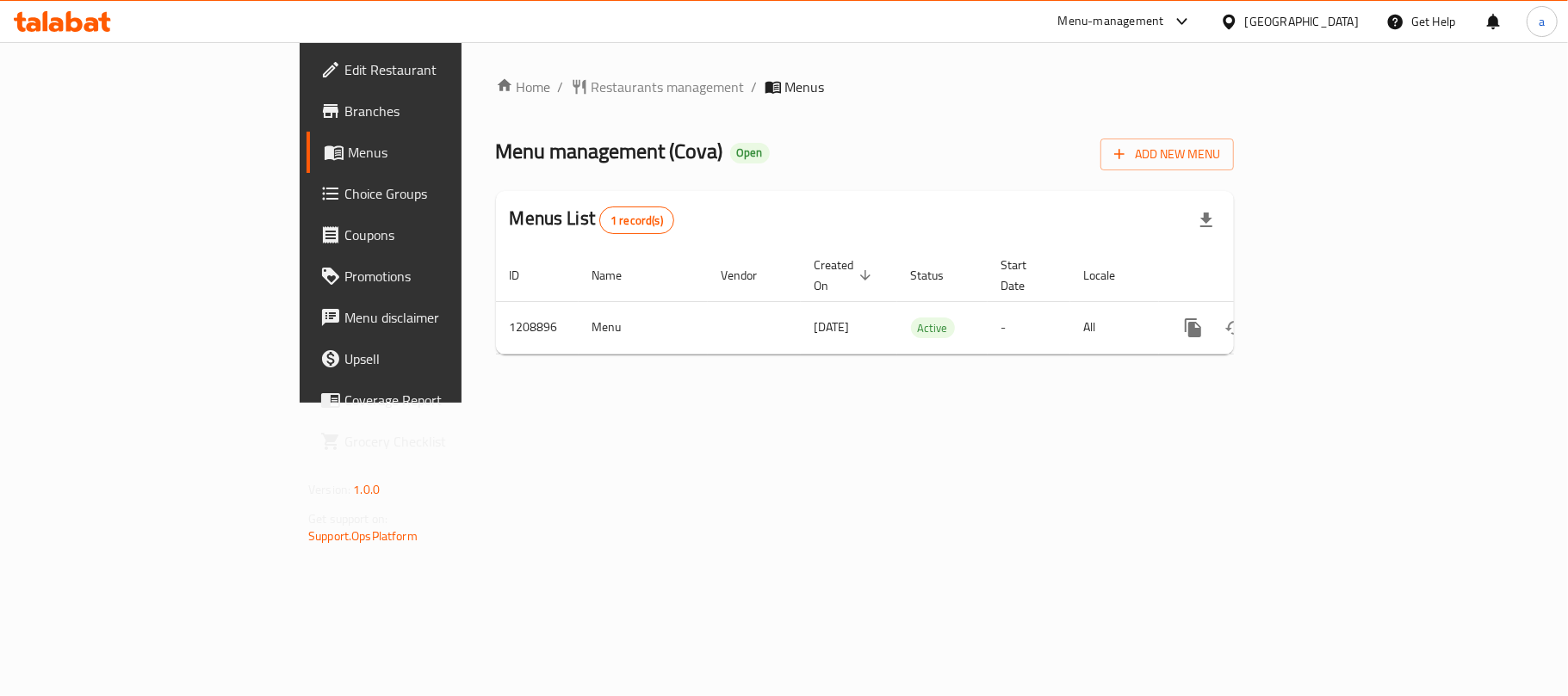
click at [1331, 21] on div "Qatar" at bounding box center [1302, 21] width 114 height 19
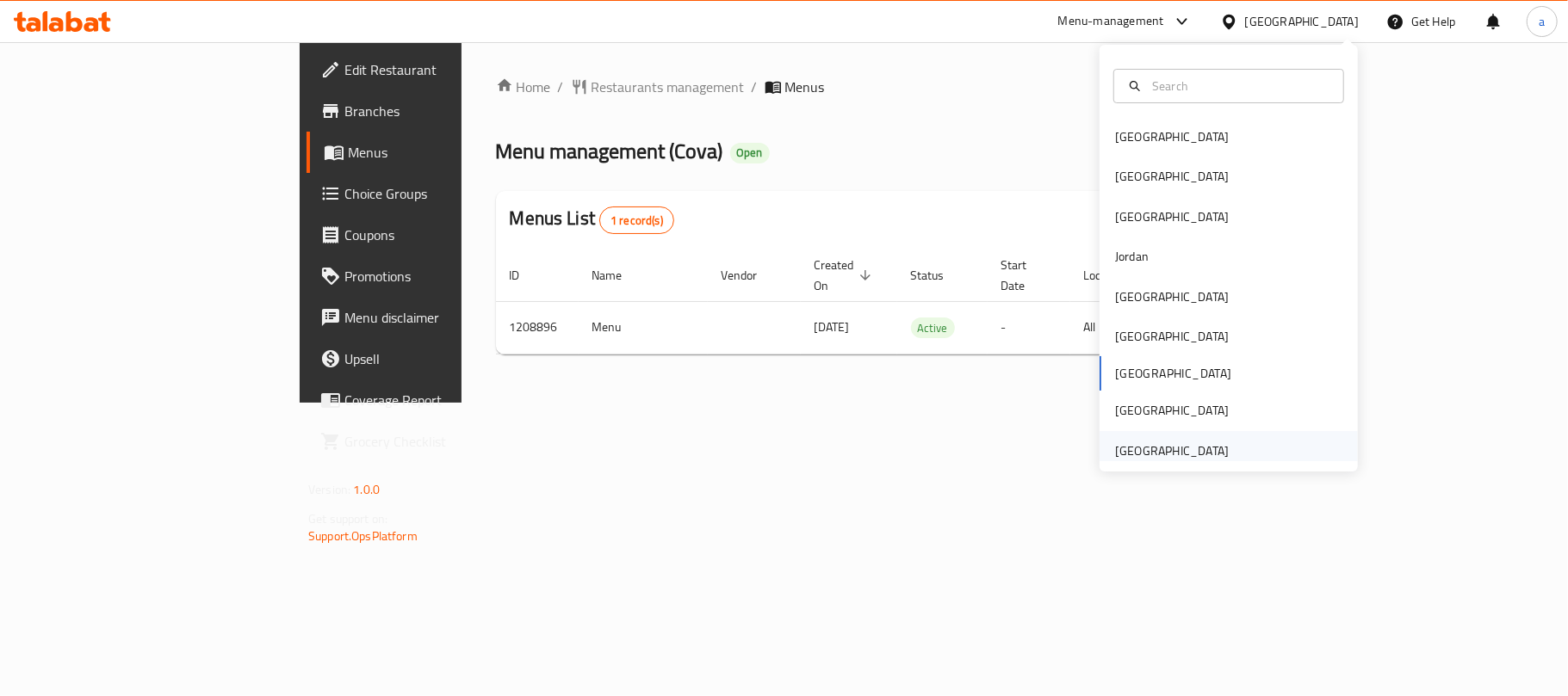
click at [1172, 446] on div "[GEOGRAPHIC_DATA]" at bounding box center [1172, 451] width 114 height 19
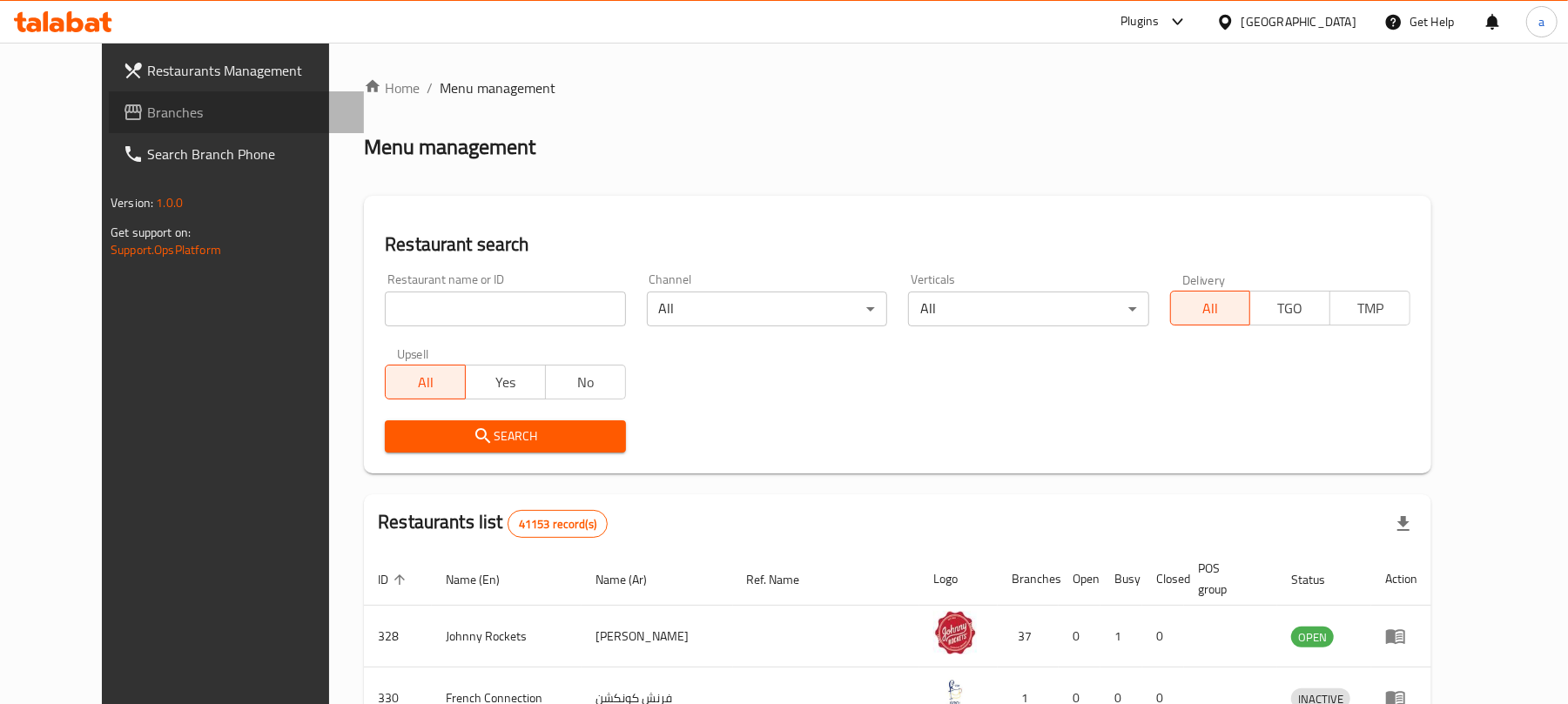
click at [147, 112] on span "Branches" at bounding box center [248, 112] width 202 height 21
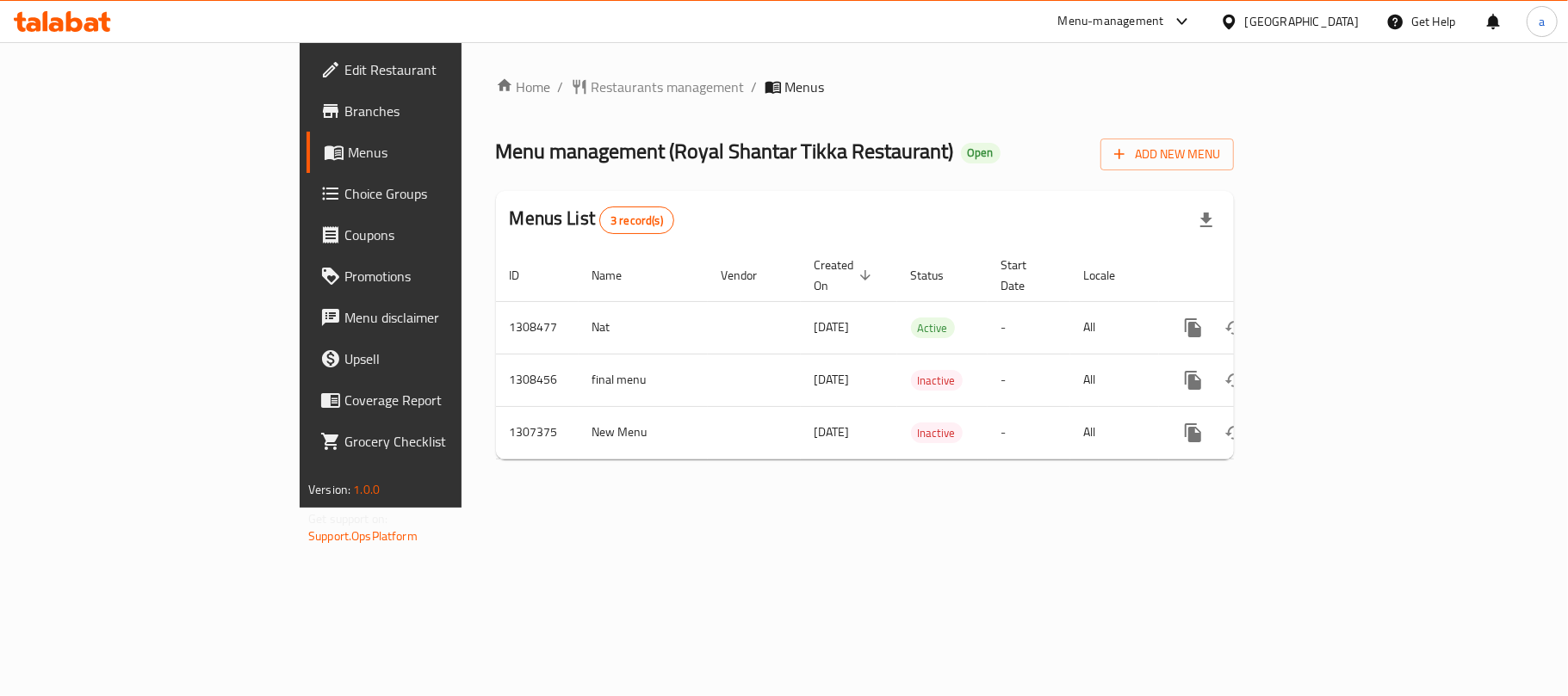
click at [74, 24] on icon at bounding box center [62, 21] width 97 height 21
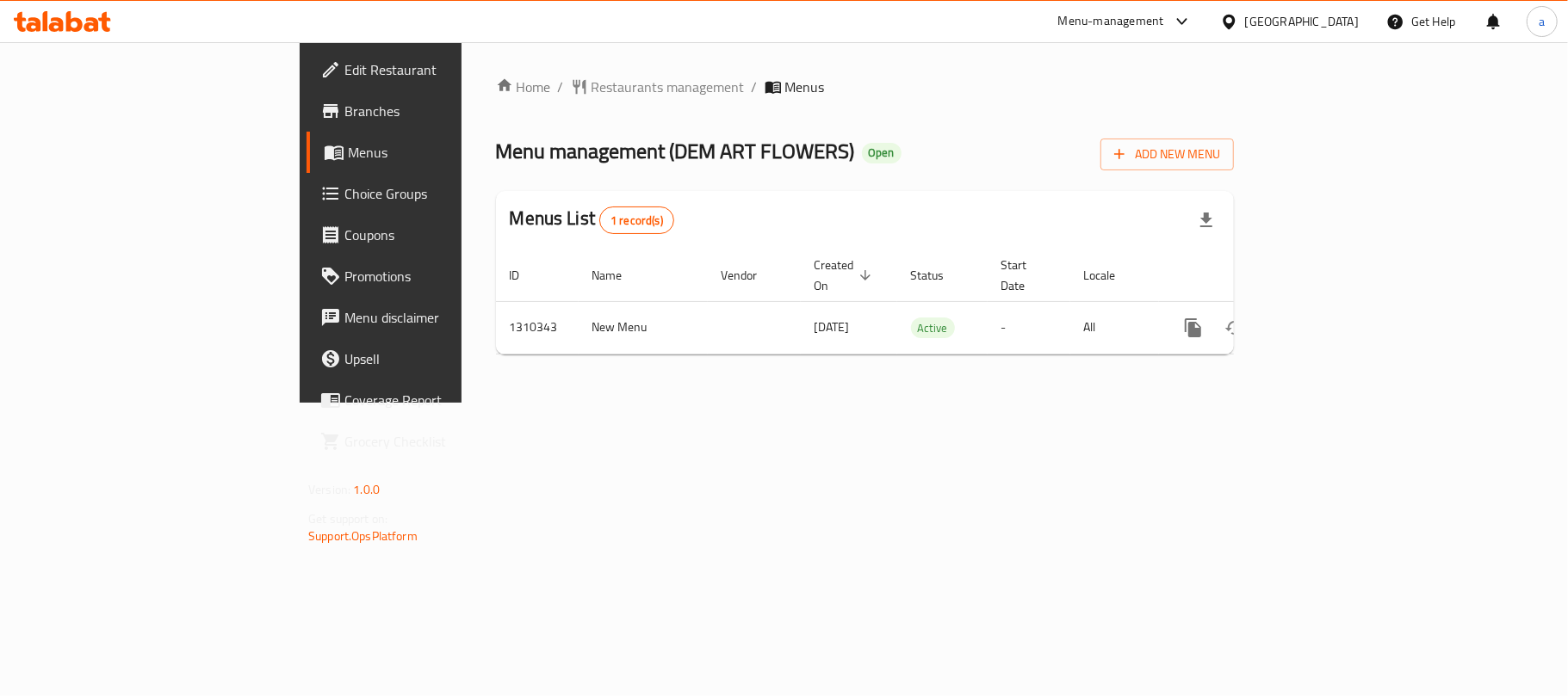
click at [89, 17] on icon at bounding box center [62, 21] width 97 height 21
click at [87, 29] on icon at bounding box center [92, 24] width 14 height 14
click at [74, 19] on icon at bounding box center [75, 21] width 16 height 21
click at [47, 17] on icon at bounding box center [46, 21] width 5 height 20
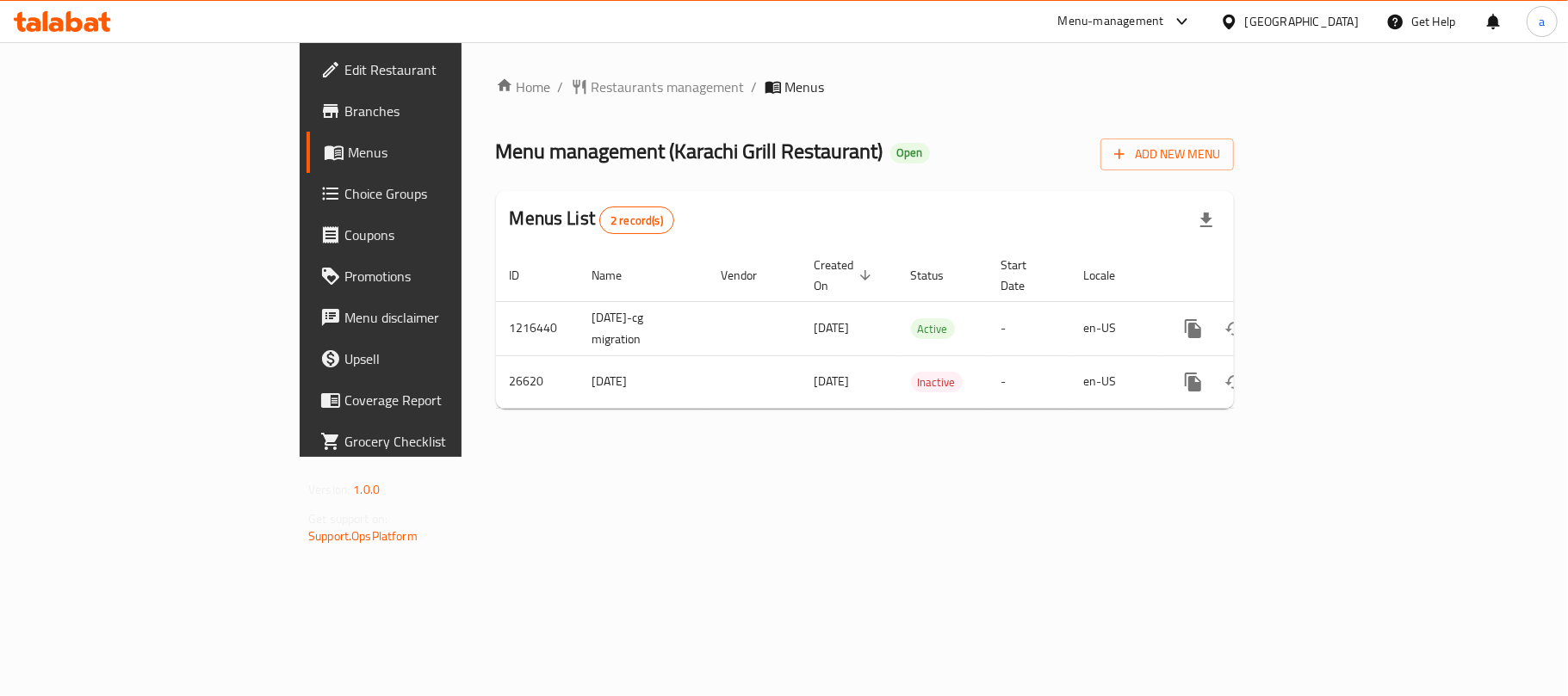
click at [49, 29] on icon at bounding box center [56, 24] width 14 height 14
click at [1353, 23] on div "[GEOGRAPHIC_DATA]" at bounding box center [1302, 21] width 114 height 19
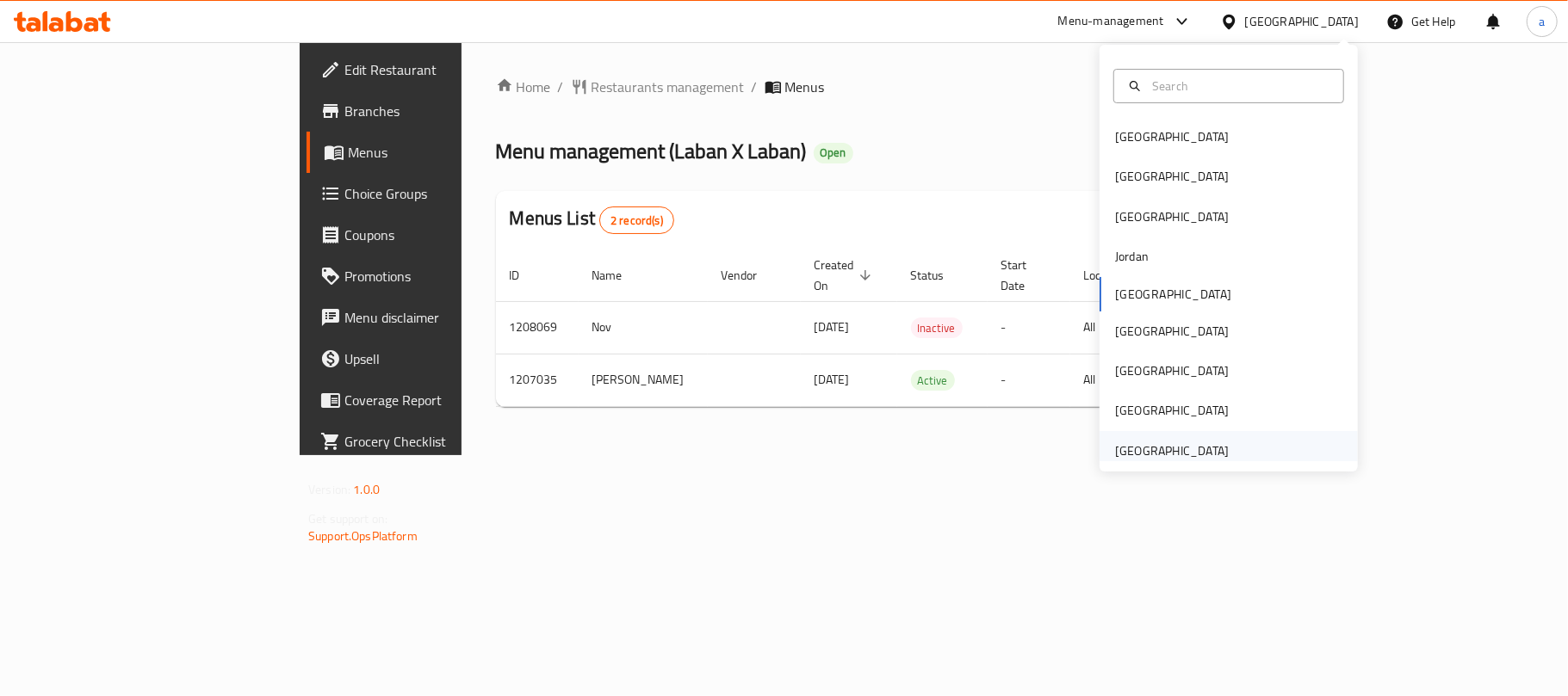
click at [1196, 442] on div "[GEOGRAPHIC_DATA]" at bounding box center [1172, 451] width 114 height 19
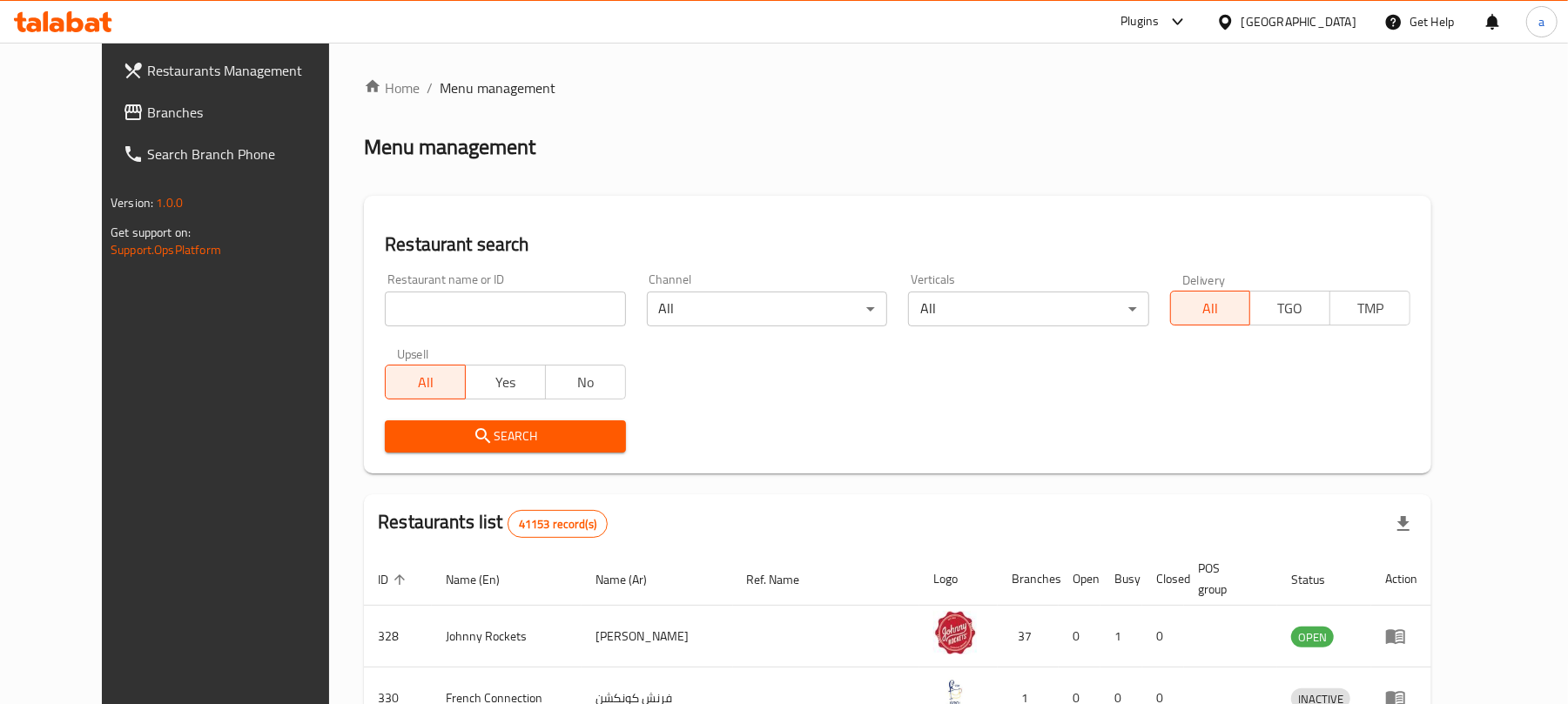
click at [147, 109] on span "Branches" at bounding box center [248, 112] width 202 height 21
